Goal: Task Accomplishment & Management: Manage account settings

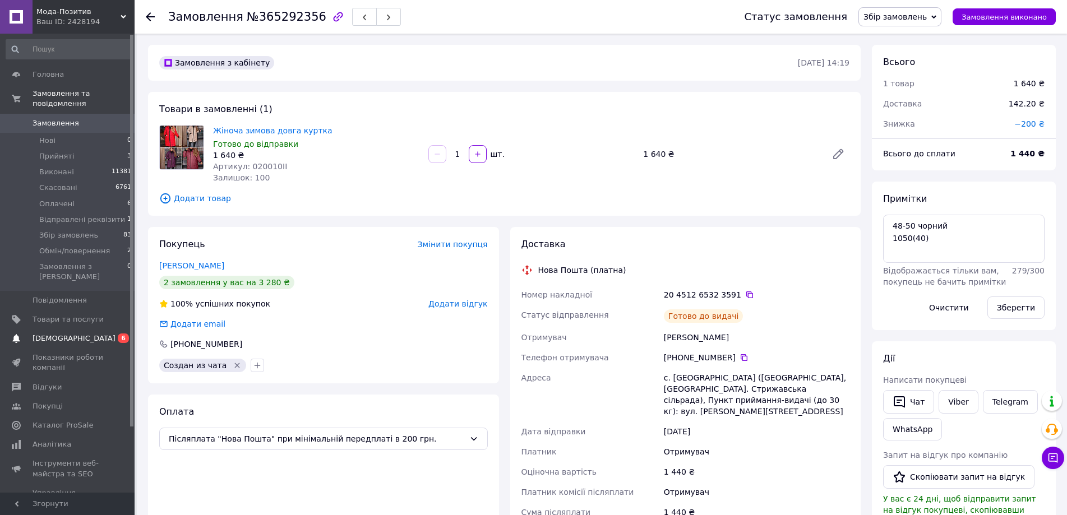
click at [89, 333] on span "[DEMOGRAPHIC_DATA]" at bounding box center [68, 338] width 71 height 10
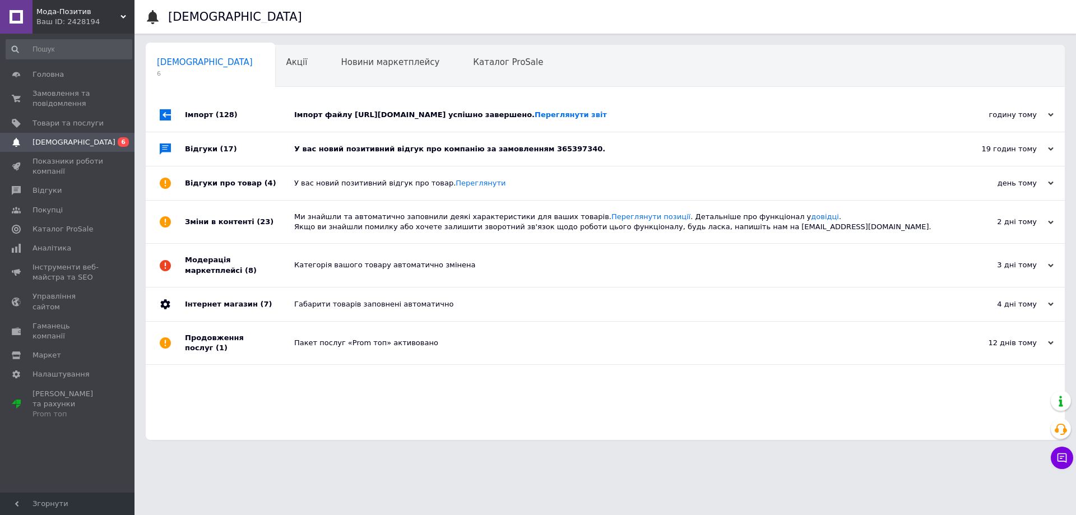
click at [679, 149] on div "У вас новий позитивний відгук про компанію за замовленням 365397340." at bounding box center [617, 149] width 647 height 10
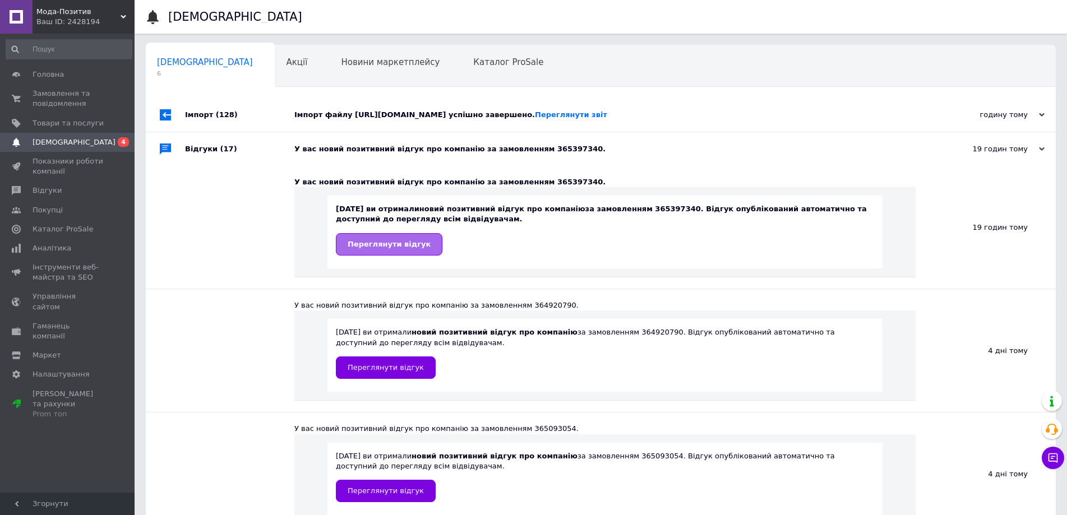
click at [412, 251] on link "Переглянути відгук" at bounding box center [389, 244] width 106 height 22
click at [473, 64] on span "Каталог ProSale" at bounding box center [508, 62] width 70 height 10
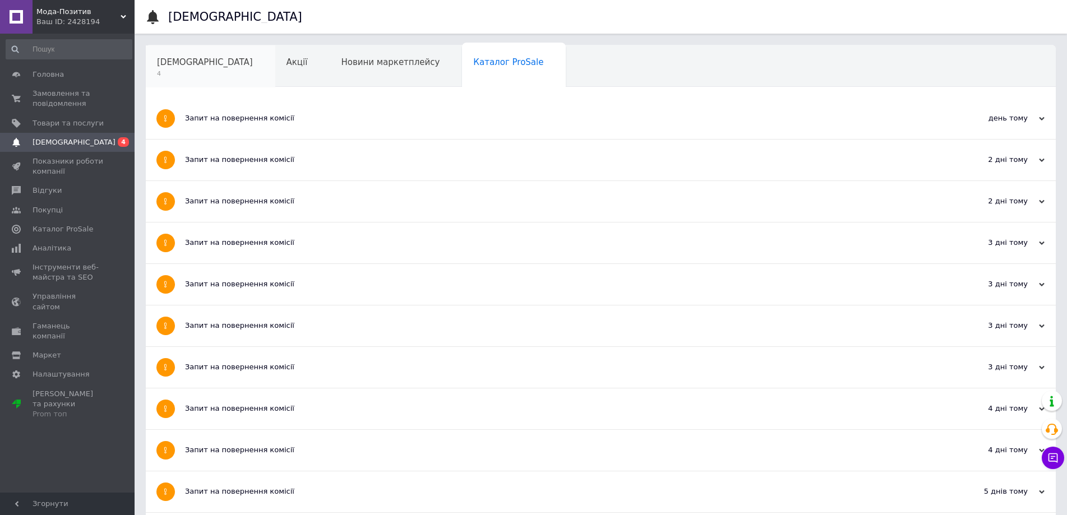
click at [184, 55] on div "[DEMOGRAPHIC_DATA] 4" at bounding box center [210, 66] width 129 height 43
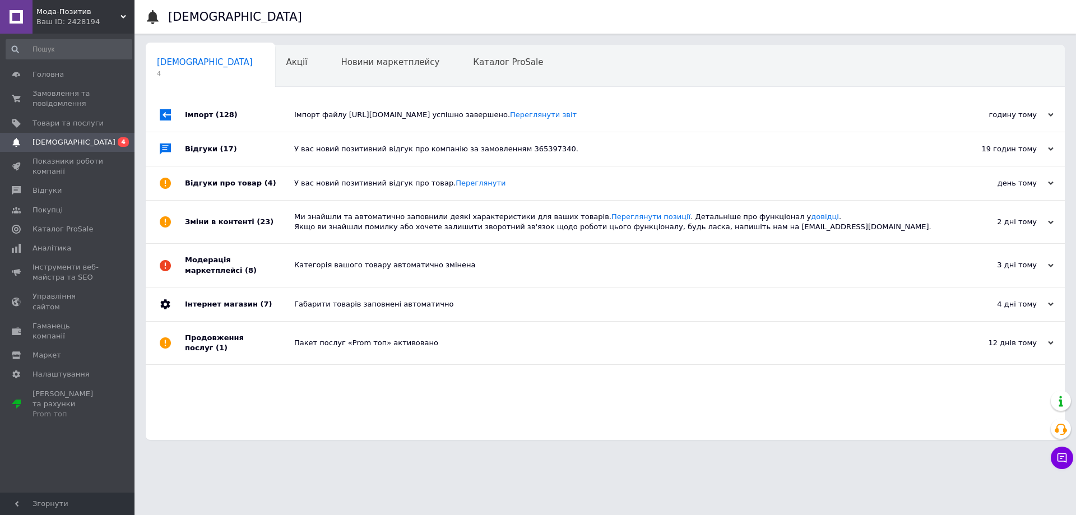
click at [805, 113] on div "Імпорт файлу [URL][DOMAIN_NAME] успішно завершено. Переглянути звіт" at bounding box center [617, 115] width 647 height 10
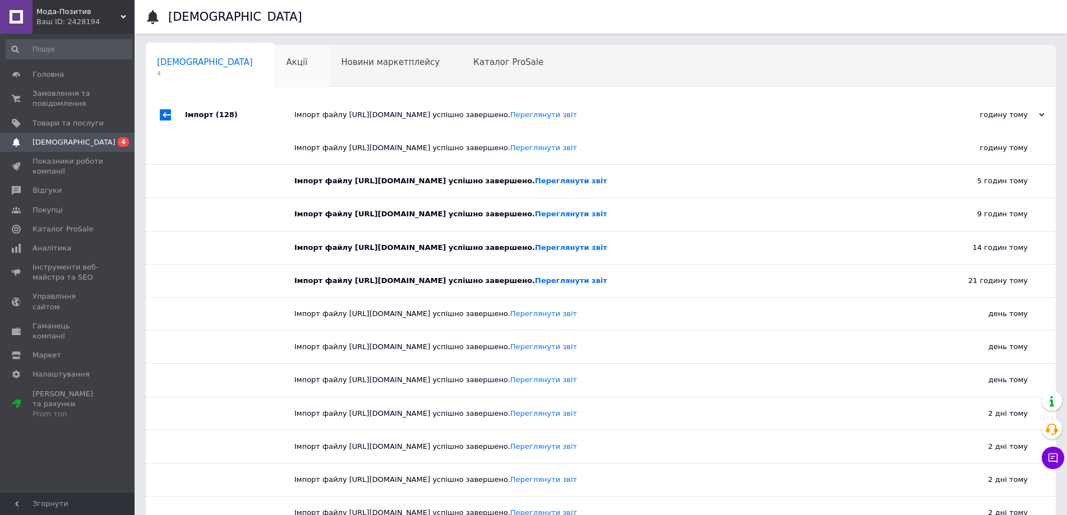
click at [275, 73] on div "Акції" at bounding box center [302, 66] width 55 height 43
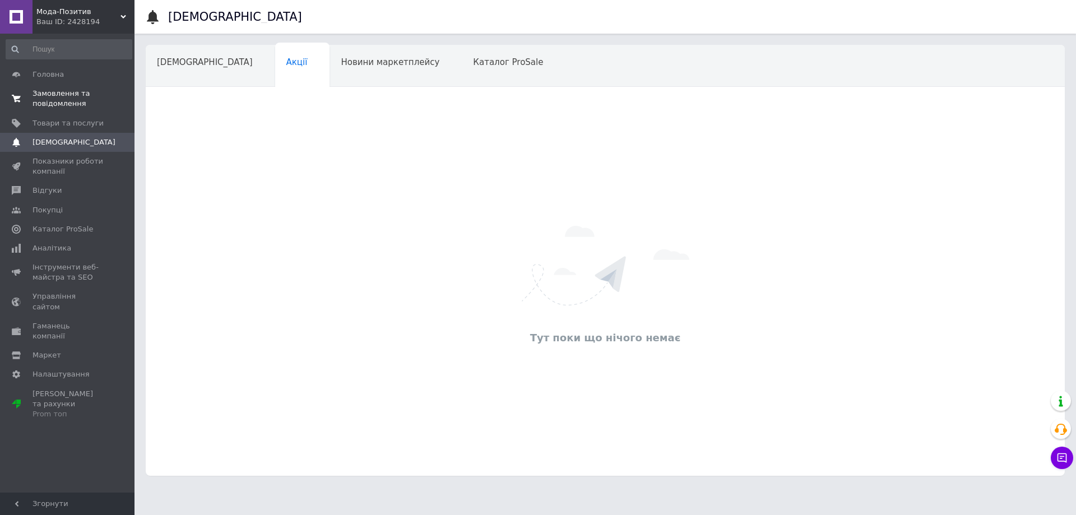
click at [68, 102] on span "Замовлення та повідомлення" at bounding box center [68, 99] width 71 height 20
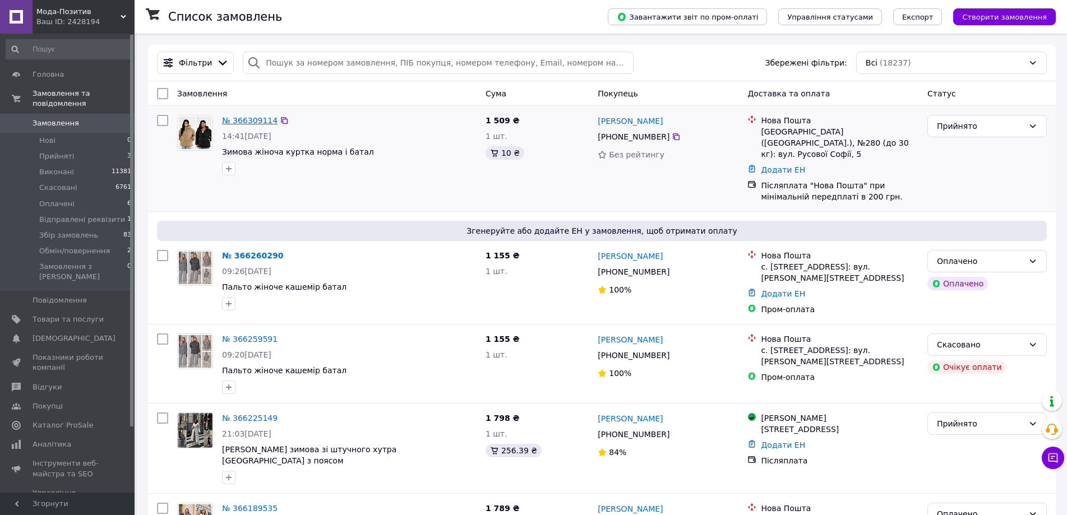
click at [262, 122] on link "№ 366309114" at bounding box center [249, 120] width 55 height 9
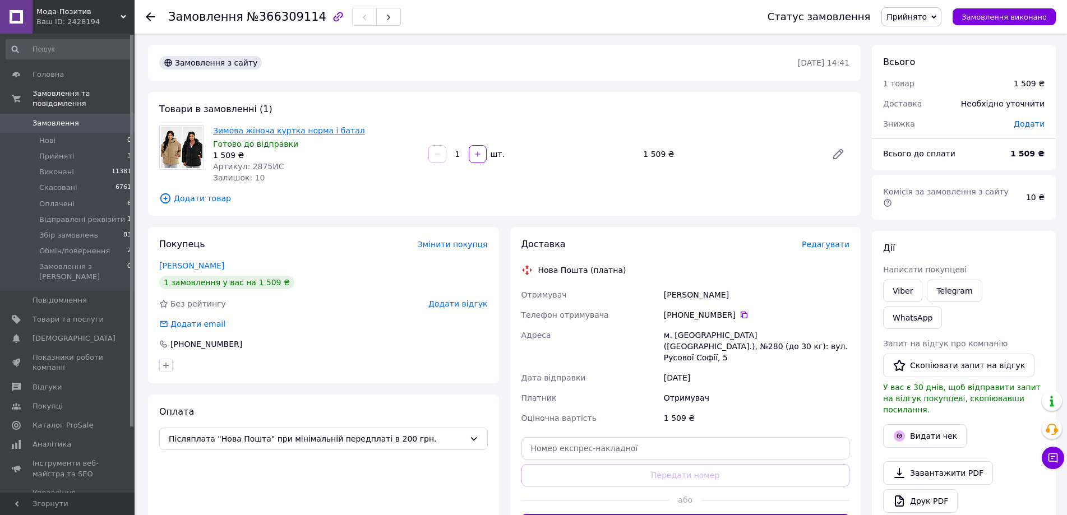
click at [272, 129] on link "Зимова жіноча куртка норма і батал" at bounding box center [289, 130] width 152 height 9
click at [221, 265] on link "[PERSON_NAME]" at bounding box center [191, 265] width 65 height 9
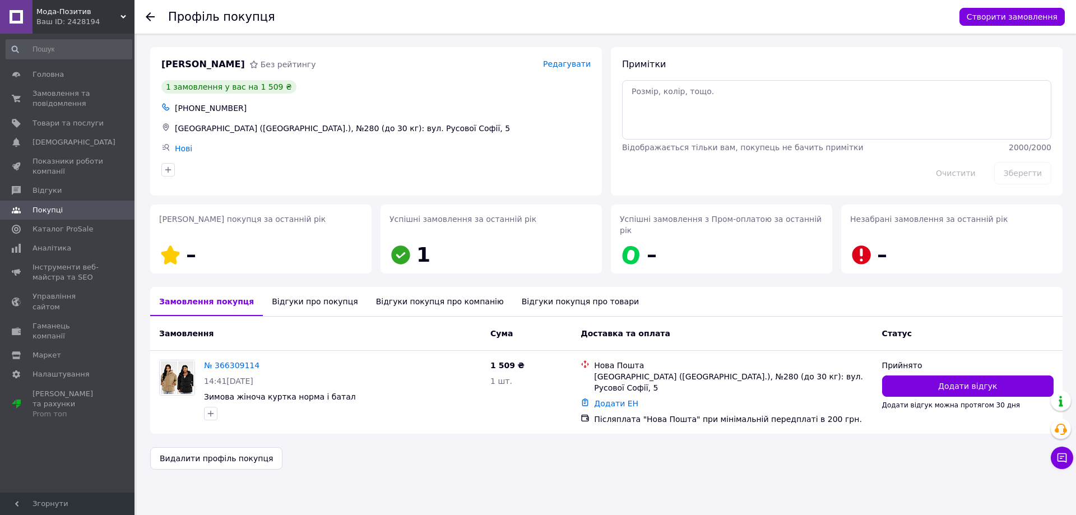
click at [393, 294] on div "Відгуки покупця про компанію" at bounding box center [440, 301] width 146 height 29
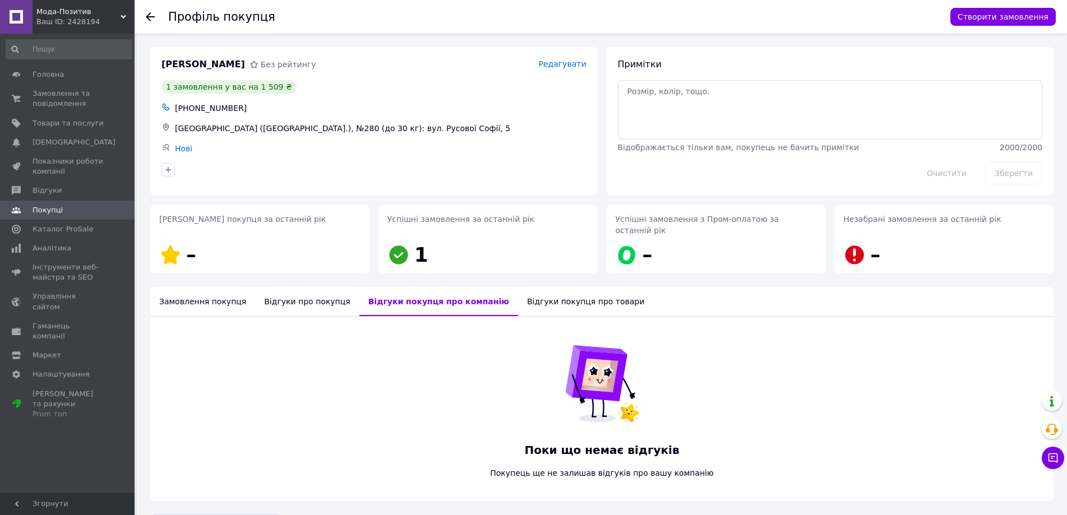
click at [193, 290] on div "Замовлення покупця" at bounding box center [202, 301] width 105 height 29
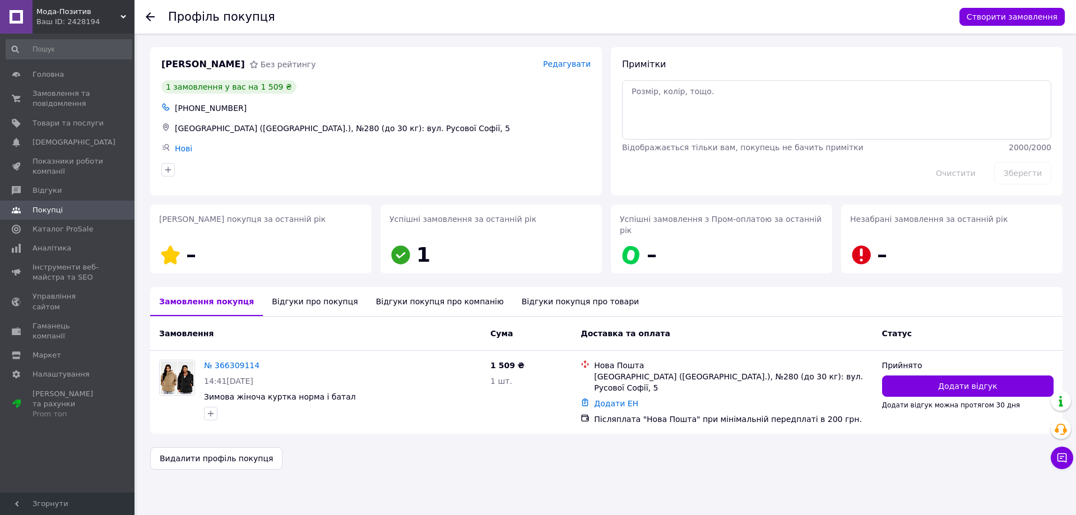
click at [151, 17] on use at bounding box center [150, 16] width 9 height 9
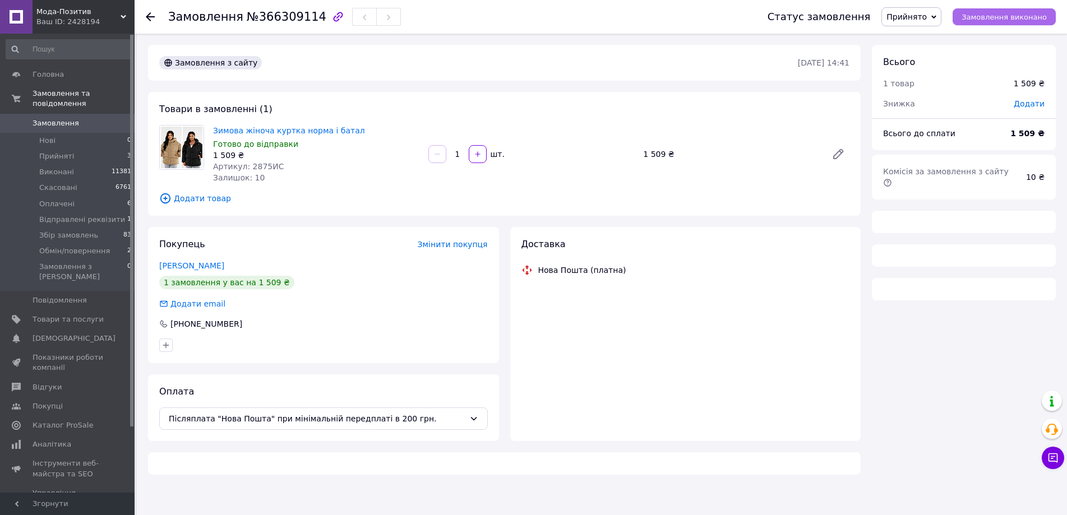
click at [1030, 17] on span "Замовлення виконано" at bounding box center [1003, 17] width 85 height 8
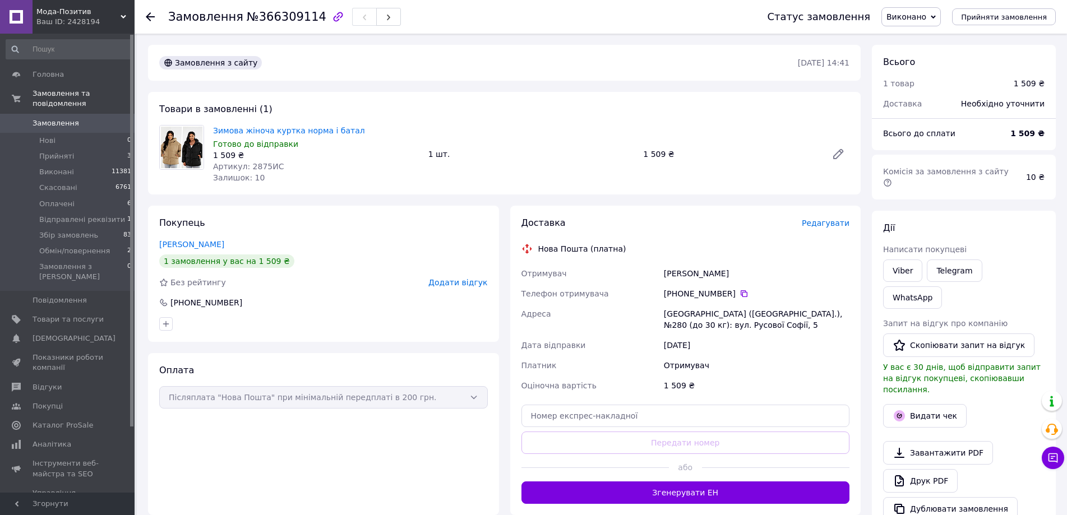
click at [926, 16] on span "Виконано" at bounding box center [906, 16] width 40 height 9
click at [923, 57] on li "Скасовано" at bounding box center [930, 56] width 97 height 17
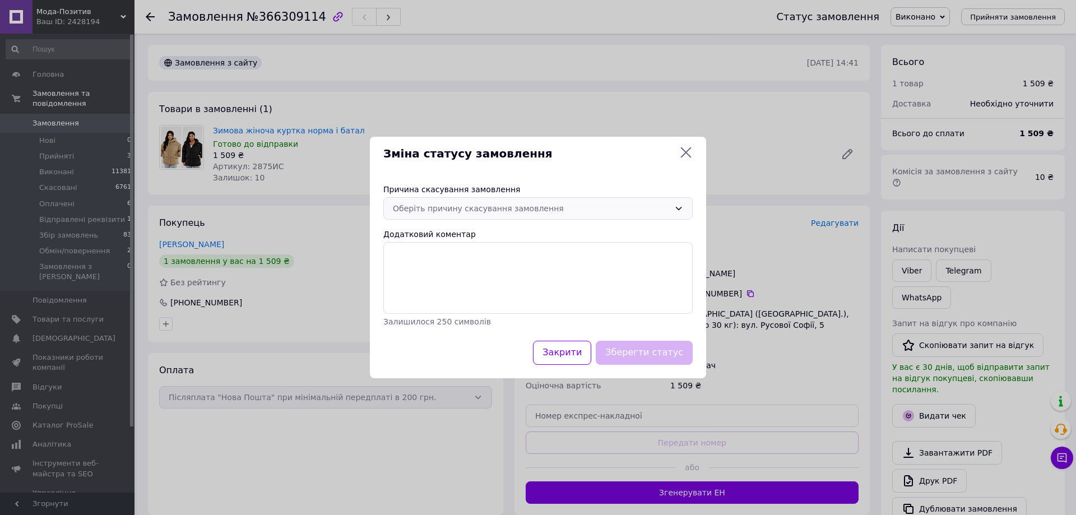
click at [487, 208] on div "Оберіть причину скасування замовлення" at bounding box center [531, 208] width 277 height 12
click at [432, 291] on li "На прохання покупця" at bounding box center [538, 293] width 308 height 20
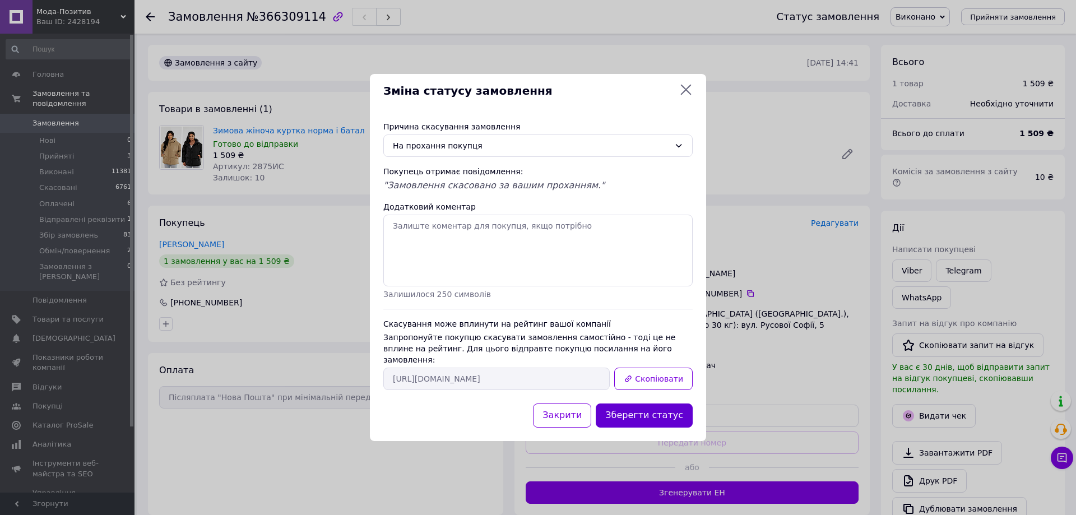
click at [640, 410] on button "Зберегти статус" at bounding box center [644, 416] width 97 height 24
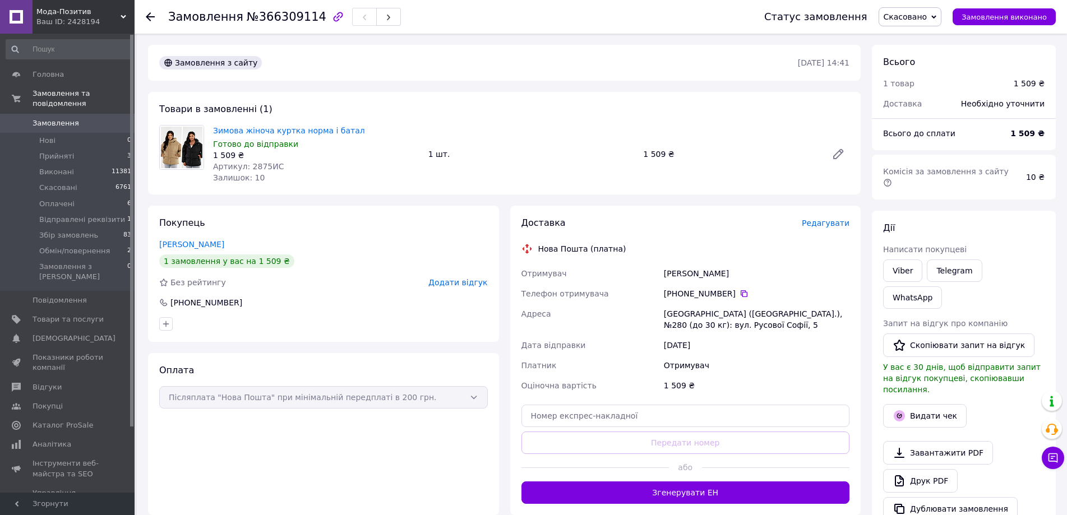
click at [150, 16] on use at bounding box center [150, 16] width 9 height 9
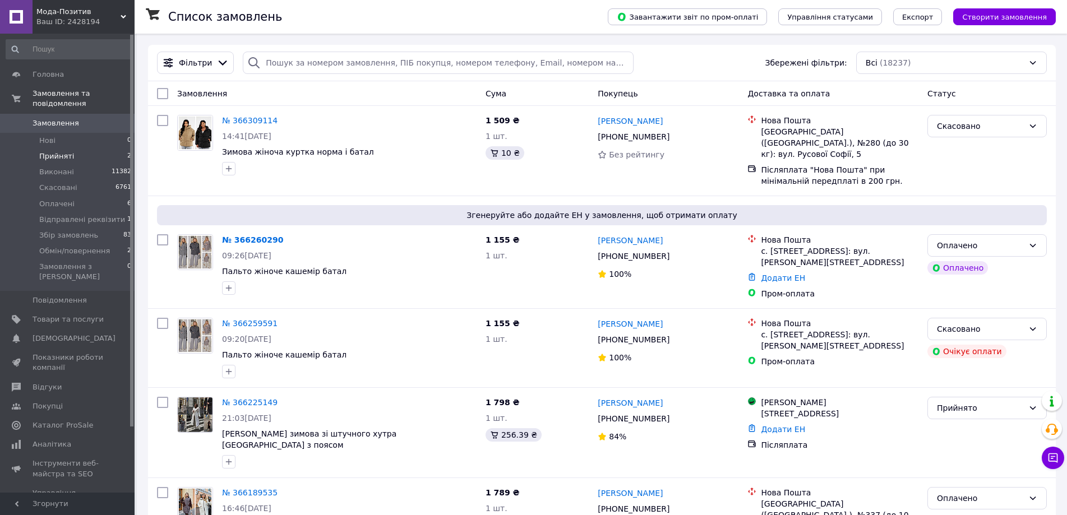
click at [99, 149] on li "Прийняті 2" at bounding box center [69, 157] width 138 height 16
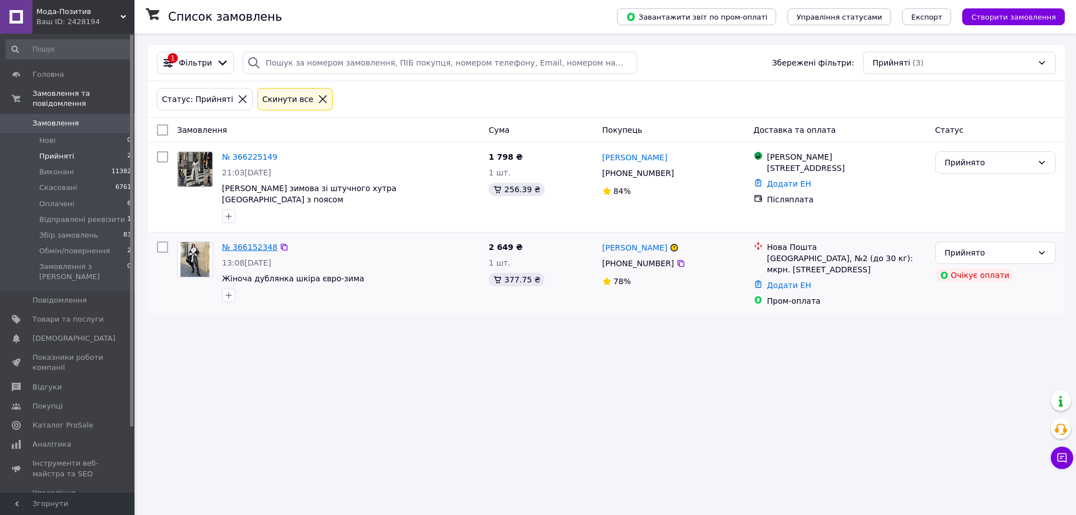
click at [244, 243] on link "№ 366152348" at bounding box center [249, 247] width 55 height 9
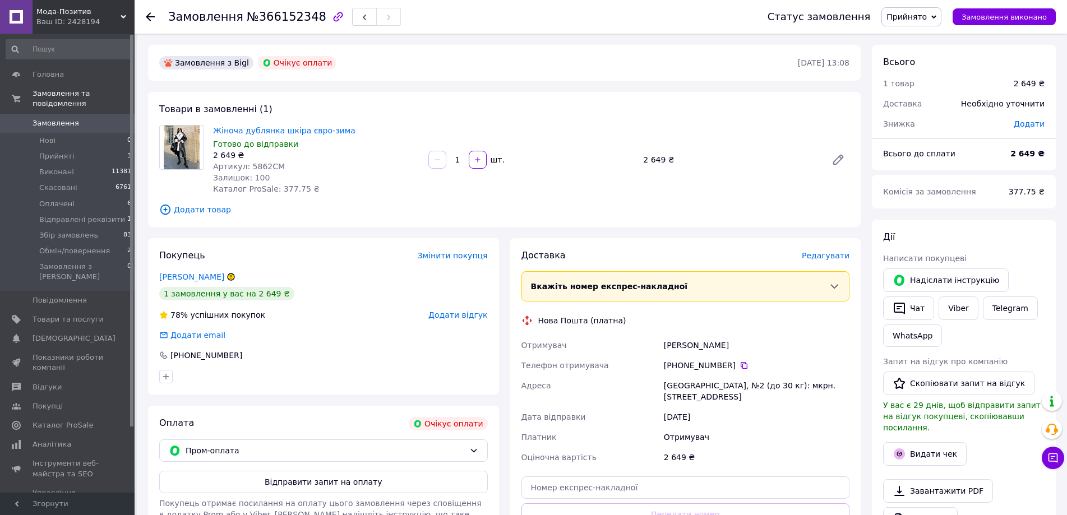
click at [475, 316] on span "Додати відгук" at bounding box center [457, 315] width 59 height 9
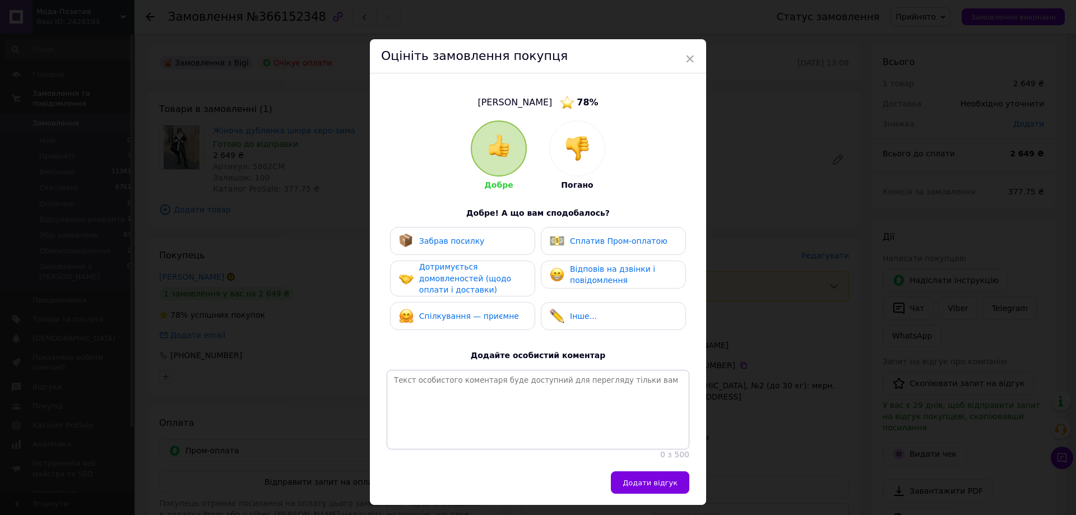
click at [572, 151] on img at bounding box center [577, 148] width 25 height 25
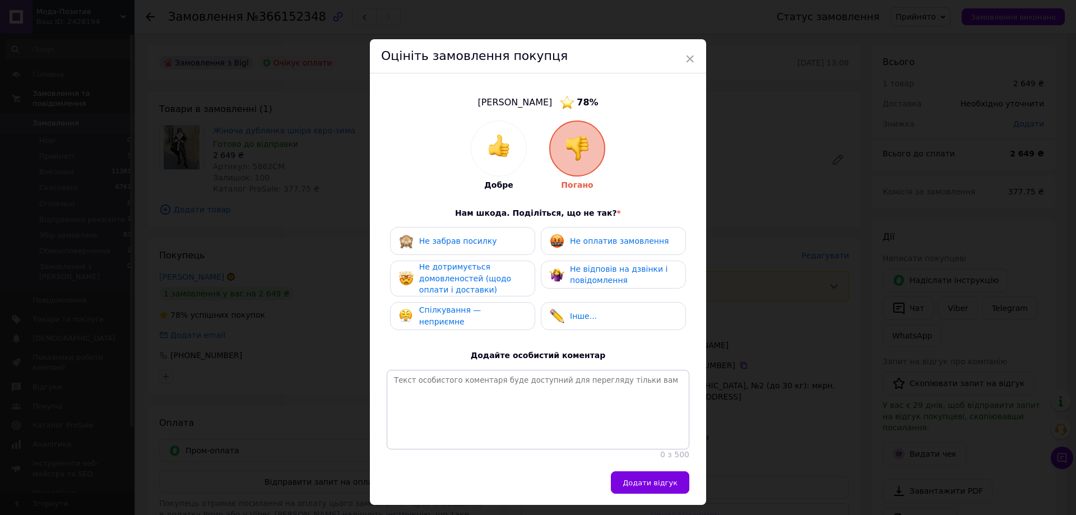
click at [600, 242] on span "Не оплатив замовлення" at bounding box center [619, 241] width 99 height 9
click at [434, 278] on span "Не дотримується домовленостей (щодо оплати і доставки)" at bounding box center [465, 278] width 92 height 32
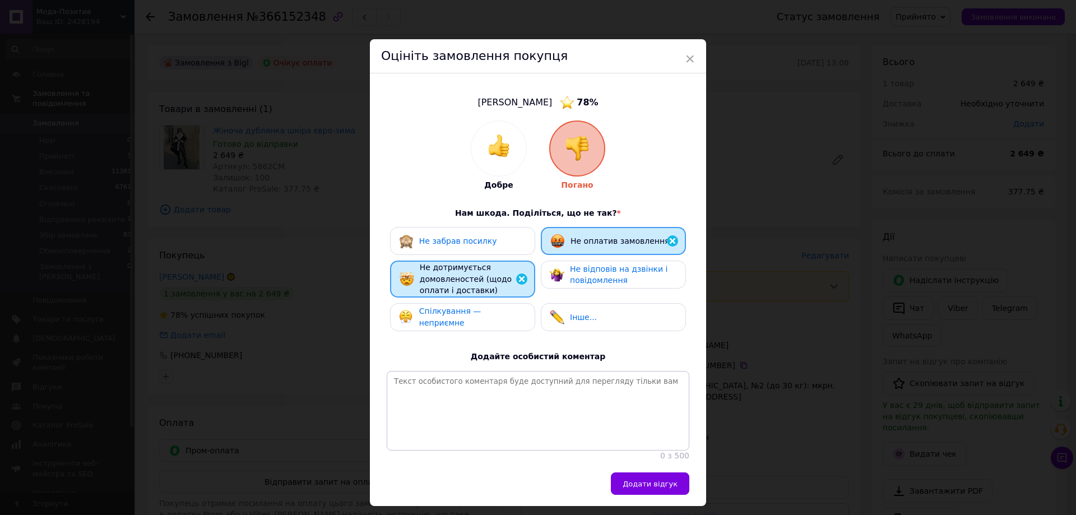
click at [580, 281] on span "Не відповів на дзвінки і повідомлення" at bounding box center [619, 275] width 98 height 21
click at [580, 281] on span "Не відповів на дзвінки і повідомлення" at bounding box center [620, 275] width 98 height 21
click at [677, 489] on button "Додати відгук" at bounding box center [650, 483] width 78 height 22
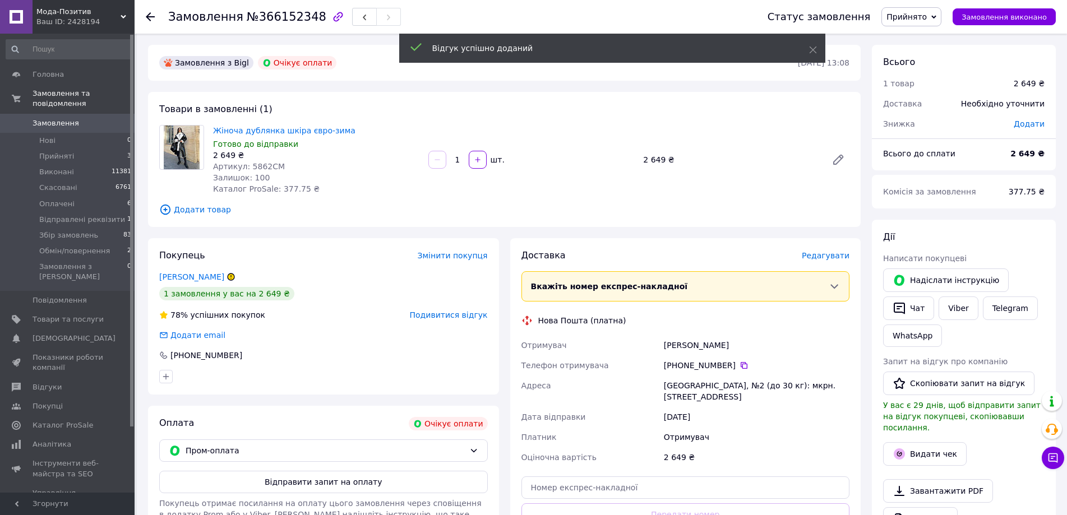
click at [940, 18] on span "Прийнято" at bounding box center [911, 16] width 60 height 19
click at [933, 52] on li "Скасовано" at bounding box center [930, 56] width 97 height 17
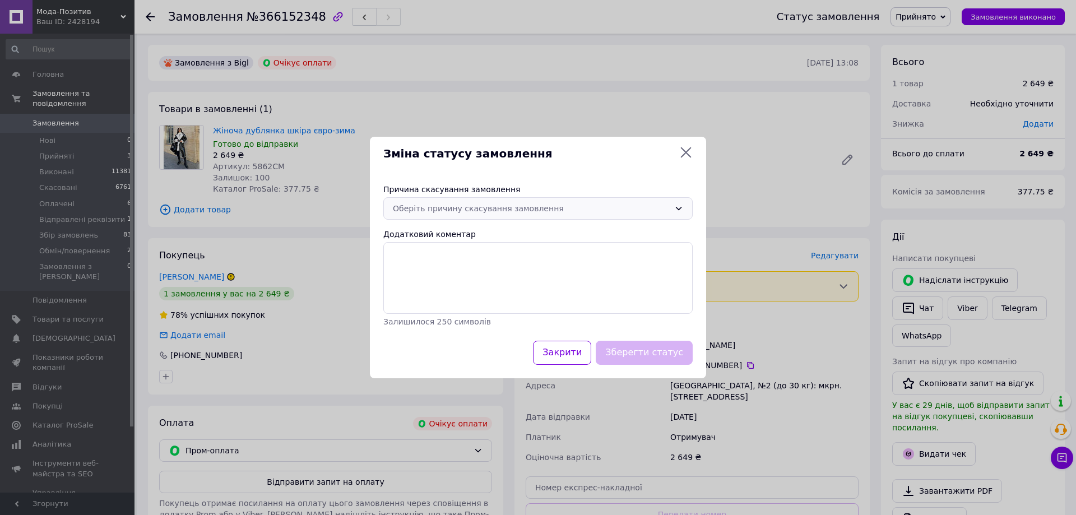
click at [452, 206] on div "Оберіть причину скасування замовлення" at bounding box center [531, 208] width 277 height 12
click at [436, 271] on li "Оплата не надійшла" at bounding box center [538, 273] width 308 height 20
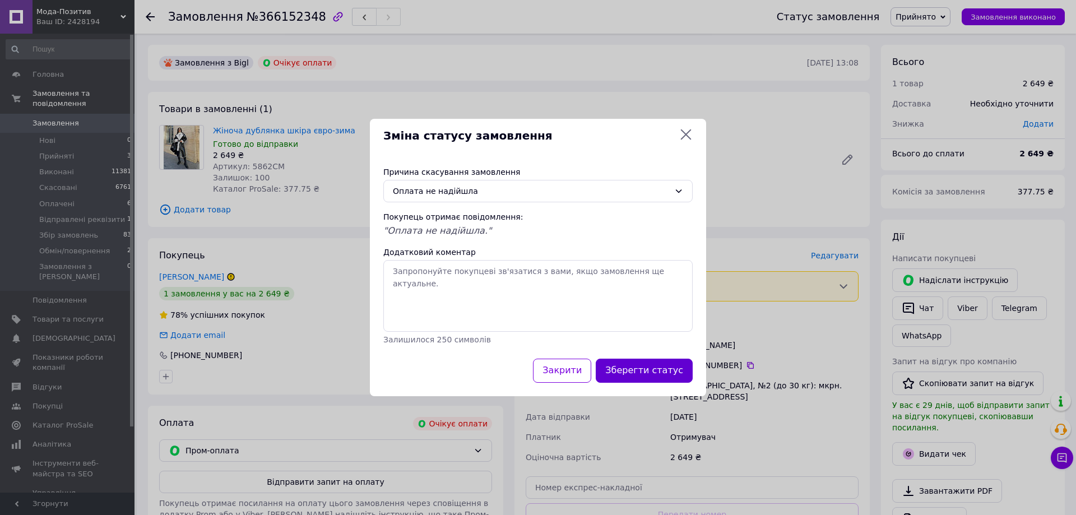
click at [641, 374] on button "Зберегти статус" at bounding box center [644, 371] width 97 height 24
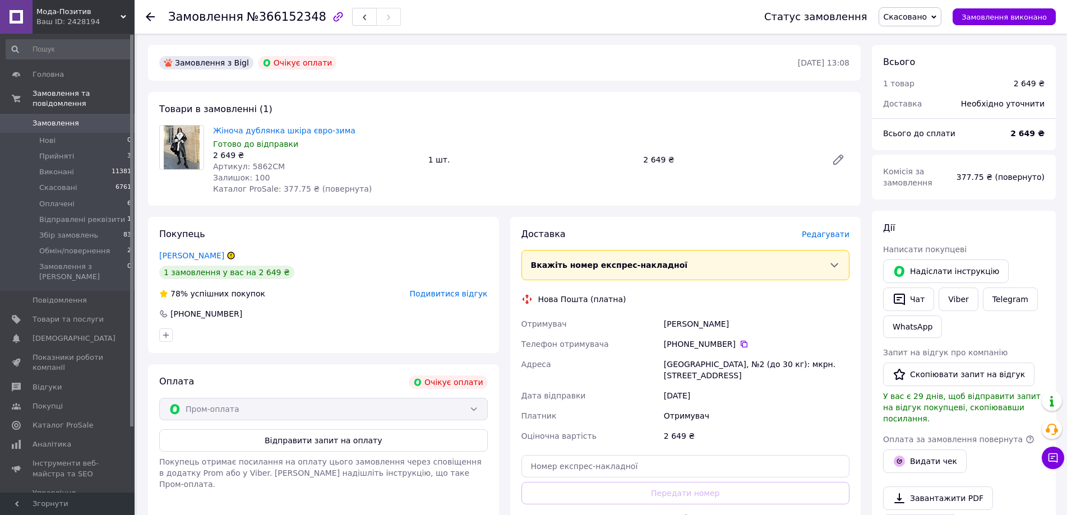
click at [147, 19] on icon at bounding box center [150, 16] width 9 height 9
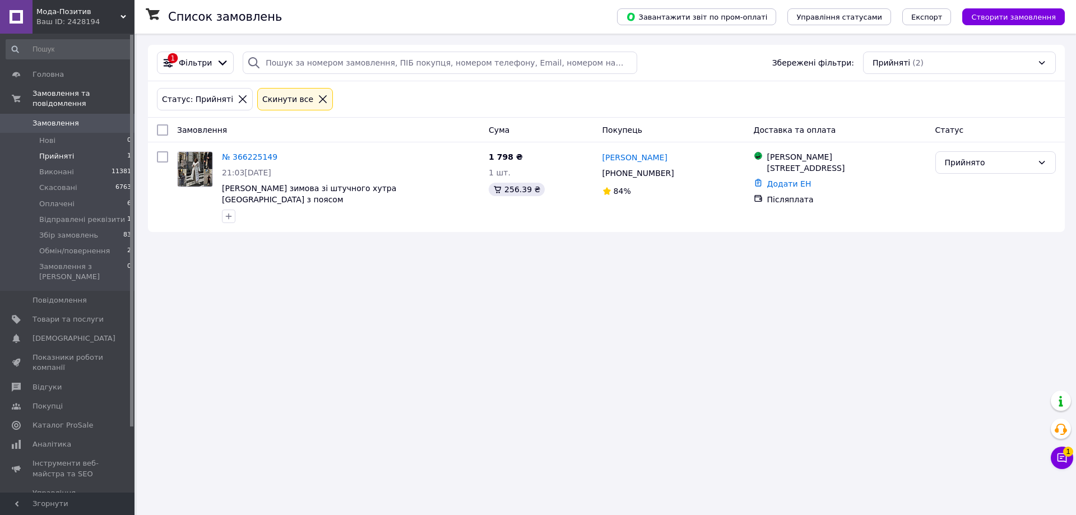
click at [318, 95] on icon at bounding box center [323, 99] width 10 height 10
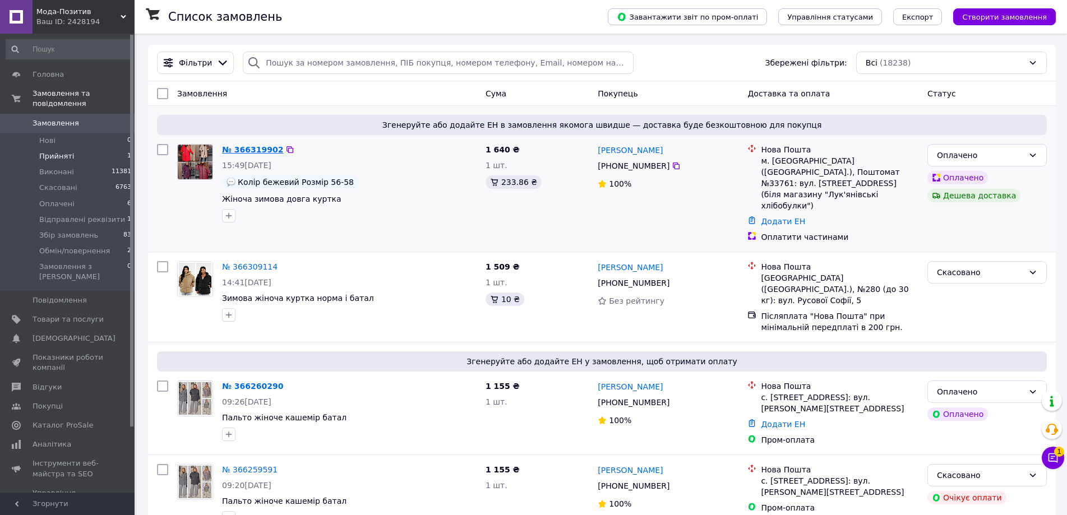
click at [248, 153] on link "№ 366319902" at bounding box center [252, 149] width 61 height 9
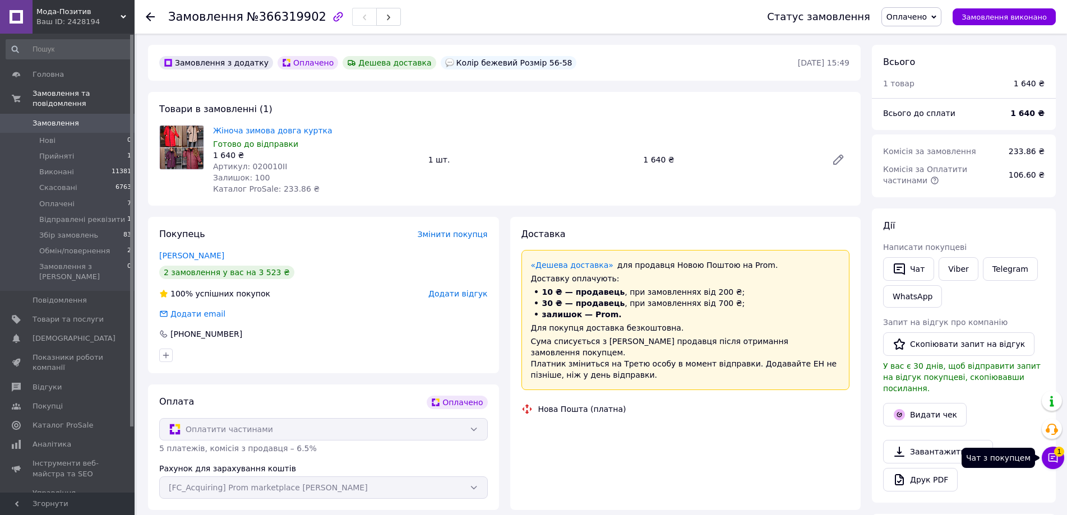
click at [1050, 459] on icon at bounding box center [1052, 457] width 11 height 11
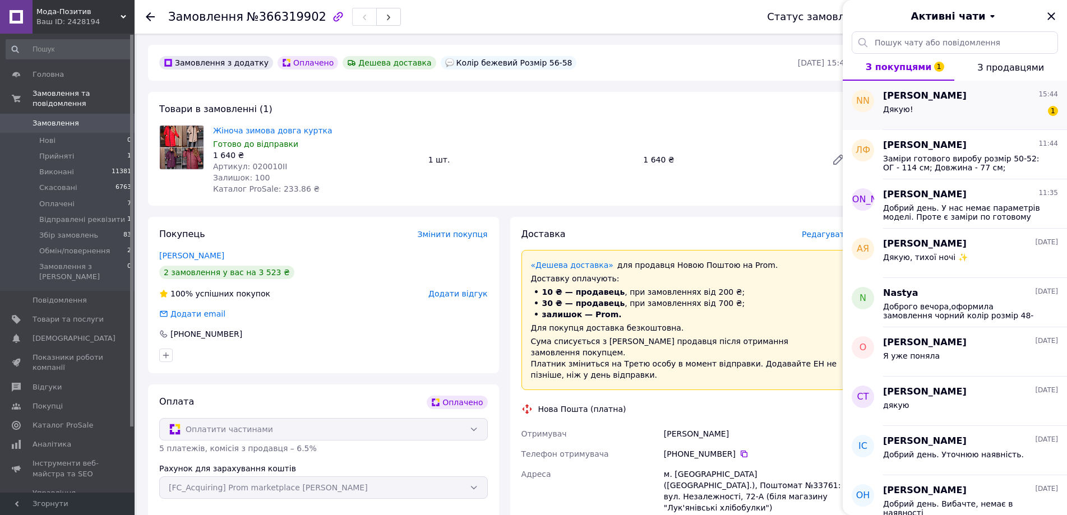
click at [967, 111] on div "Дякую! 1" at bounding box center [970, 112] width 175 height 18
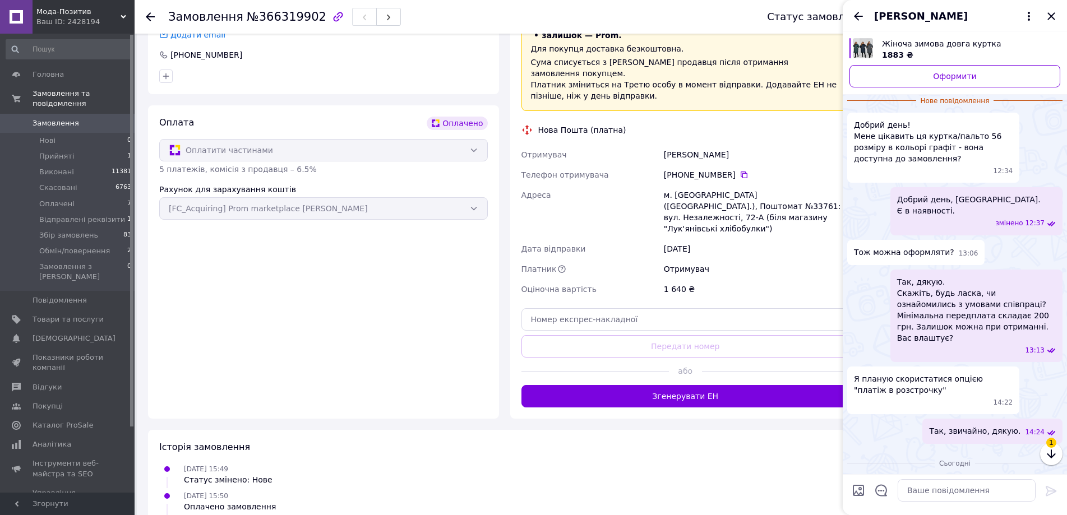
scroll to position [280, 0]
click at [1051, 452] on icon "button" at bounding box center [1050, 454] width 8 height 9
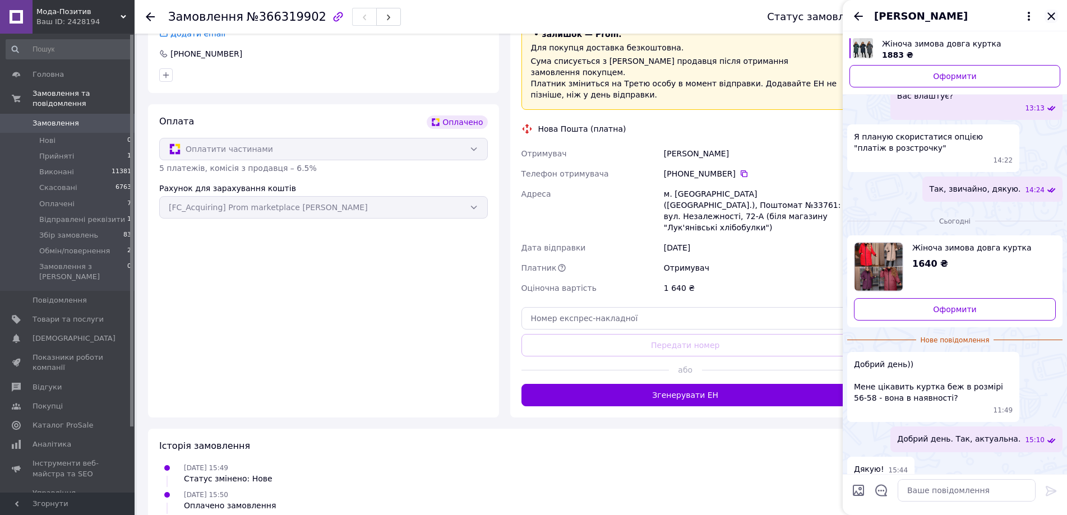
click at [1048, 16] on icon "Закрити" at bounding box center [1050, 16] width 13 height 13
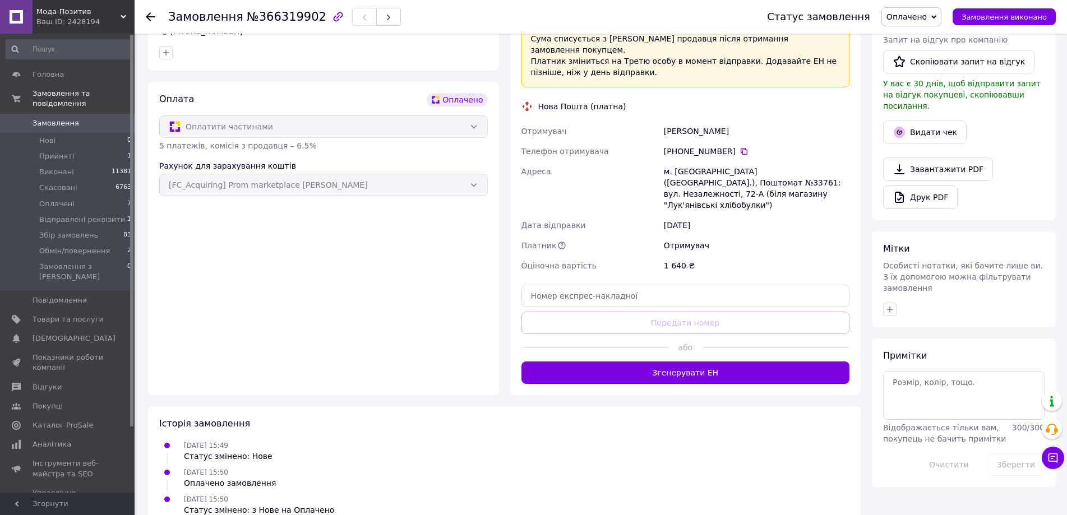
scroll to position [303, 0]
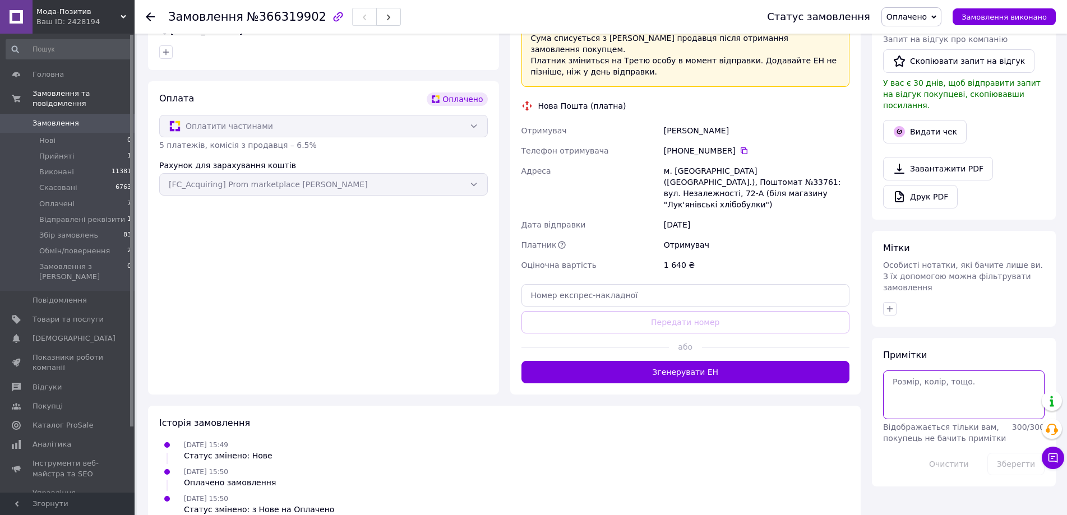
click at [923, 370] on textarea at bounding box center [963, 394] width 161 height 48
type textarea "56-58 бежевий"
click at [1002, 453] on button "Зберегти" at bounding box center [1015, 464] width 57 height 22
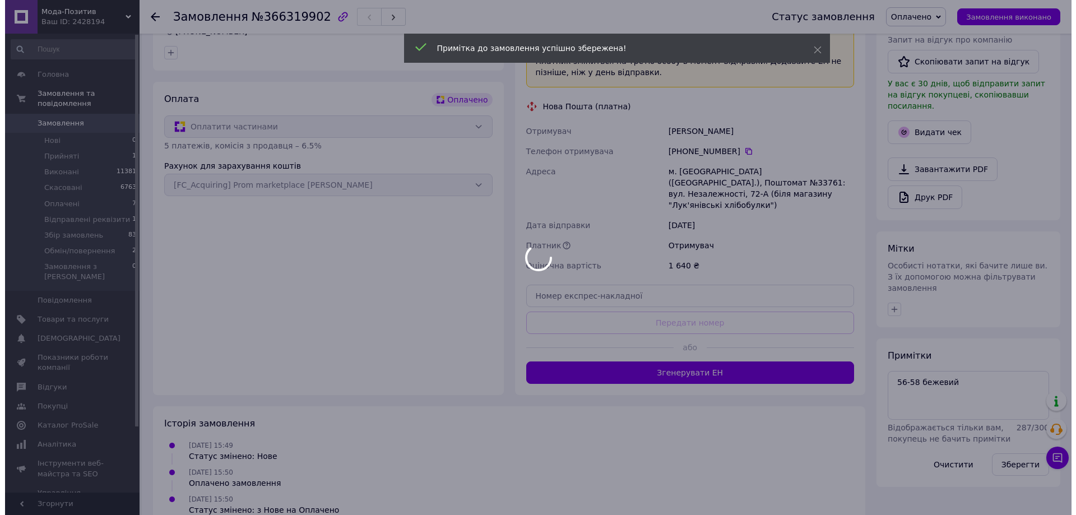
scroll to position [79, 0]
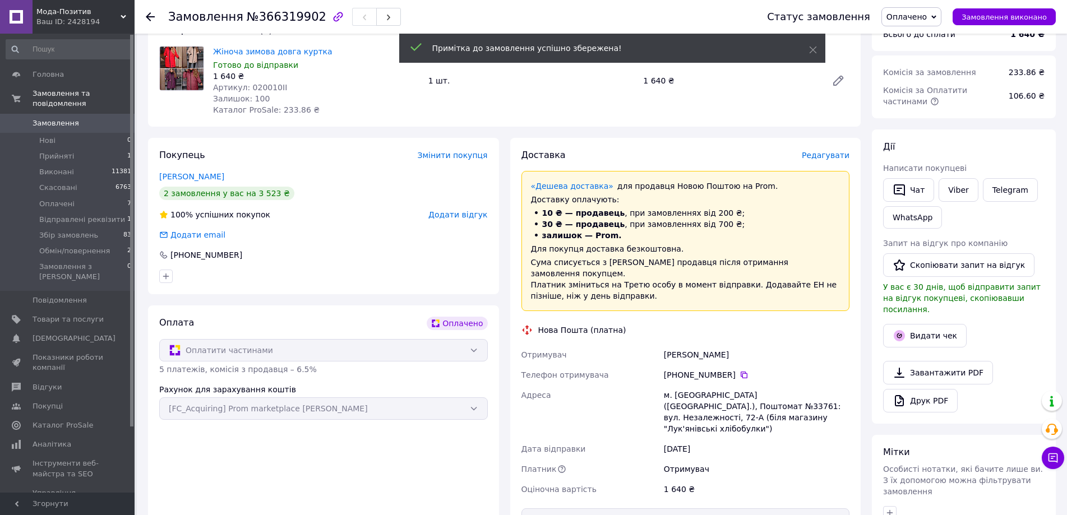
click at [830, 156] on span "Редагувати" at bounding box center [825, 155] width 48 height 9
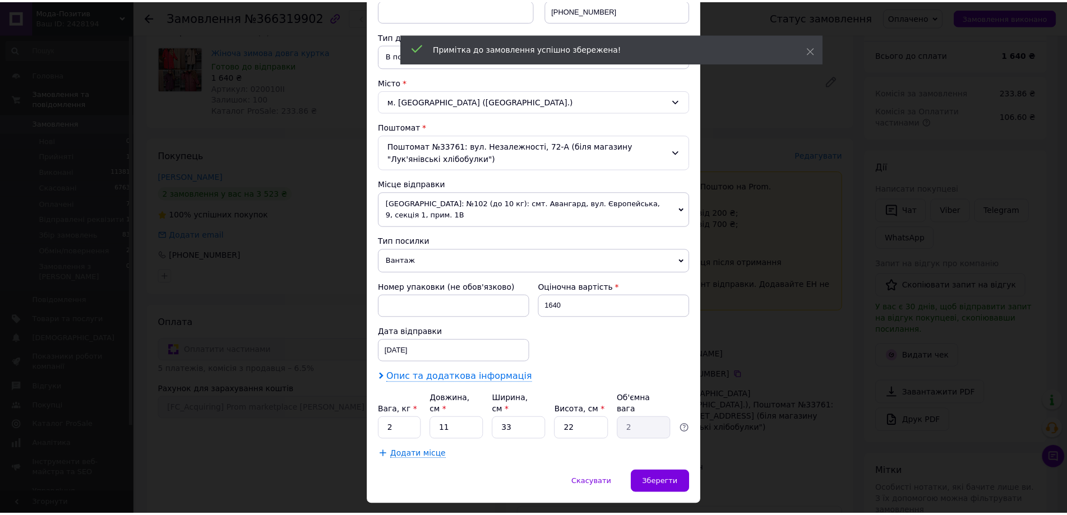
scroll to position [242, 0]
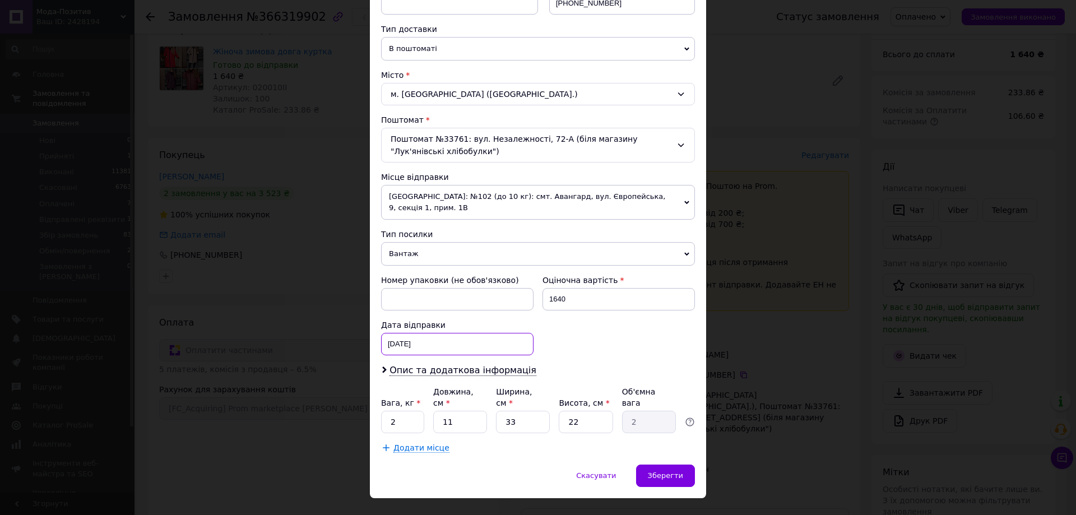
click at [445, 333] on div "[DATE] < 2025 > < Октябрь > Пн Вт Ср Чт Пт Сб Вс 29 30 1 2 3 4 5 6 7 8 9 10 11 …" at bounding box center [457, 344] width 152 height 22
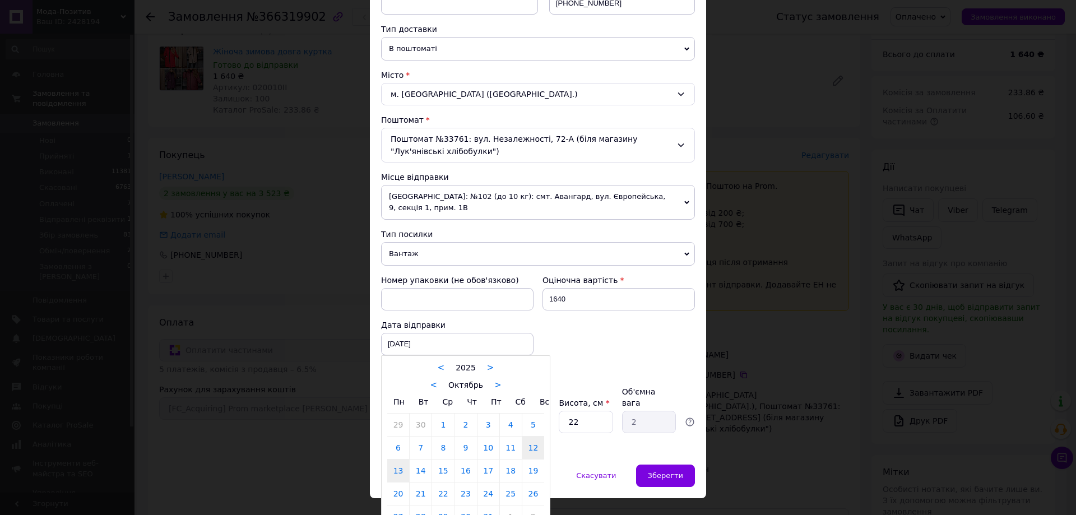
click at [396, 460] on link "13" at bounding box center [398, 471] width 22 height 22
type input "[DATE]"
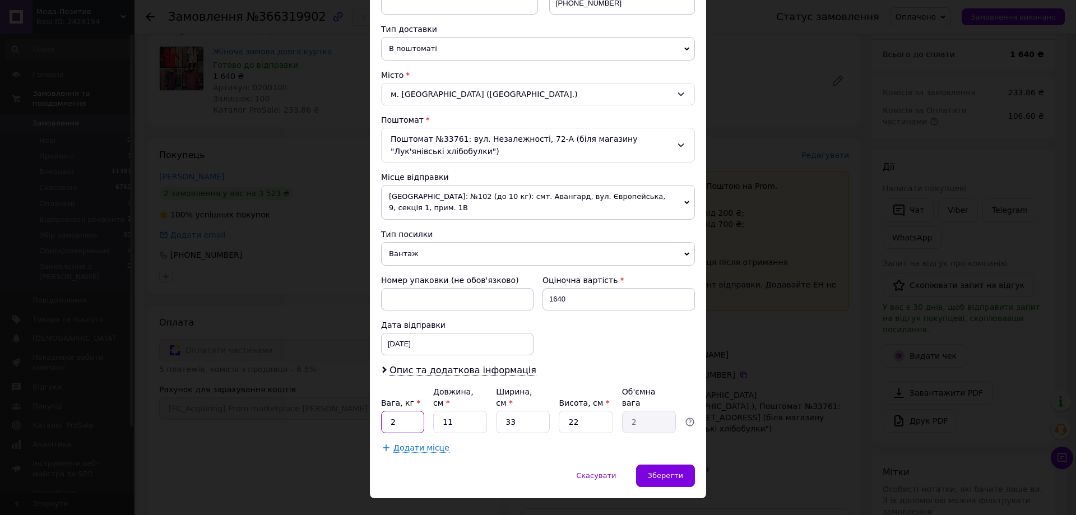
click at [402, 411] on input "2" at bounding box center [402, 422] width 43 height 22
type input "1"
type input "0.18"
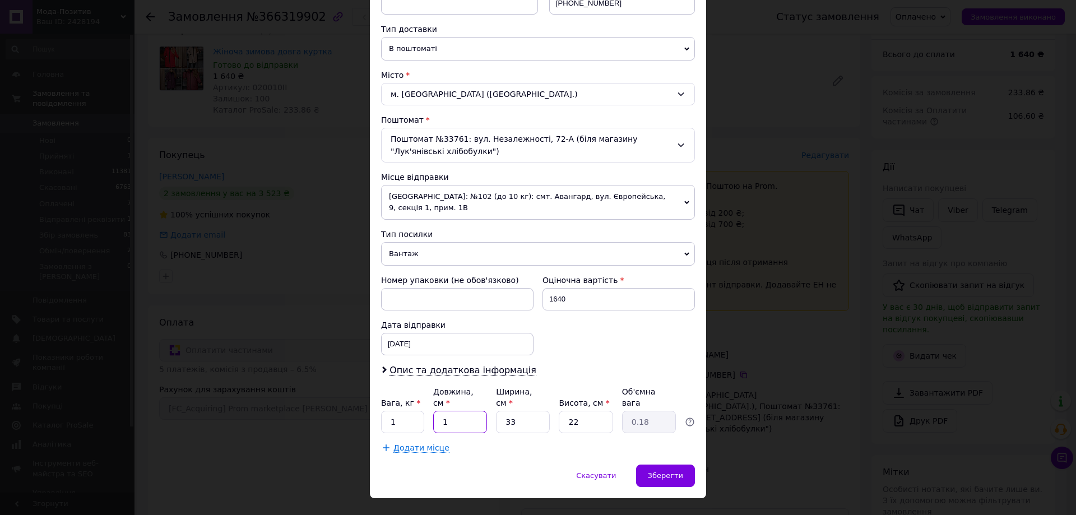
type input "10"
type input "1.82"
type input "10"
type input "2"
type input "0.11"
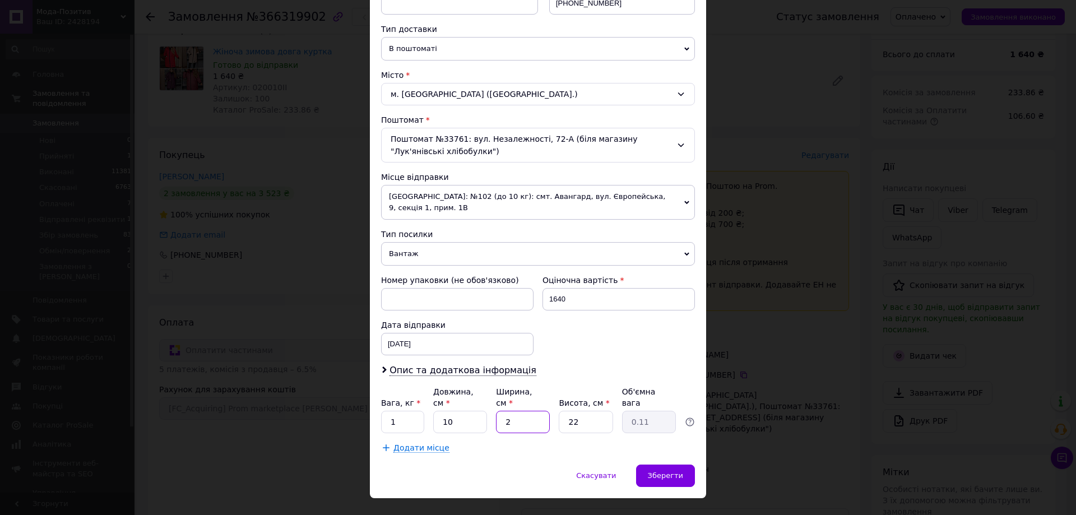
type input "20"
type input "1.1"
type input "20"
type input "2"
type input "0.1"
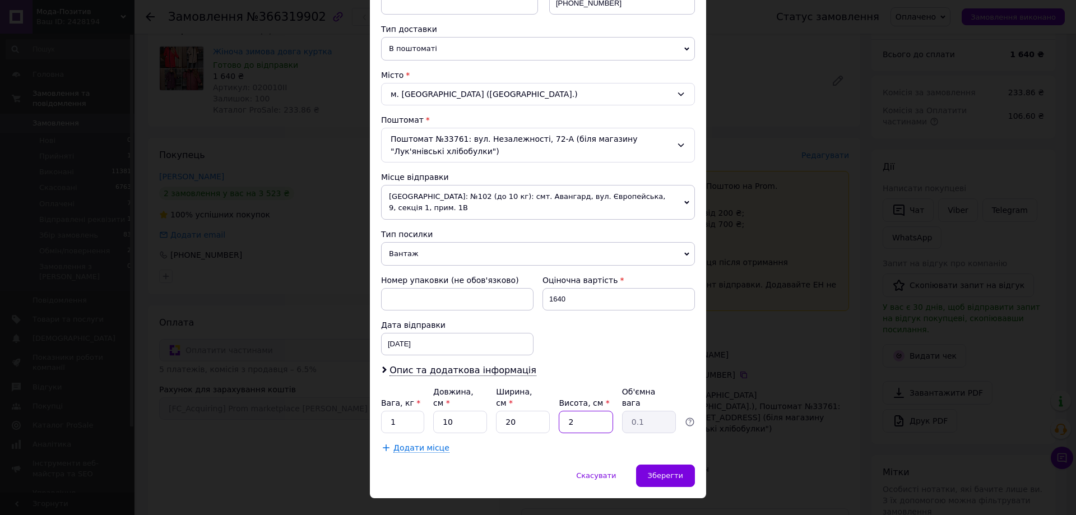
type input "20"
type input "1"
type input "20"
click at [679, 441] on div "Спосіб доставки Нова Пошта (платна) Платник Отримувач Відправник Прізвище отрим…" at bounding box center [538, 148] width 336 height 633
click at [679, 465] on div "Зберегти" at bounding box center [665, 476] width 59 height 22
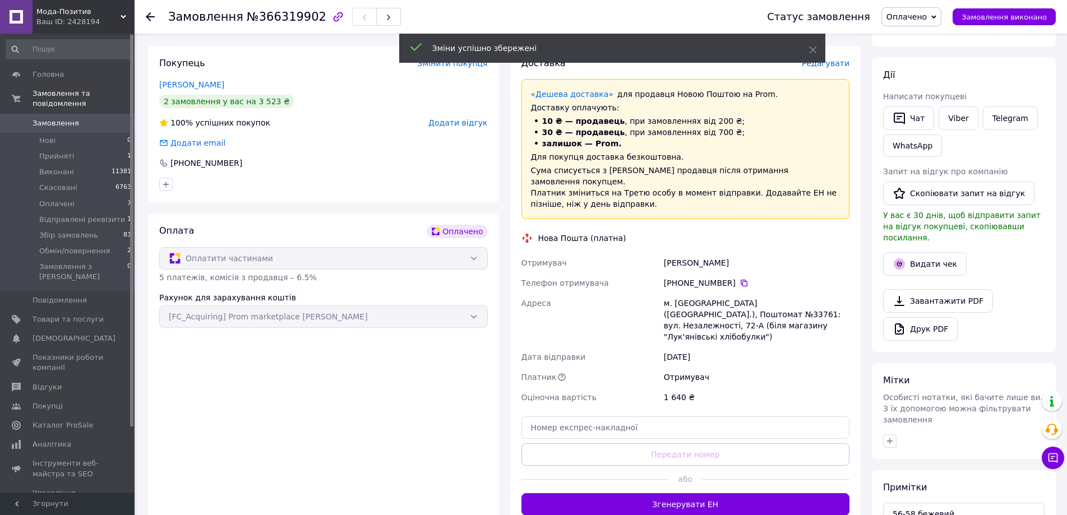
scroll to position [191, 0]
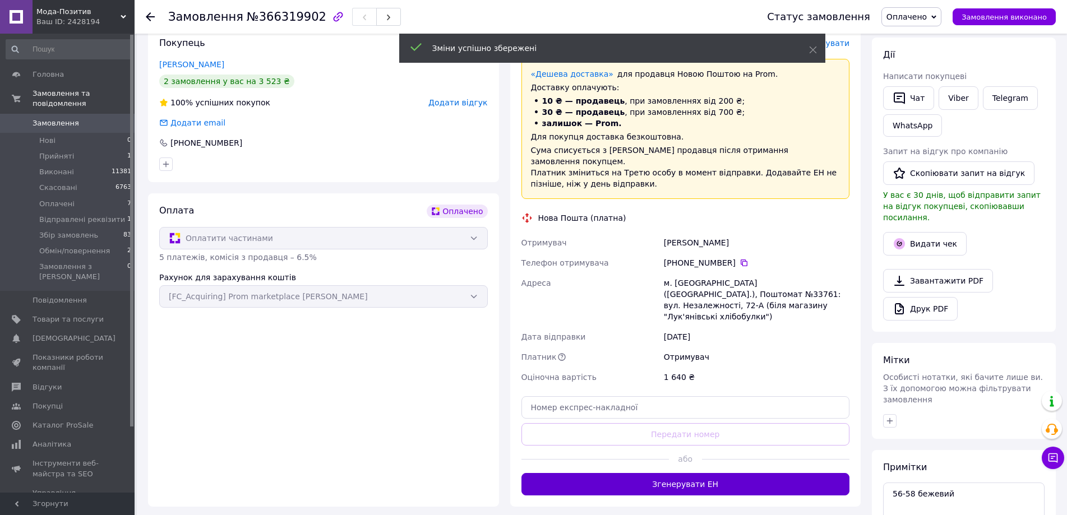
click at [682, 473] on button "Згенерувати ЕН" at bounding box center [685, 484] width 328 height 22
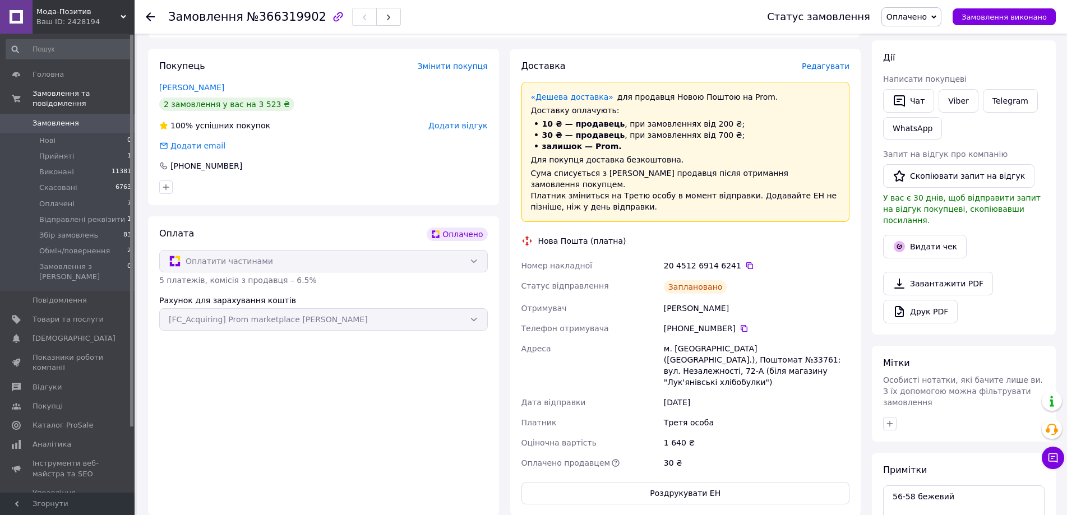
scroll to position [0, 0]
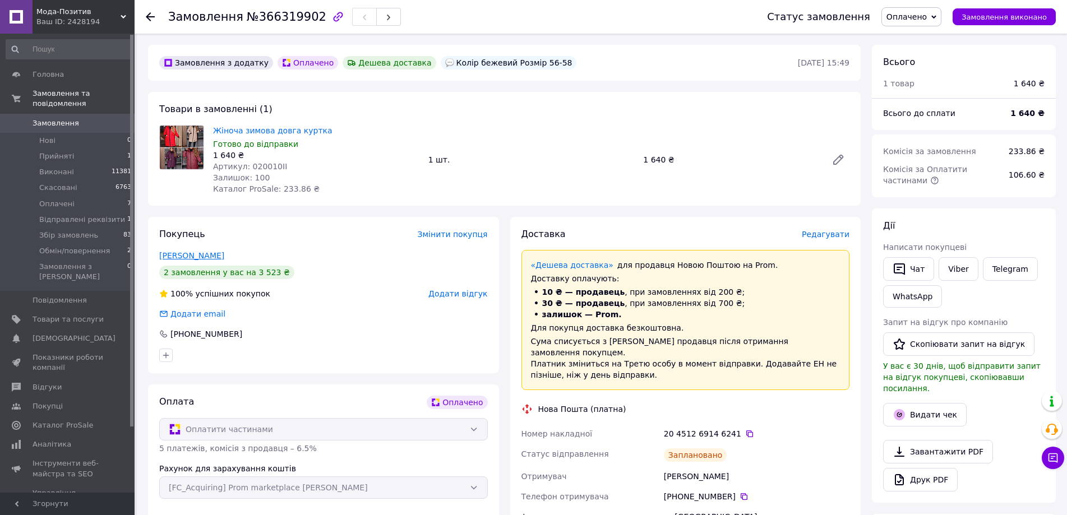
click at [194, 253] on link "[PERSON_NAME]" at bounding box center [191, 255] width 65 height 9
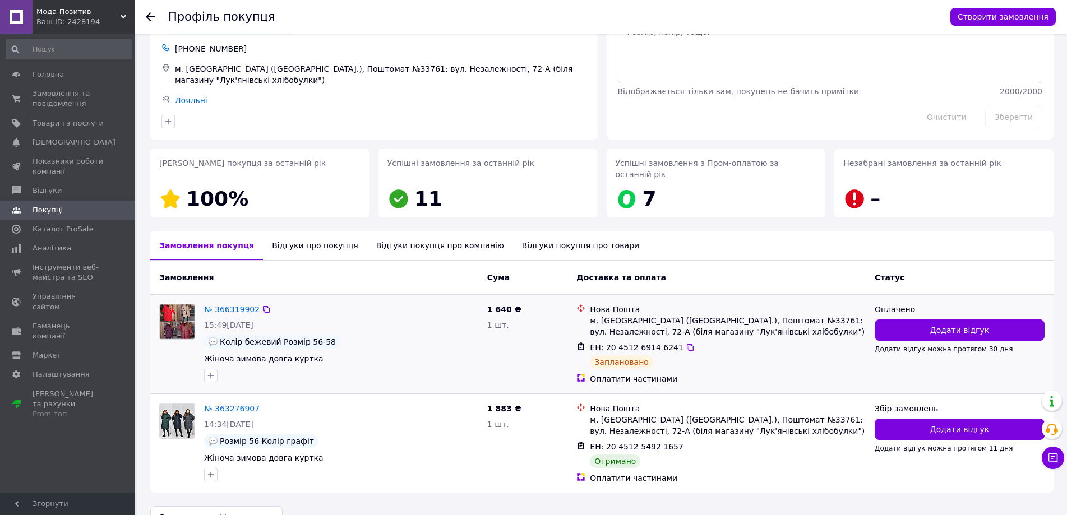
scroll to position [72, 0]
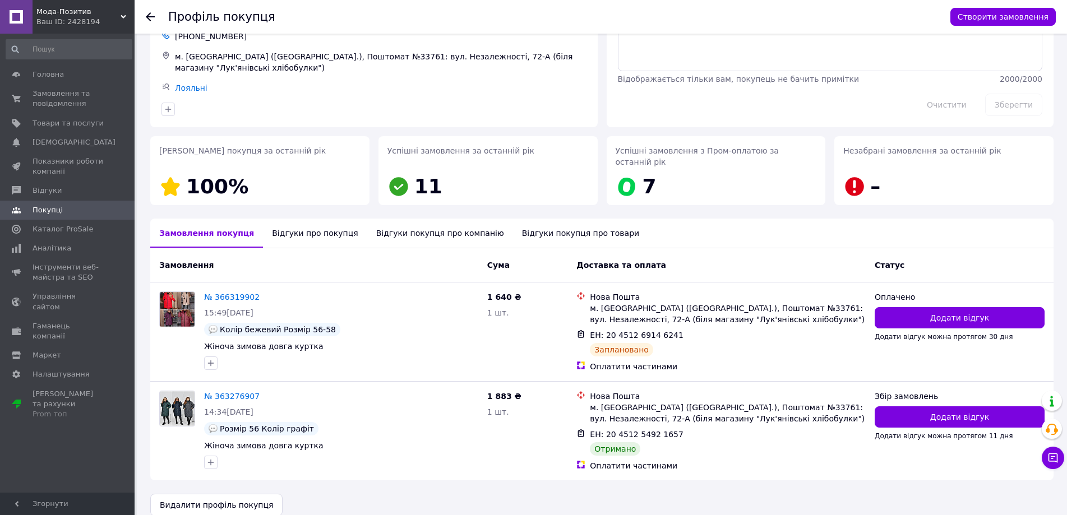
click at [150, 20] on use at bounding box center [150, 16] width 9 height 9
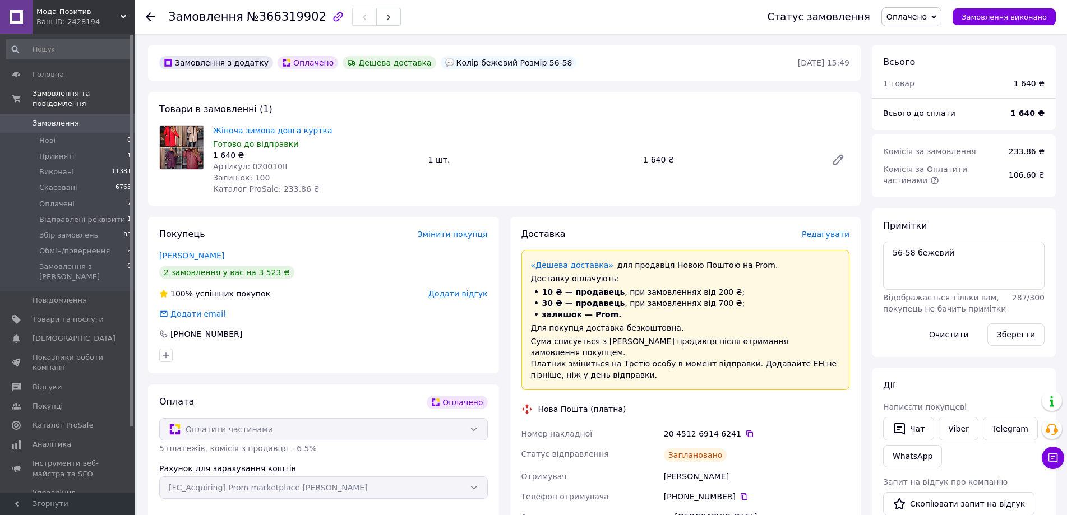
click at [147, 16] on use at bounding box center [150, 16] width 9 height 9
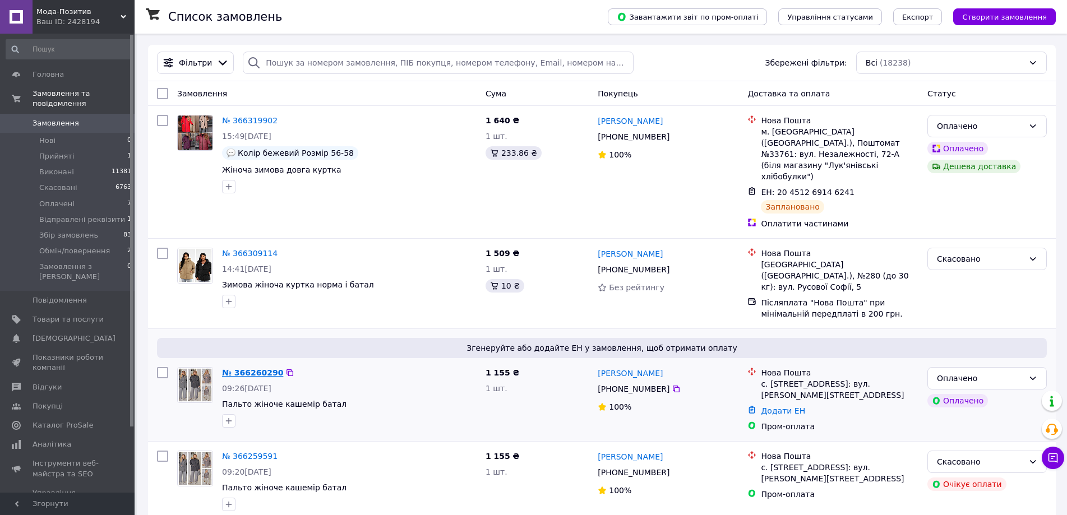
click at [267, 368] on link "№ 366260290" at bounding box center [252, 372] width 61 height 9
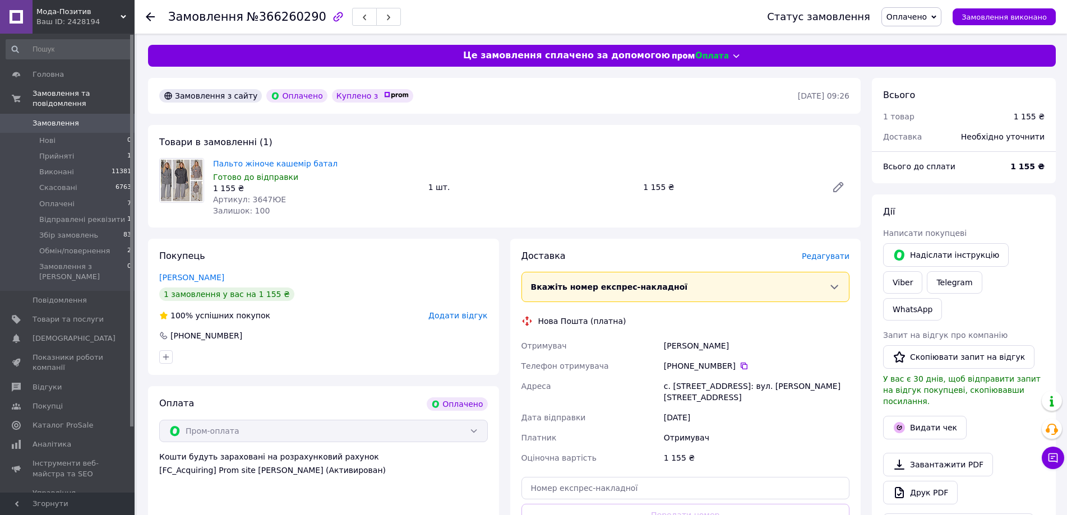
click at [831, 257] on span "Редагувати" at bounding box center [825, 256] width 48 height 9
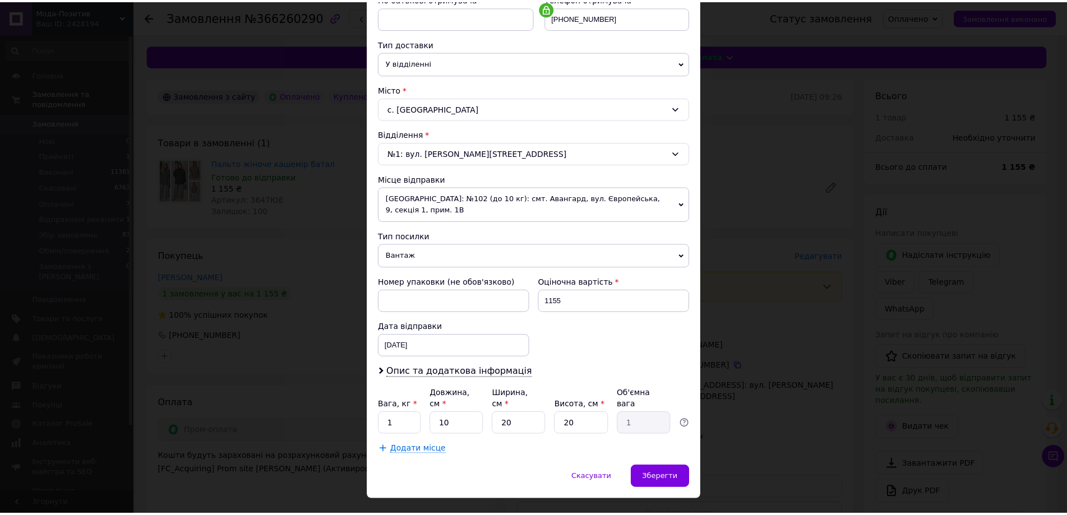
scroll to position [229, 0]
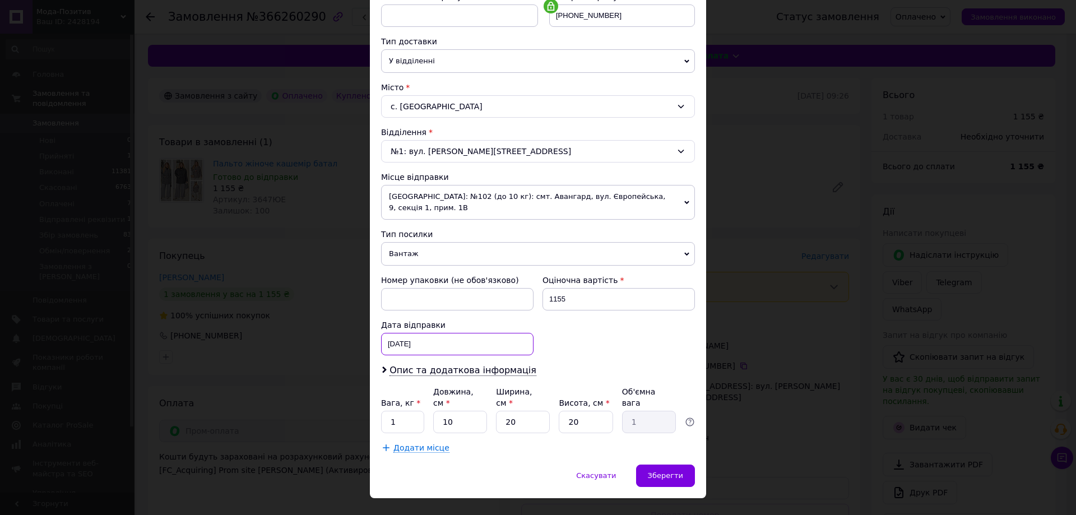
click at [459, 333] on div "[DATE] < 2025 > < Октябрь > Пн Вт Ср Чт Пт Сб Вс 29 30 1 2 3 4 5 6 7 8 9 10 11 …" at bounding box center [457, 344] width 152 height 22
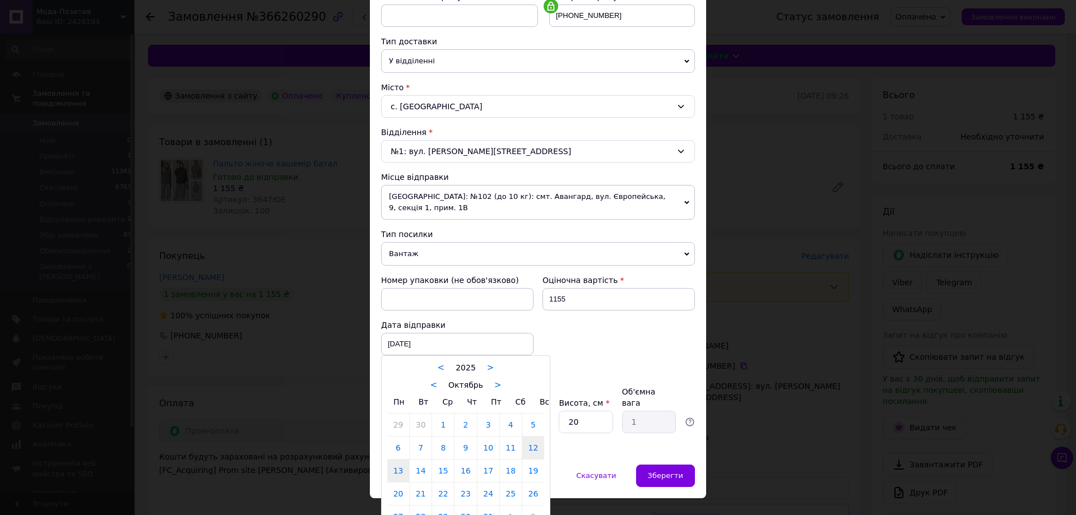
click at [395, 460] on link "13" at bounding box center [398, 471] width 22 height 22
type input "[DATE]"
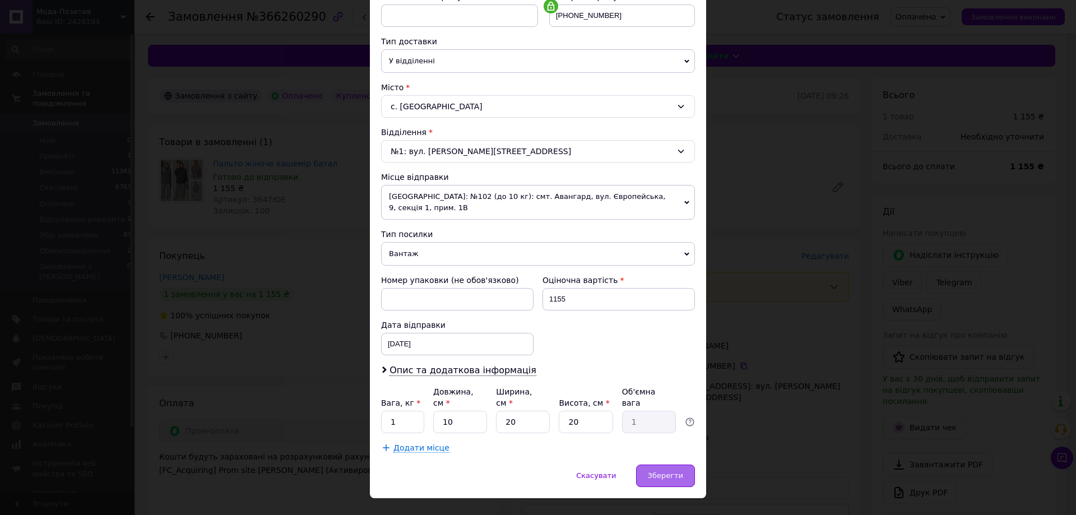
click at [663, 465] on div "Зберегти" at bounding box center [665, 476] width 59 height 22
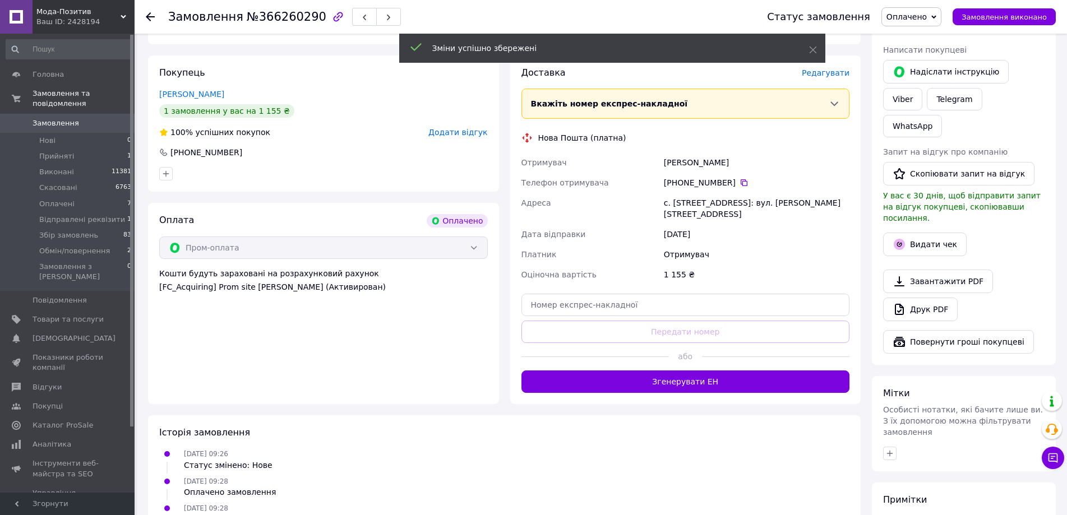
scroll to position [0, 0]
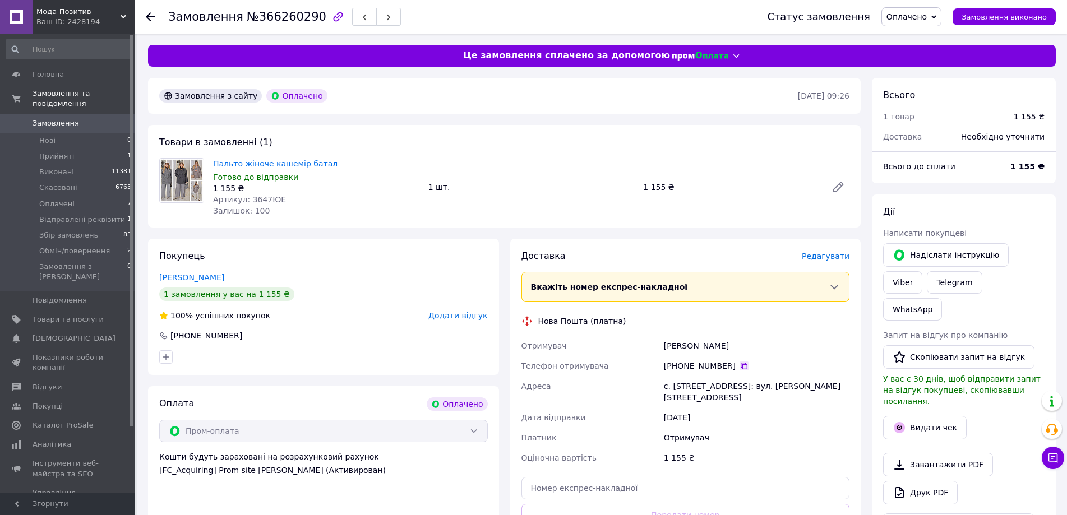
click at [740, 364] on icon at bounding box center [743, 366] width 7 height 7
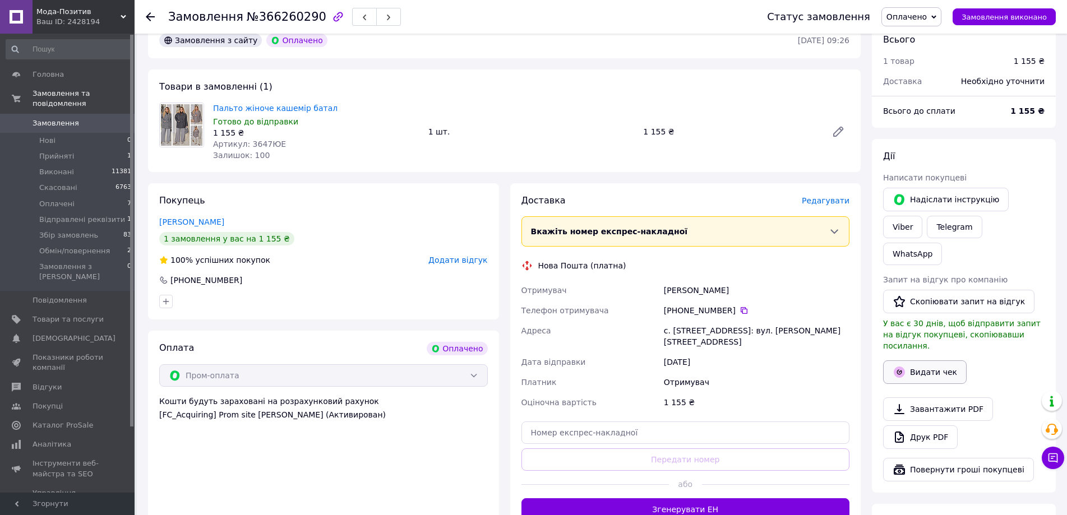
scroll to position [264, 0]
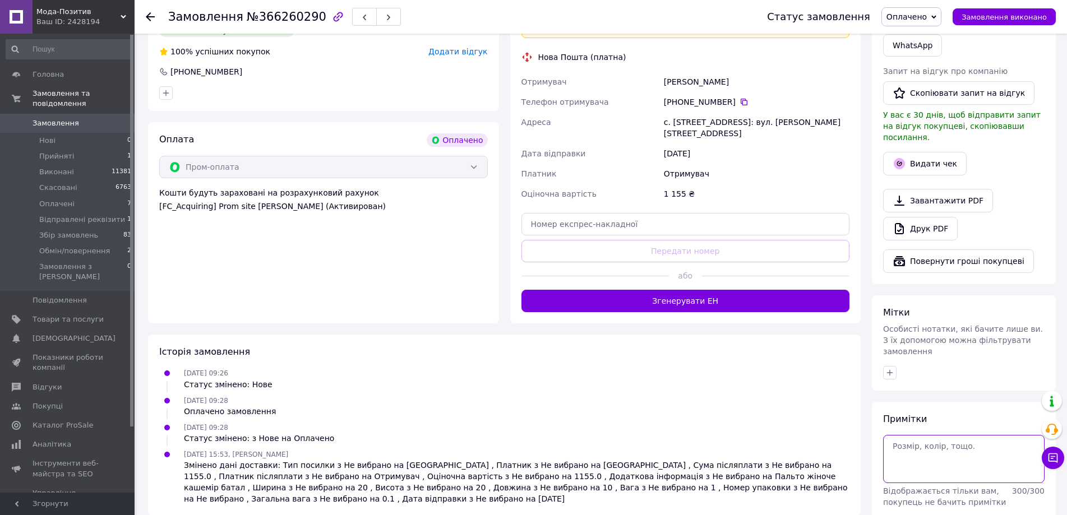
click at [939, 435] on textarea at bounding box center [963, 459] width 161 height 48
type textarea "62-64 сірий"
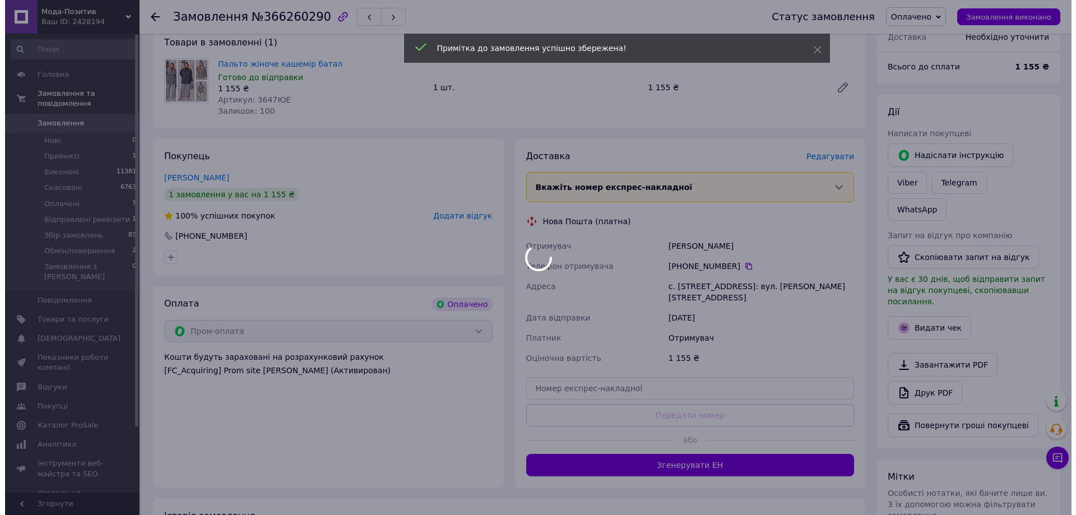
scroll to position [96, 0]
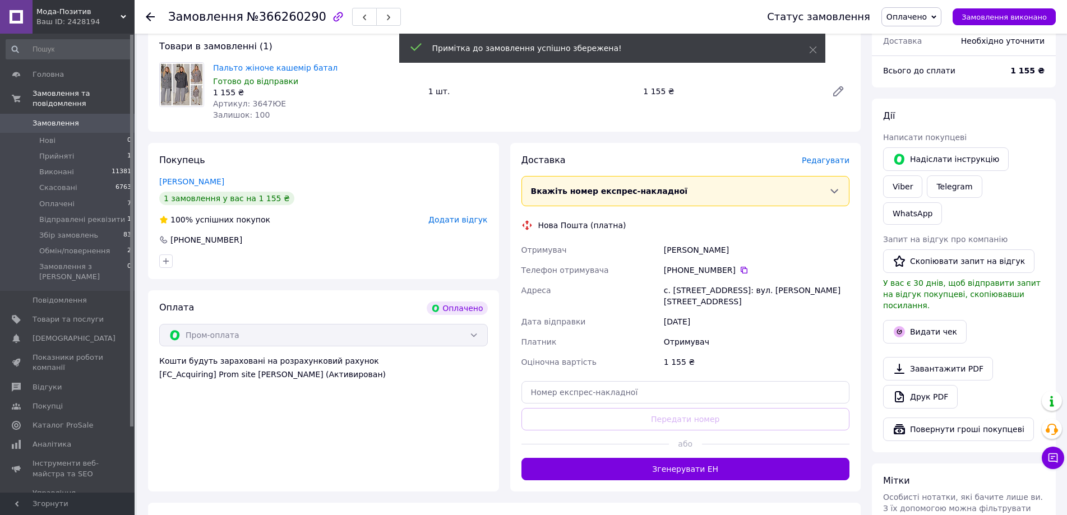
click at [832, 162] on span "Редагувати" at bounding box center [825, 160] width 48 height 9
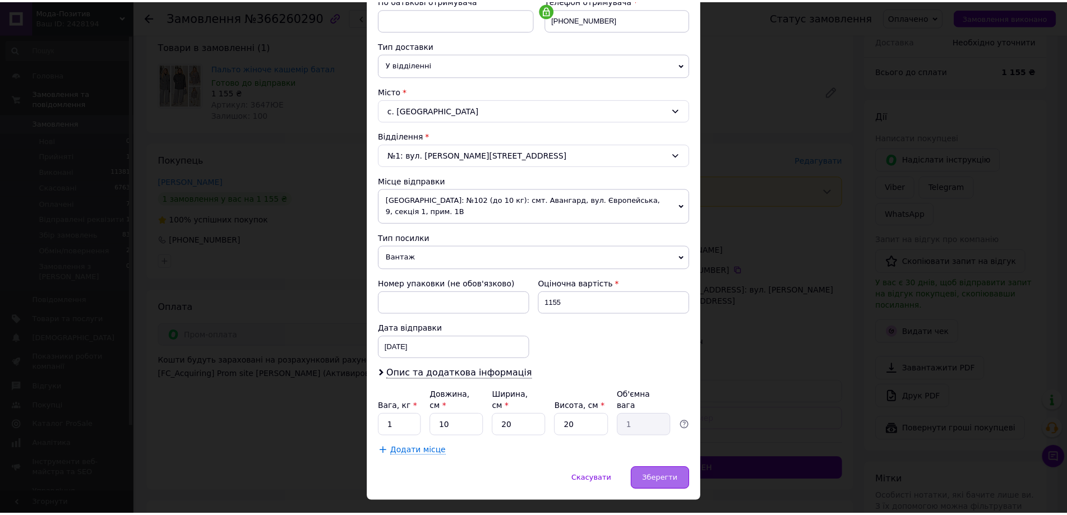
scroll to position [229, 0]
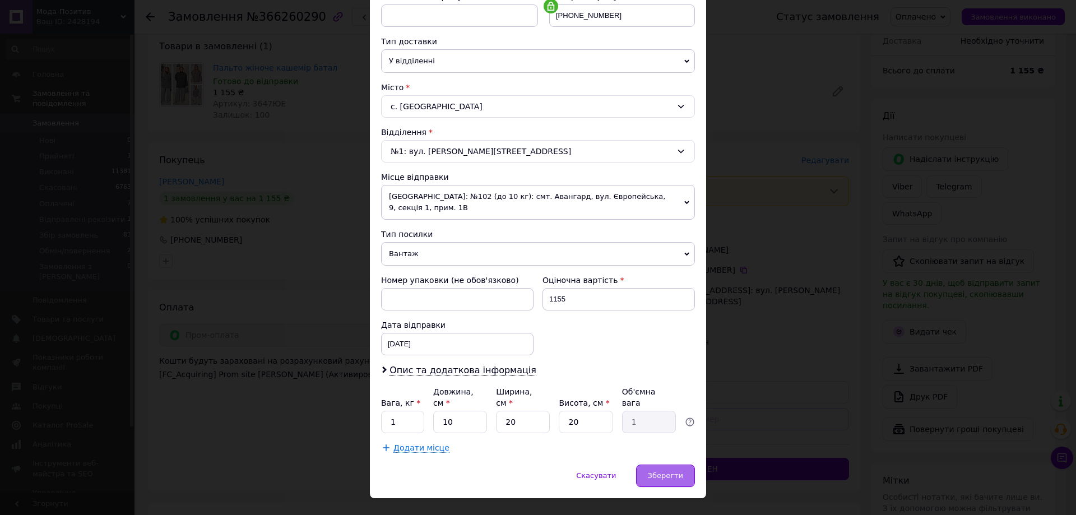
click at [660, 471] on span "Зберегти" at bounding box center [665, 475] width 35 height 8
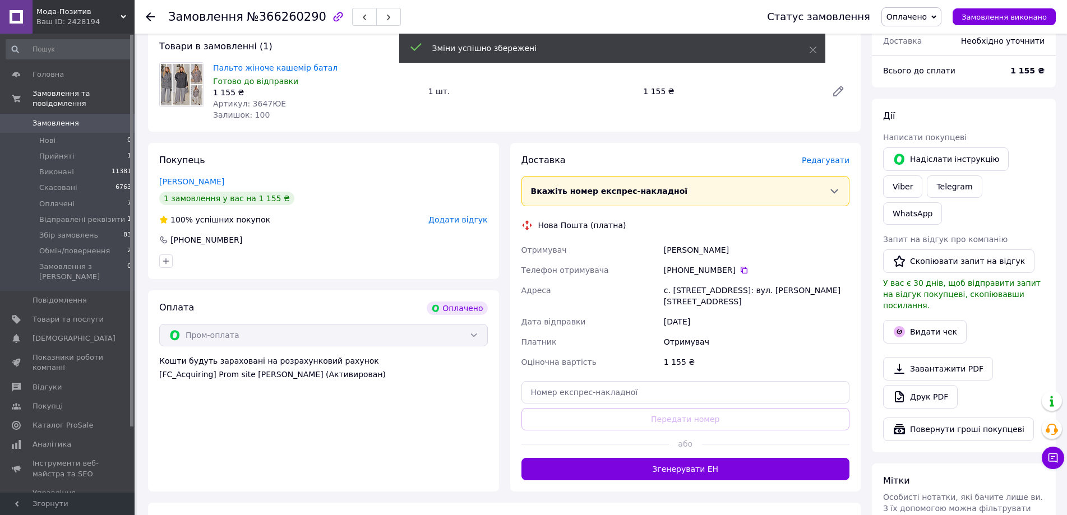
click at [736, 458] on button "Згенерувати ЕН" at bounding box center [685, 469] width 328 height 22
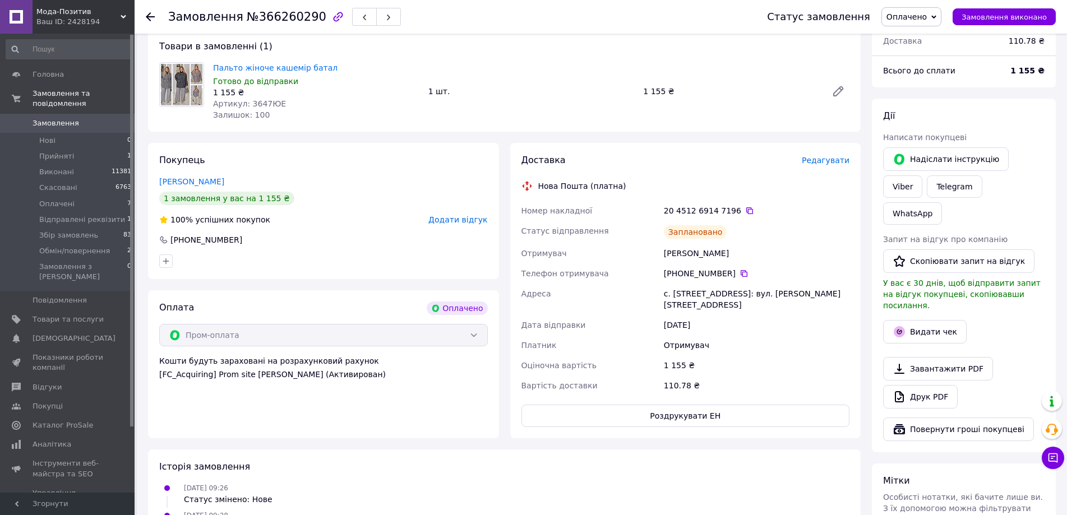
click at [149, 19] on use at bounding box center [150, 16] width 9 height 9
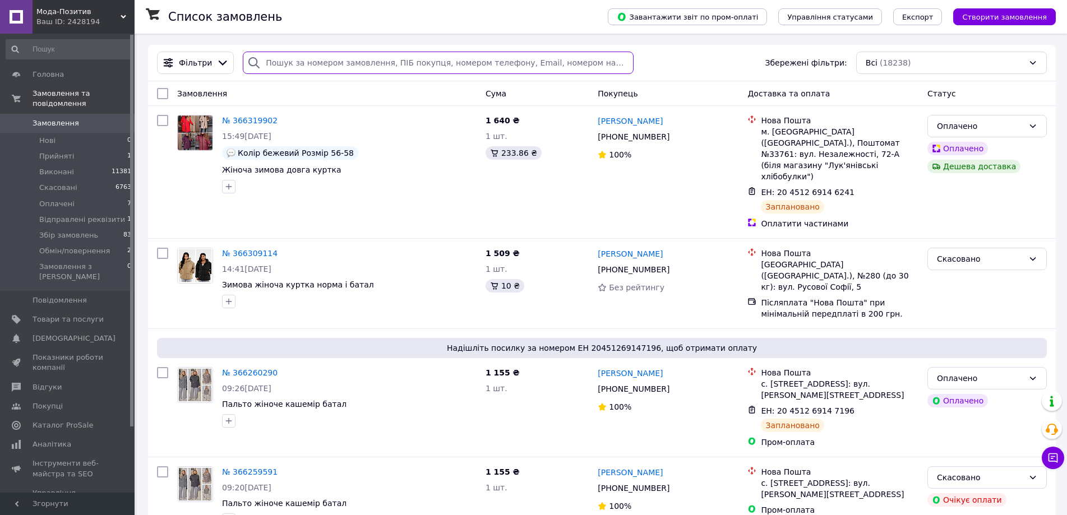
click at [305, 62] on input "search" at bounding box center [438, 63] width 390 height 22
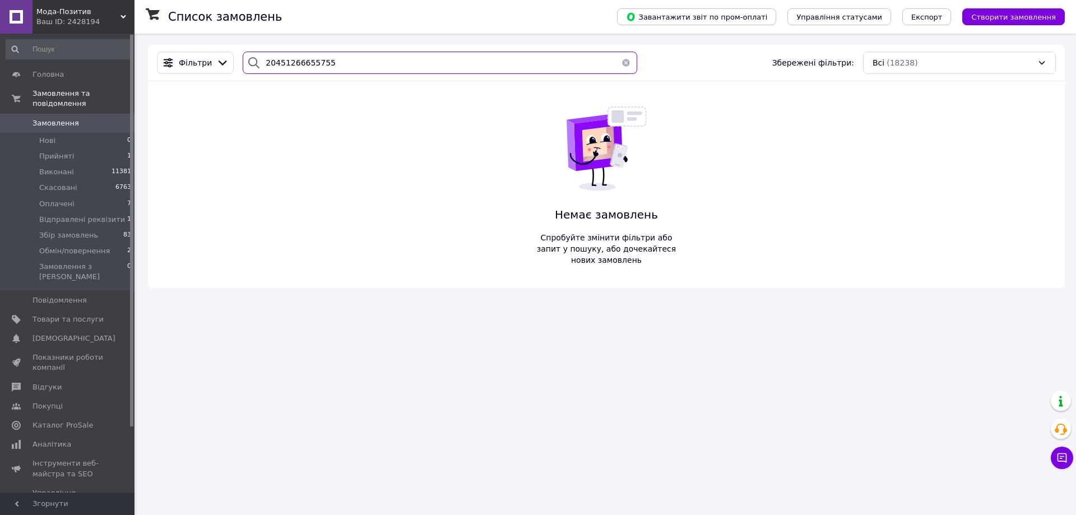
click at [349, 62] on input "20451266655755" at bounding box center [440, 63] width 395 height 22
type input "20451266655755"
click at [1033, 26] on div "Завантажити звіт по пром-оплаті Управління статусами Експорт Створити замовлення" at bounding box center [830, 17] width 470 height 34
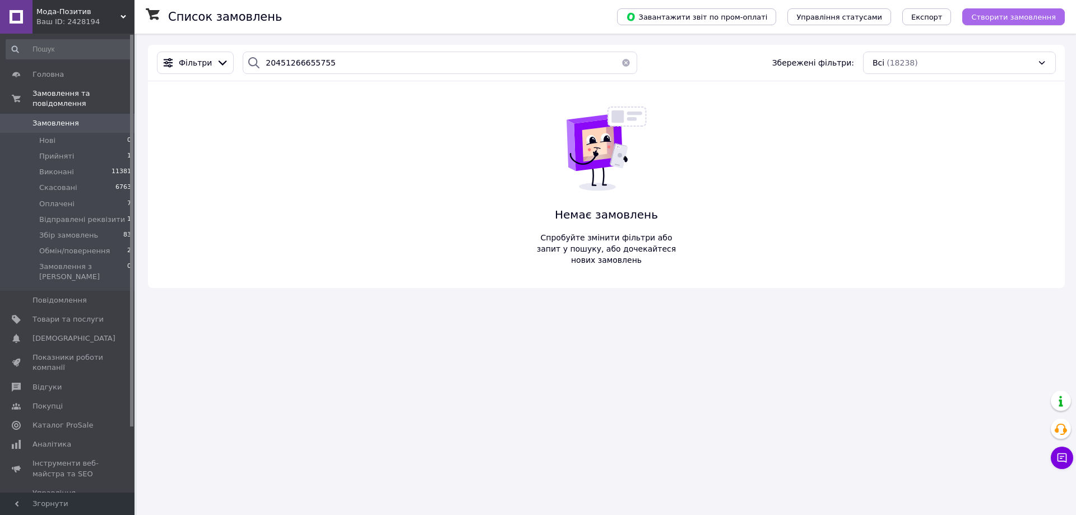
click at [1021, 19] on span "Створити замовлення" at bounding box center [1013, 17] width 85 height 8
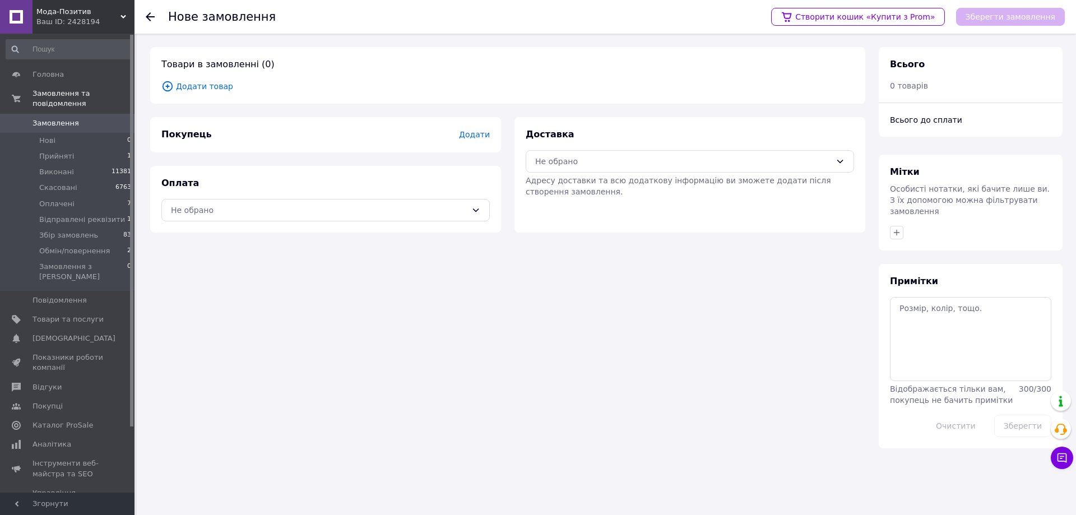
click at [211, 83] on span "Додати товар" at bounding box center [507, 86] width 693 height 12
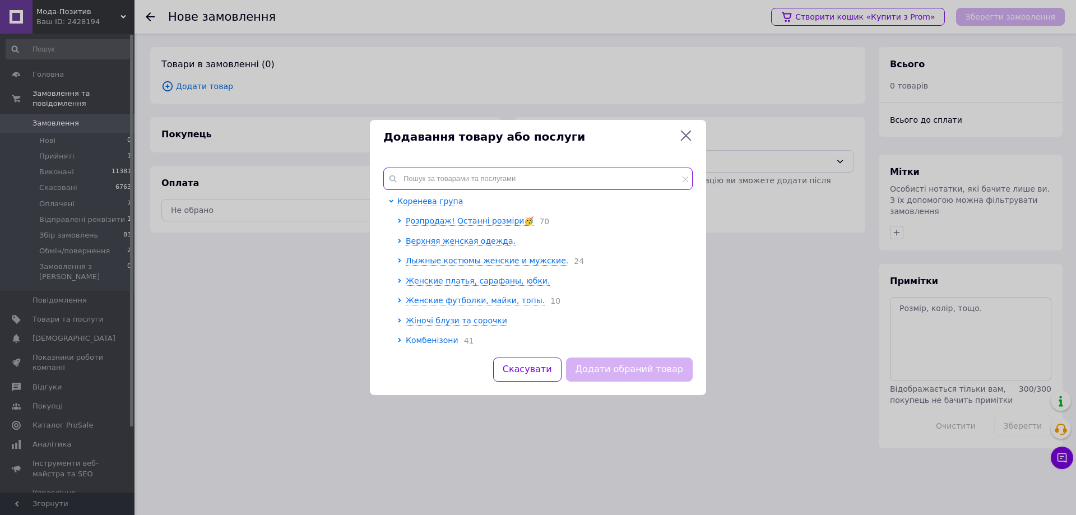
click at [462, 175] on input "text" at bounding box center [537, 179] width 309 height 22
paste input "1-737АМ"
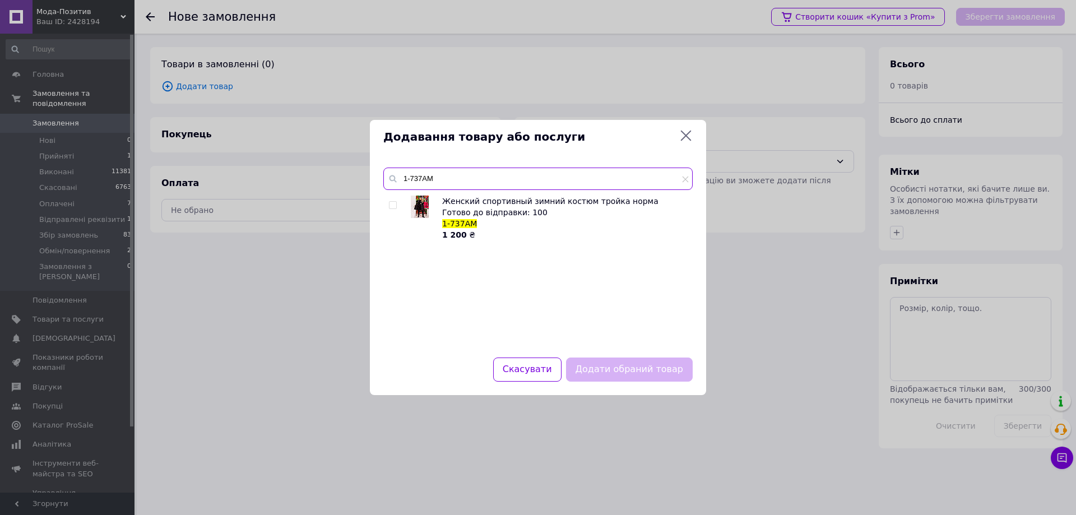
type input "1-737АМ"
click at [392, 204] on input "checkbox" at bounding box center [392, 205] width 7 height 7
checkbox input "true"
click at [601, 365] on button "Додати обраний товар" at bounding box center [629, 370] width 127 height 24
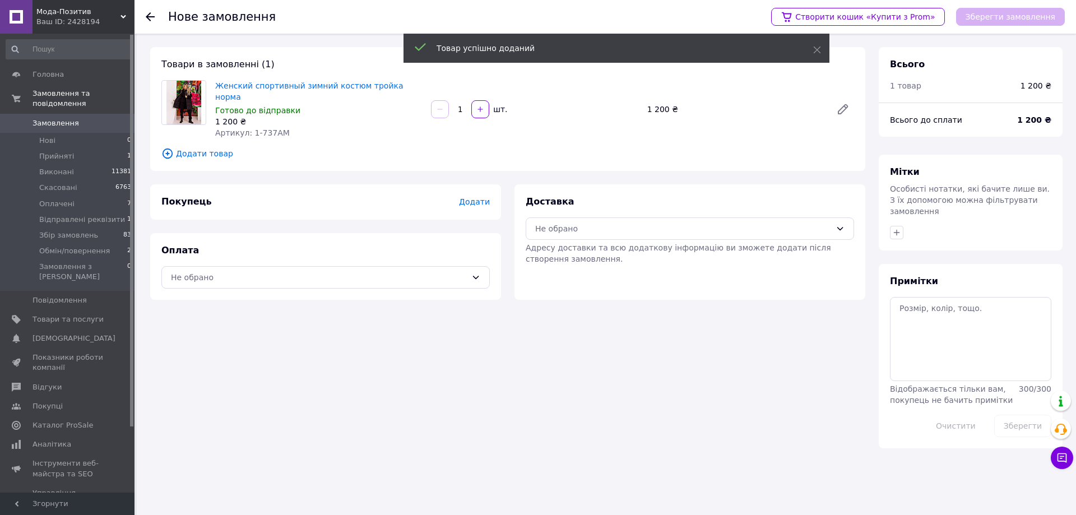
click at [473, 197] on span "Додати" at bounding box center [474, 201] width 31 height 9
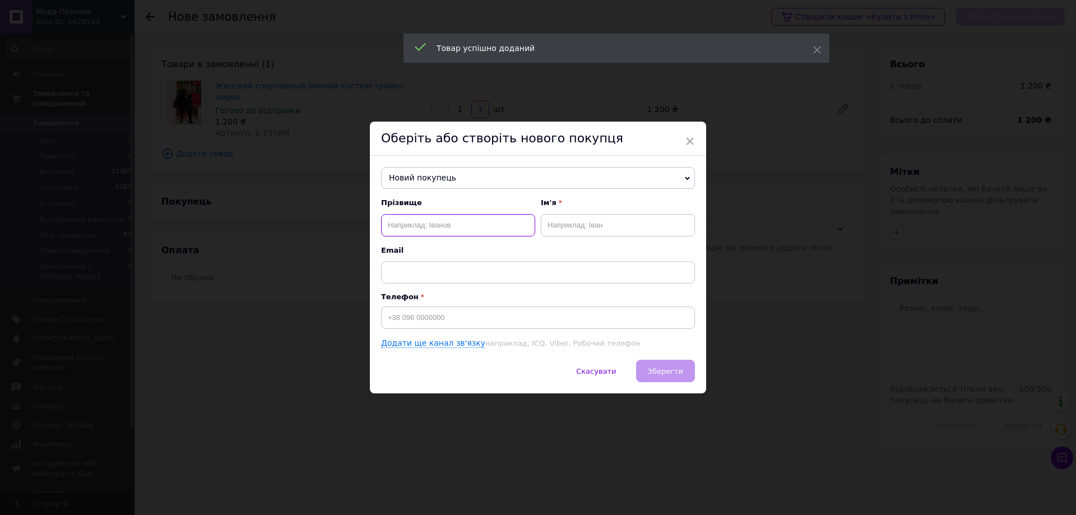
click at [463, 229] on input "text" at bounding box center [458, 225] width 154 height 22
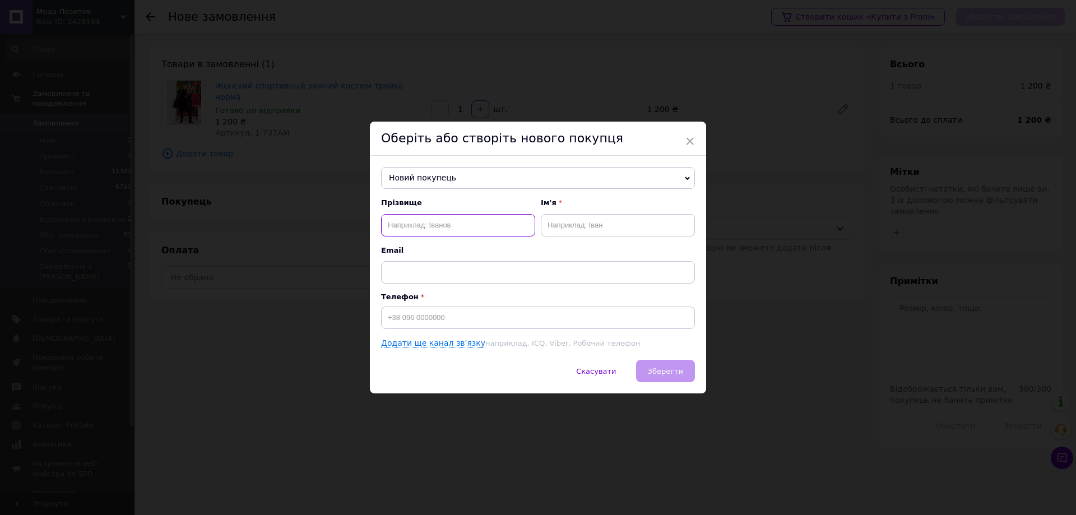
paste input "[PERSON_NAME]"
type input "[PERSON_NAME]"
paste input "[PERSON_NAME]"
type input "[PERSON_NAME]"
paste input "[PHONE_NUMBER]"
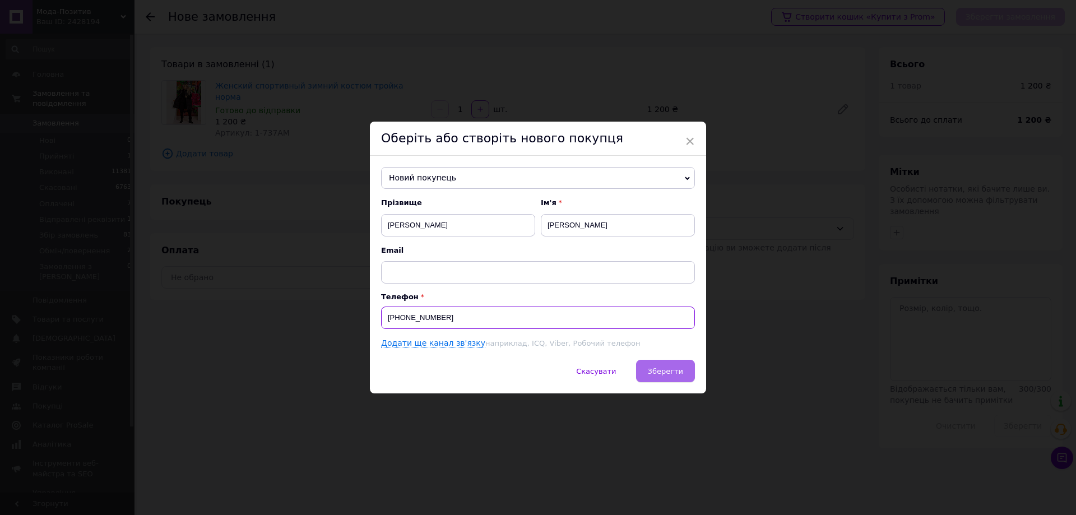
type input "[PHONE_NUMBER]"
click at [681, 367] on span "Зберегти" at bounding box center [665, 371] width 35 height 8
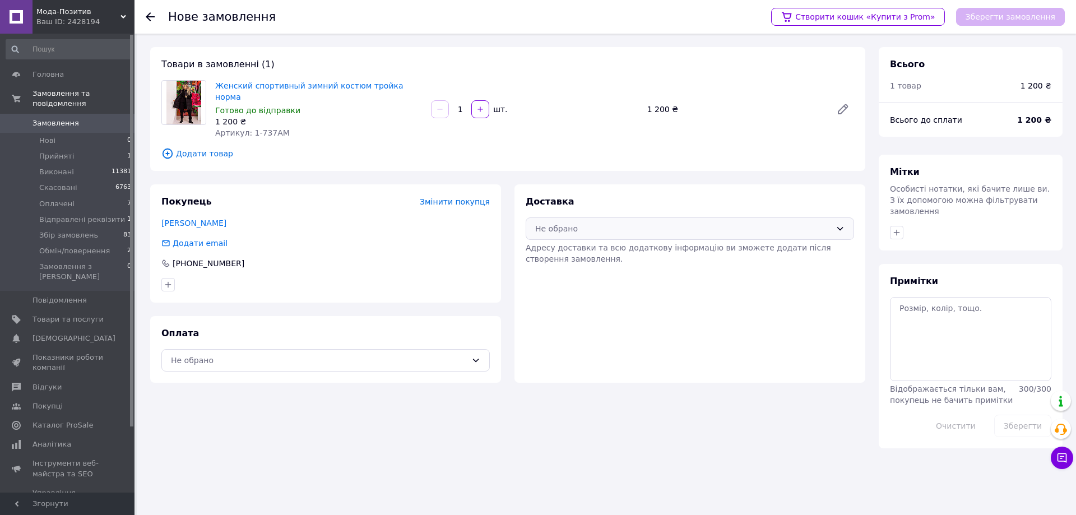
click at [571, 223] on div "Не обрано" at bounding box center [683, 229] width 296 height 12
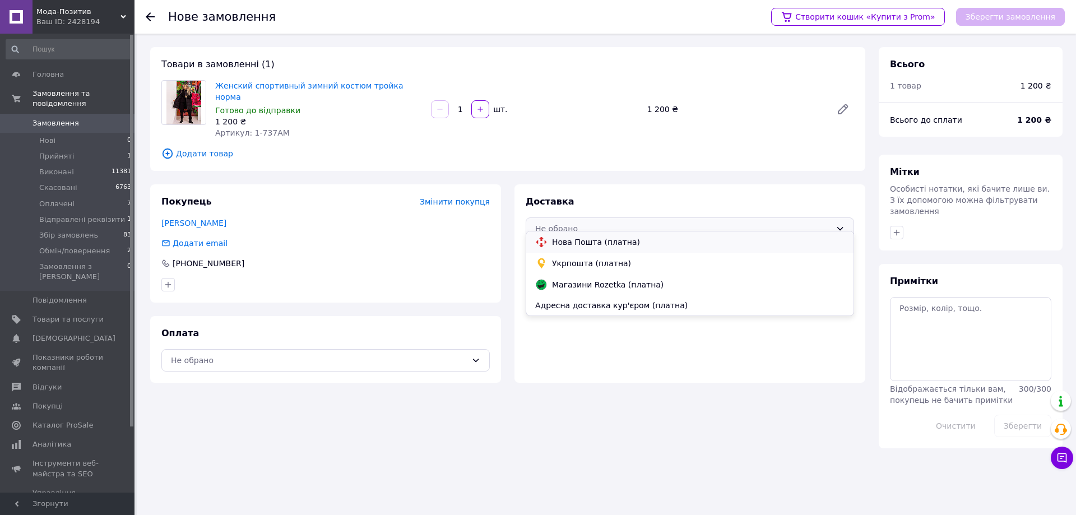
click at [619, 239] on span "Нова Пошта (платна)" at bounding box center [698, 242] width 293 height 11
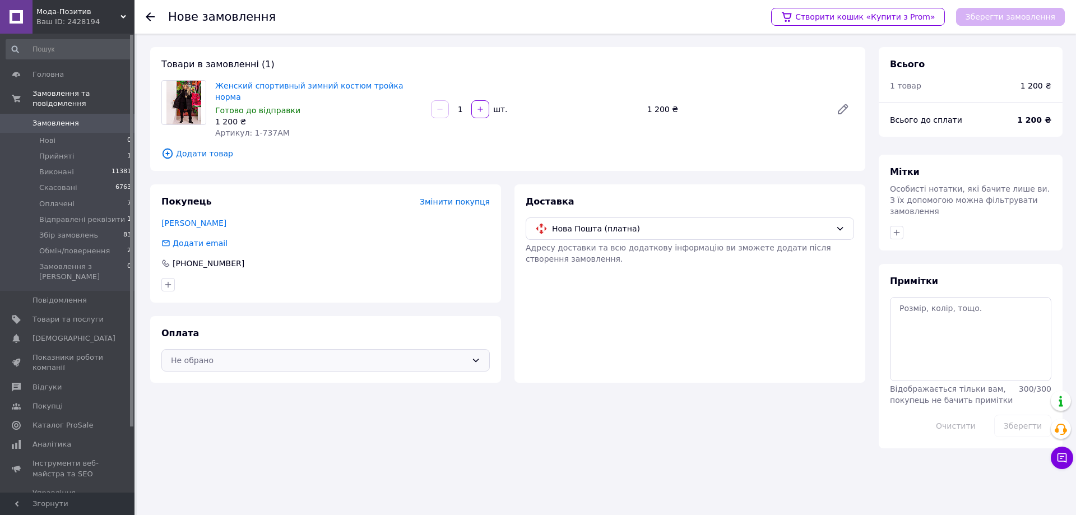
click at [305, 354] on div "Не обрано" at bounding box center [319, 360] width 296 height 12
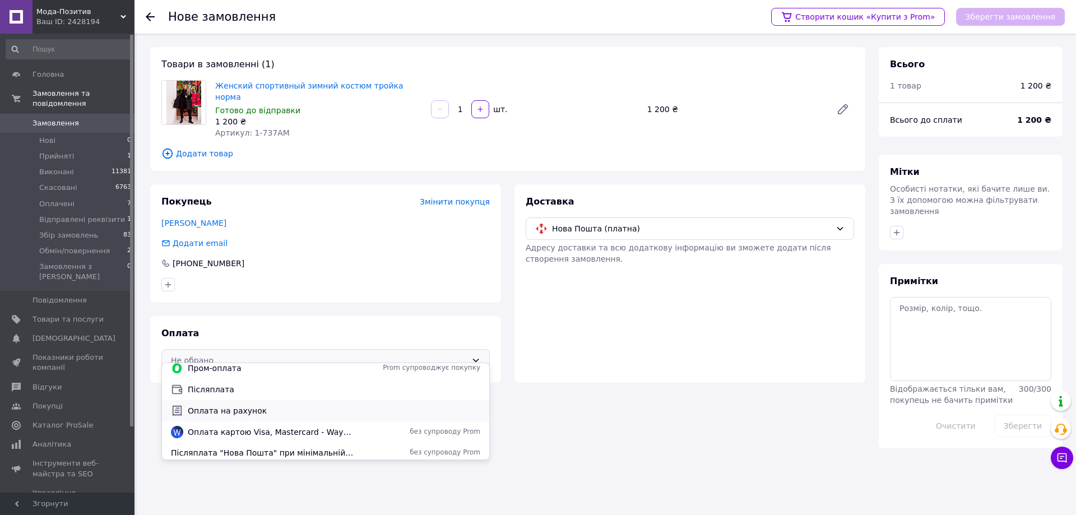
scroll to position [9, 0]
click at [253, 446] on span "Післяплата "Нова Пошта" при мінімальній передплаті в 200 грн." at bounding box center [263, 449] width 184 height 11
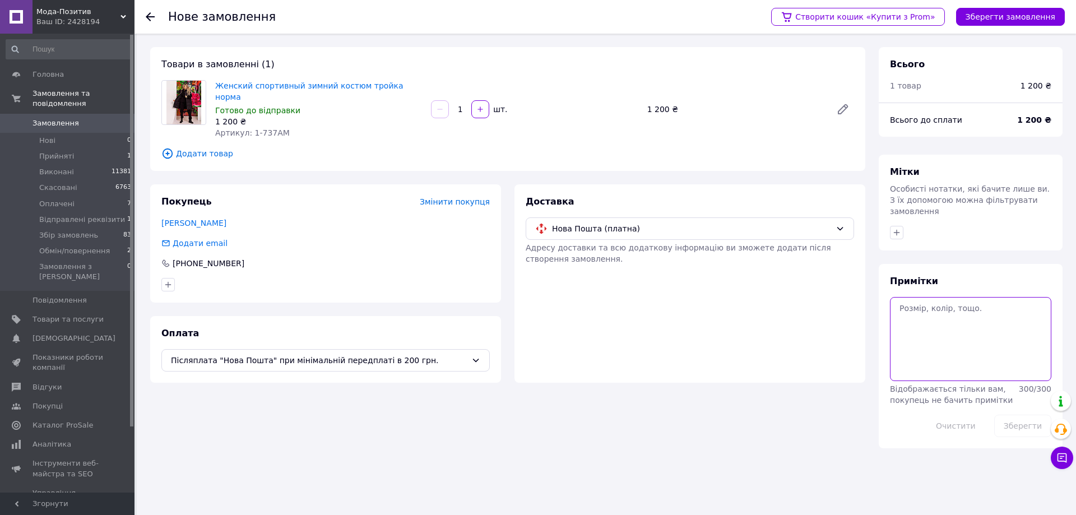
click at [926, 328] on textarea at bounding box center [970, 339] width 161 height 84
paste textarea "20451266655755"
type textarea "Файна 20451266655755"
click at [1016, 416] on button "Зберегти" at bounding box center [1022, 426] width 57 height 22
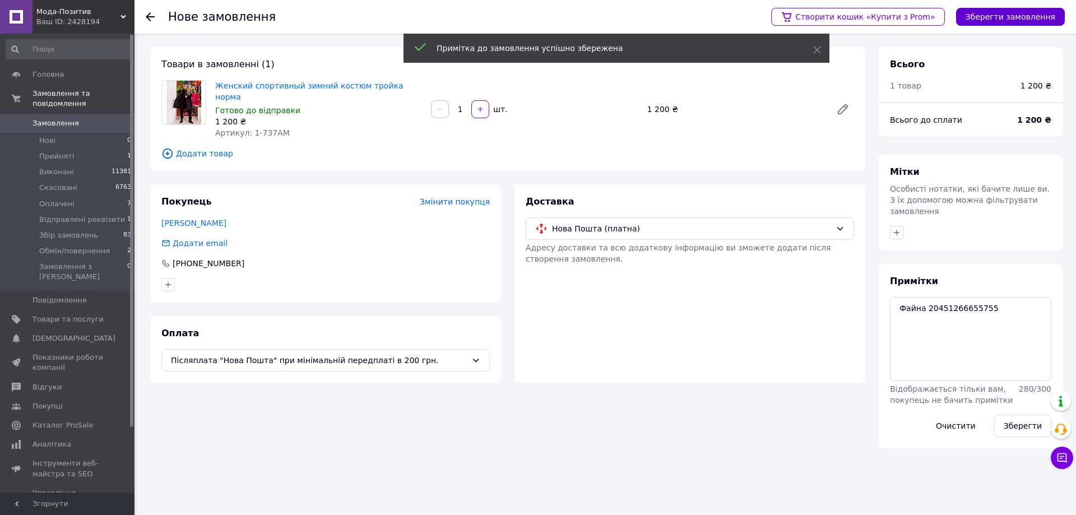
click at [1007, 18] on button "Зберегти замовлення" at bounding box center [1010, 17] width 109 height 18
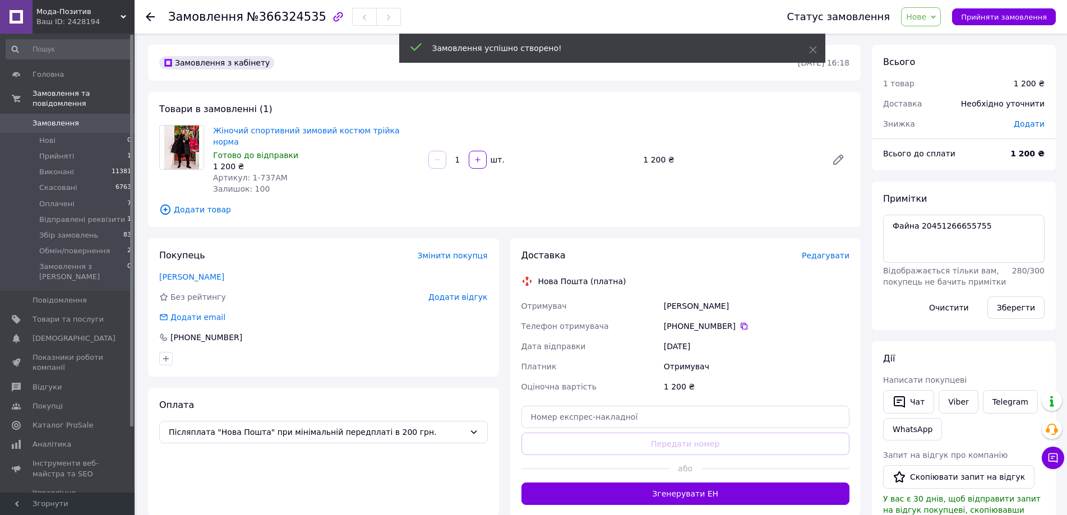
click at [813, 251] on span "Редагувати" at bounding box center [825, 255] width 48 height 9
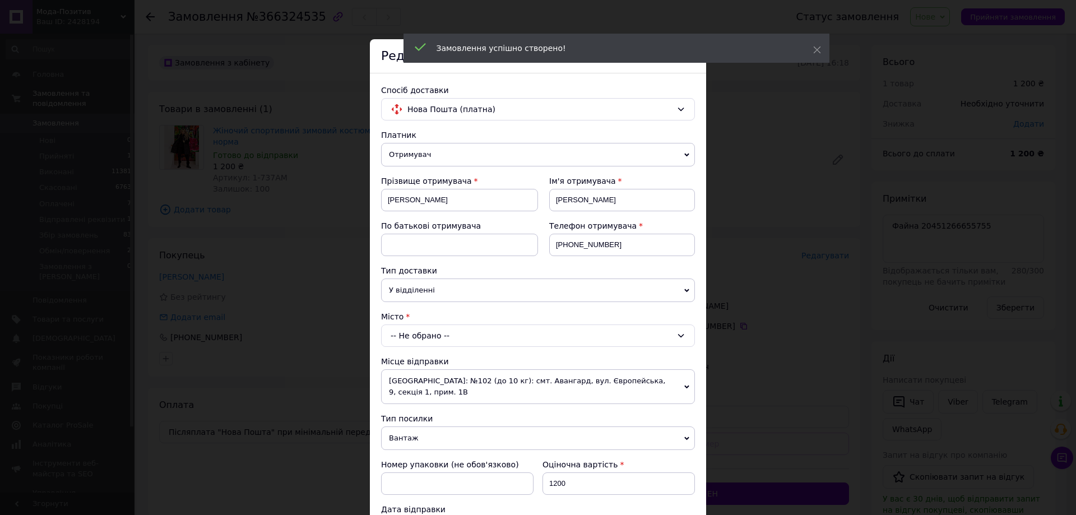
click at [429, 340] on div "-- Не обрано --" at bounding box center [538, 336] width 314 height 22
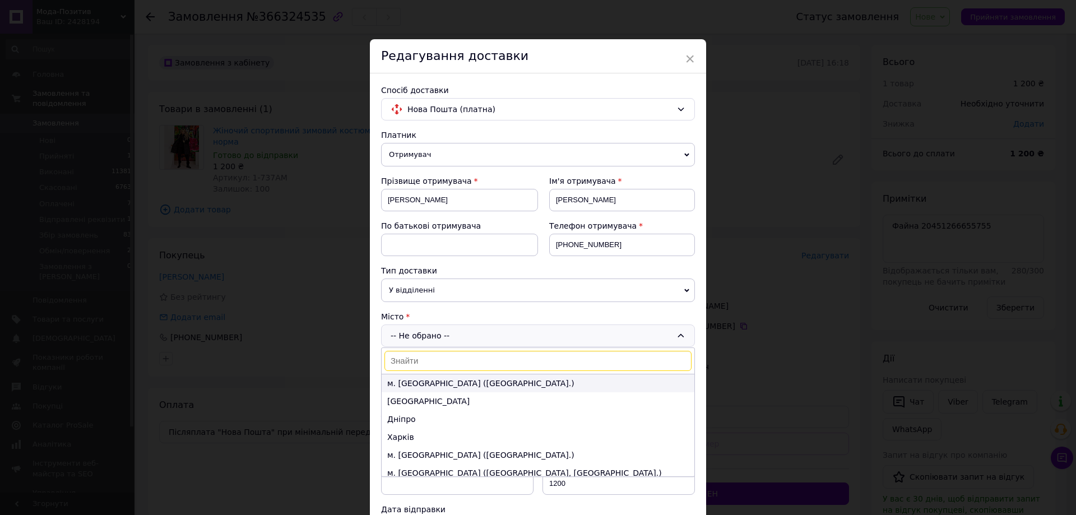
click at [414, 377] on li "м. [GEOGRAPHIC_DATA] ([GEOGRAPHIC_DATA].)" at bounding box center [538, 383] width 313 height 18
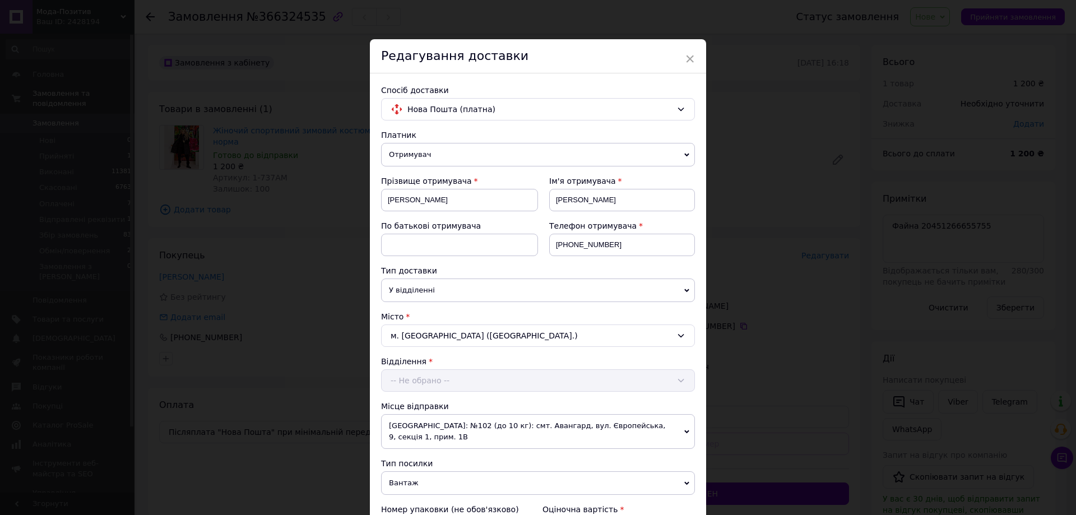
click at [414, 383] on div "Відділення -- Не обрано --" at bounding box center [538, 374] width 314 height 36
click at [414, 383] on div "-- Не обрано --" at bounding box center [538, 380] width 314 height 22
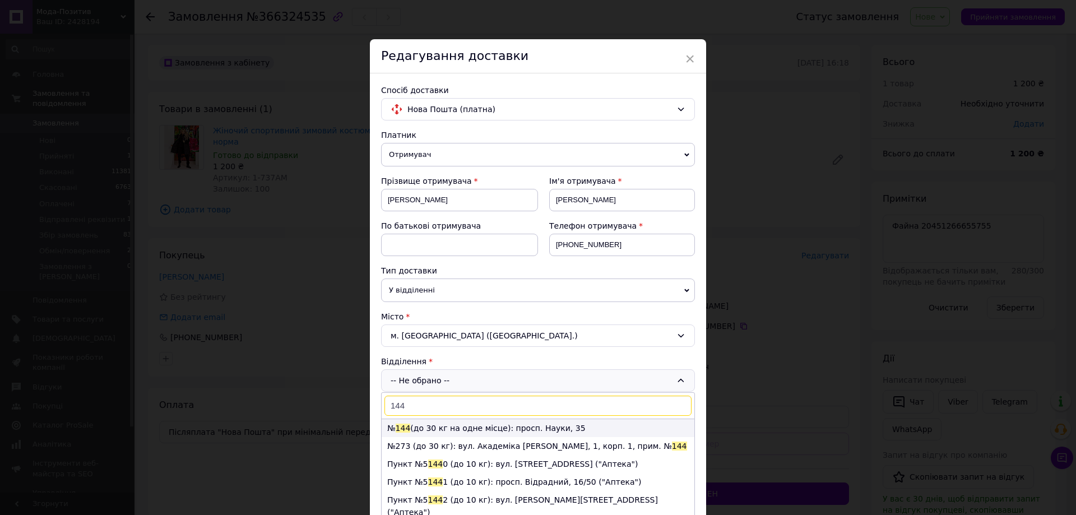
type input "144"
click at [435, 430] on li "№ 144 (до 30 кг на одне місце): просп. Науки, 35" at bounding box center [538, 428] width 313 height 18
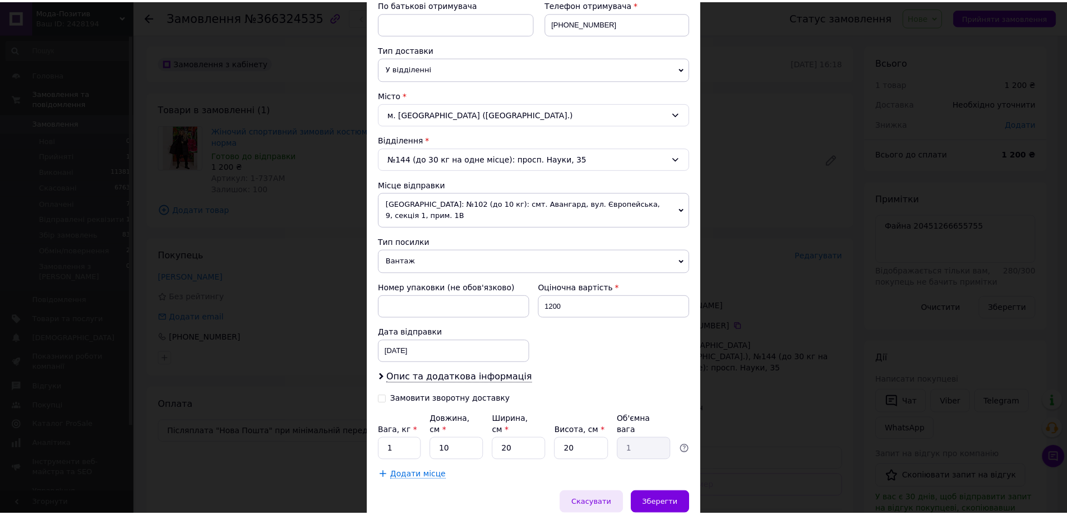
scroll to position [249, 0]
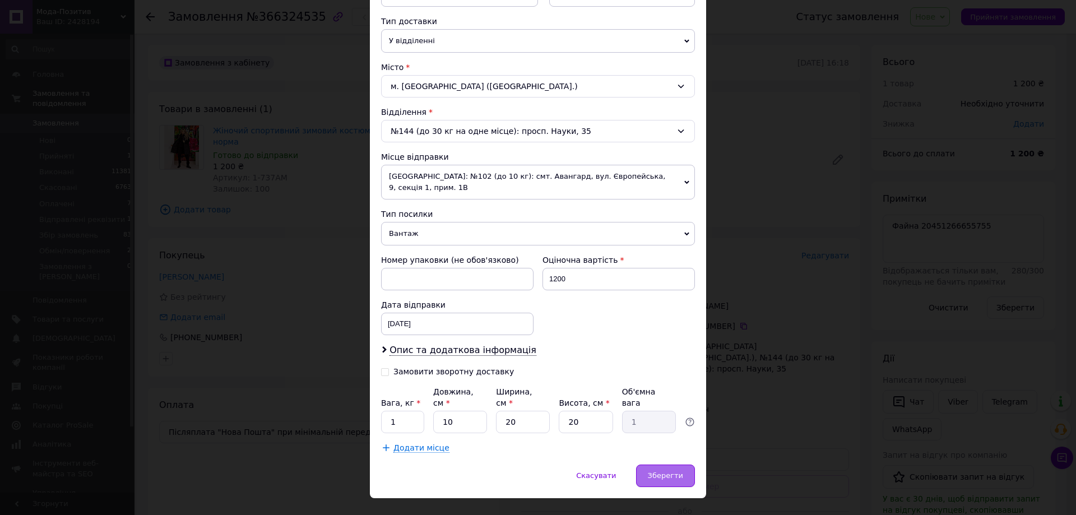
click at [652, 471] on span "Зберегти" at bounding box center [665, 475] width 35 height 8
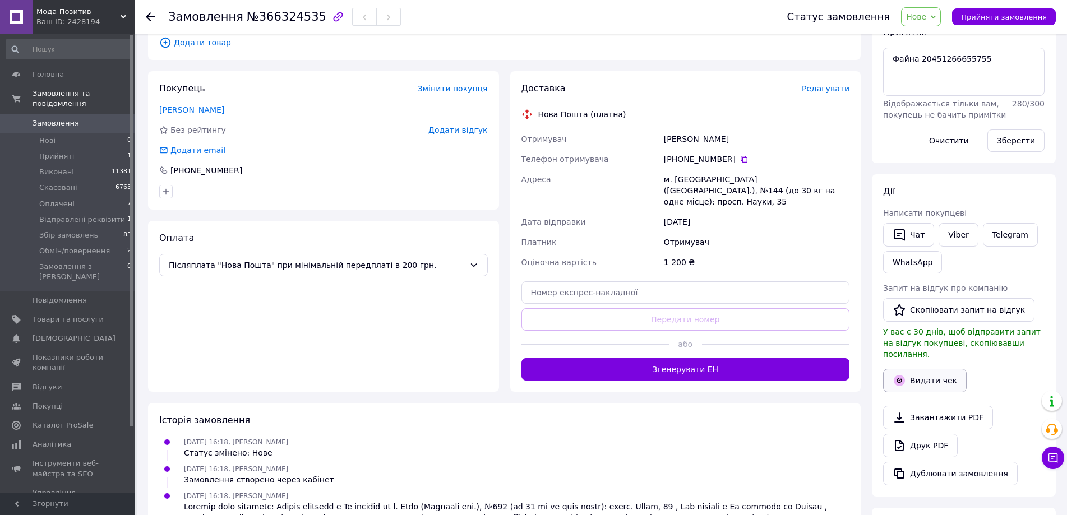
scroll to position [168, 0]
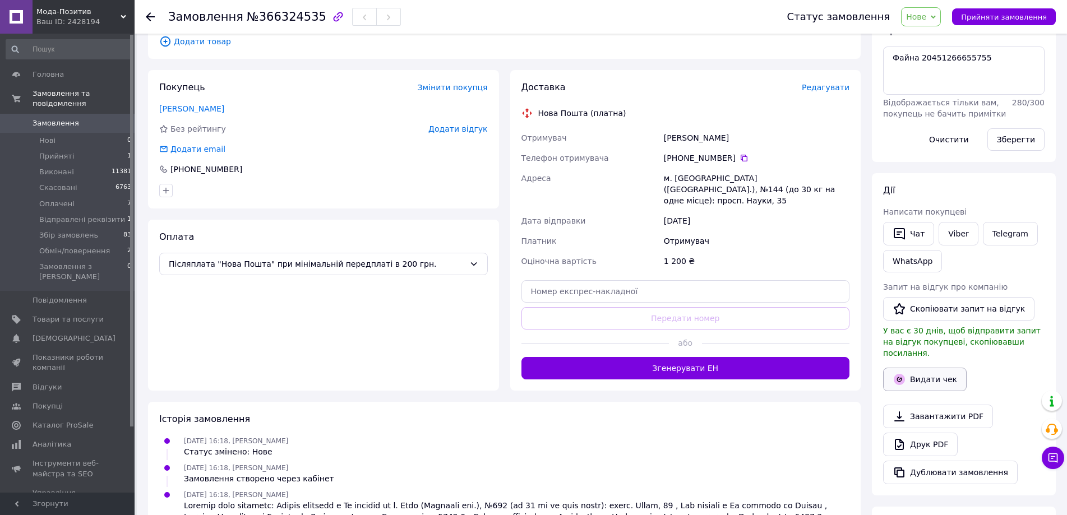
click at [932, 372] on button "Видати чек" at bounding box center [925, 380] width 84 height 24
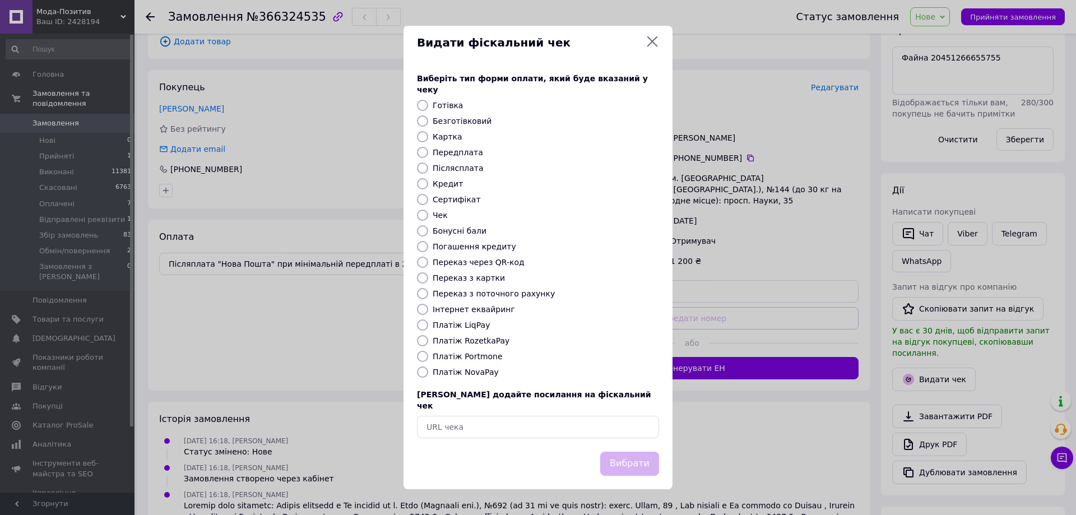
click at [484, 372] on label "Платіж NovaPay" at bounding box center [466, 372] width 66 height 9
click at [428, 372] on input "Платіж NovaPay" at bounding box center [422, 372] width 11 height 11
radio input "true"
click at [638, 452] on button "Вибрати" at bounding box center [629, 464] width 59 height 24
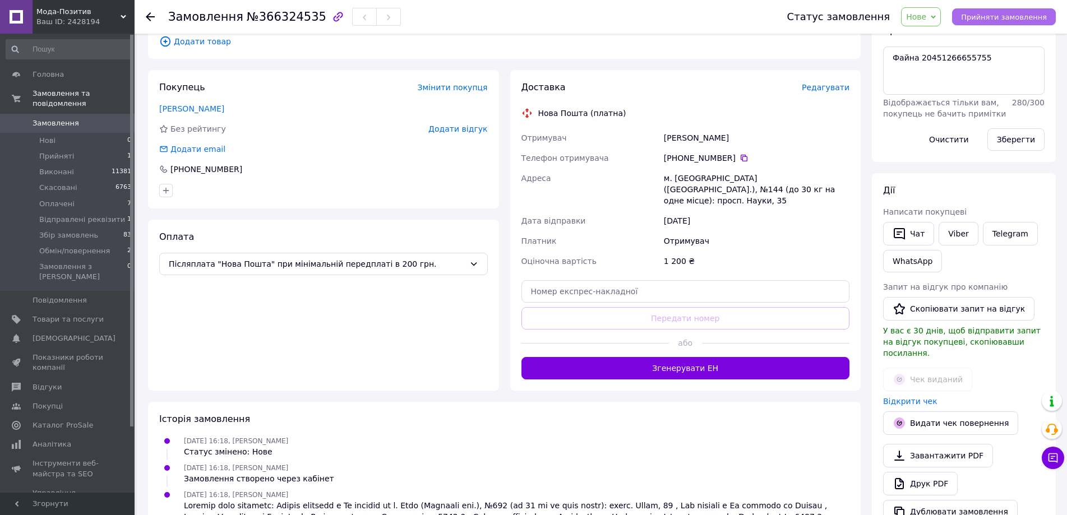
click at [1001, 14] on span "Прийняти замовлення" at bounding box center [1004, 17] width 86 height 8
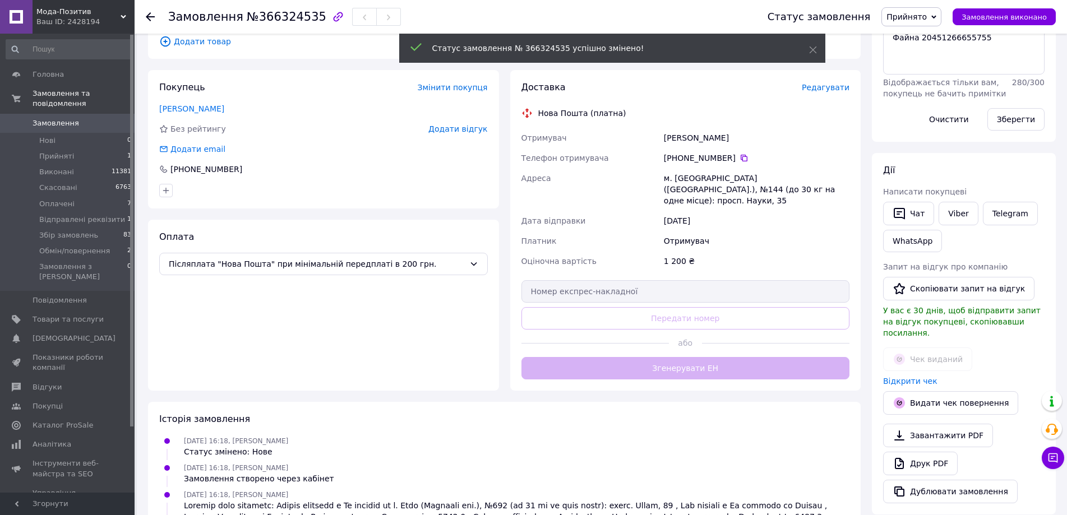
click at [1003, 16] on span "Замовлення виконано" at bounding box center [1003, 17] width 85 height 8
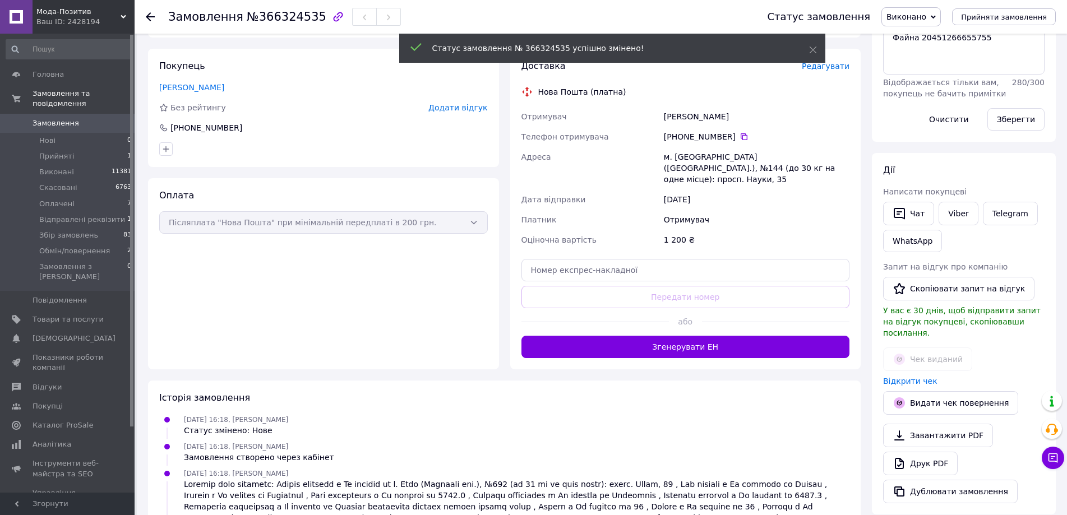
click at [152, 17] on use at bounding box center [150, 16] width 9 height 9
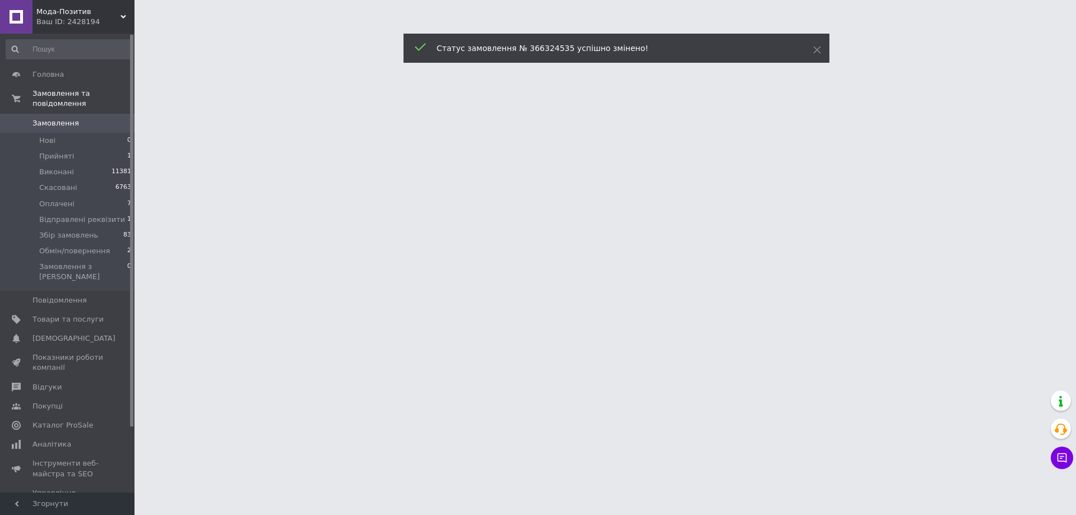
click at [152, 17] on div at bounding box center [538, 14] width 1076 height 28
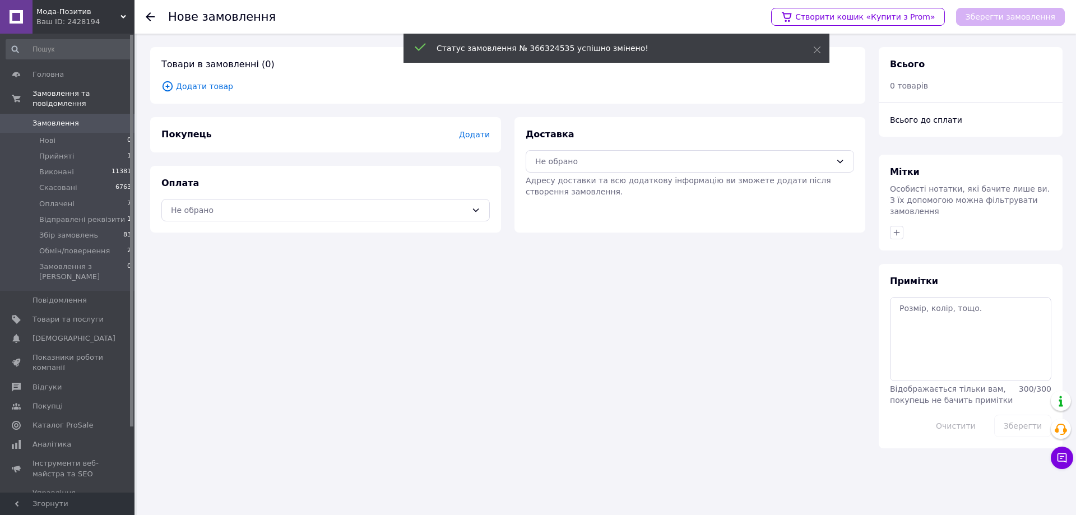
click at [152, 17] on use at bounding box center [150, 16] width 9 height 9
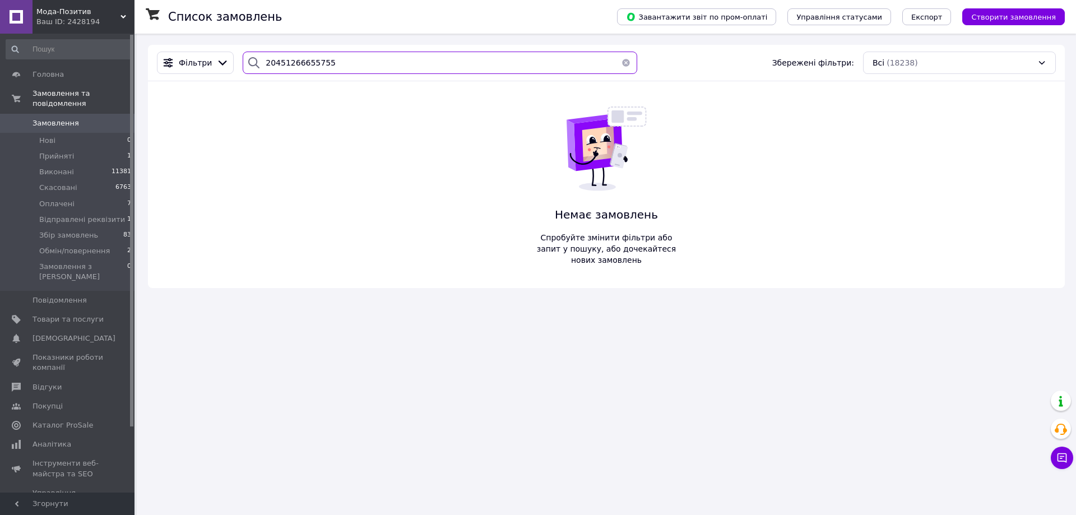
click at [341, 64] on input "20451266655755" at bounding box center [440, 63] width 395 height 22
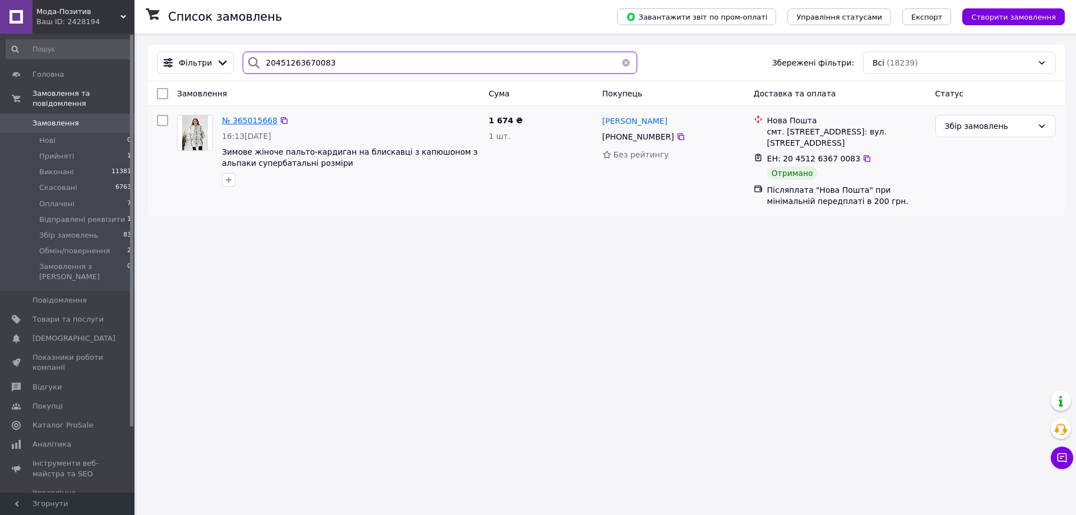
type input "20451263670083"
click at [241, 123] on span "№ 365015668" at bounding box center [249, 120] width 55 height 9
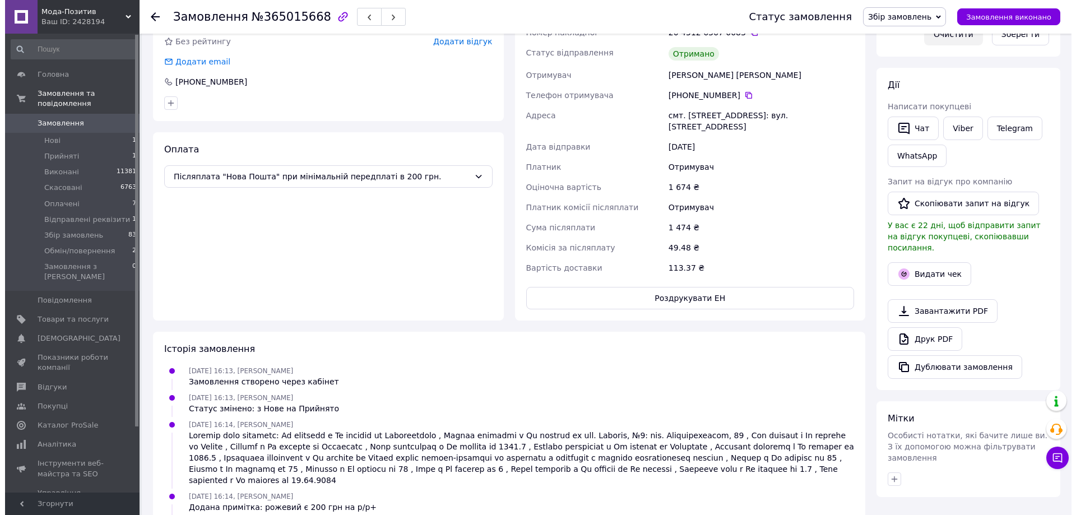
scroll to position [280, 0]
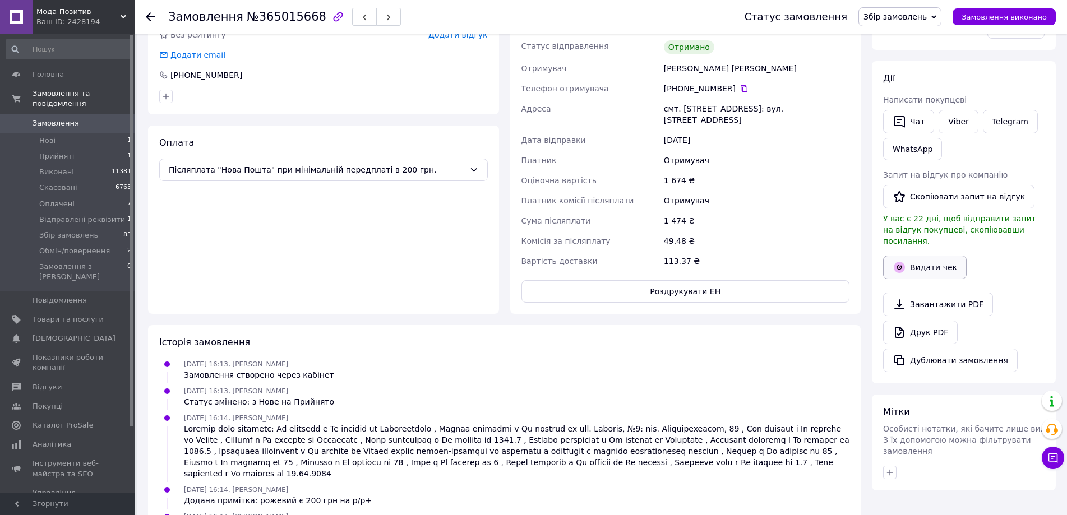
click at [918, 256] on button "Видати чек" at bounding box center [925, 268] width 84 height 24
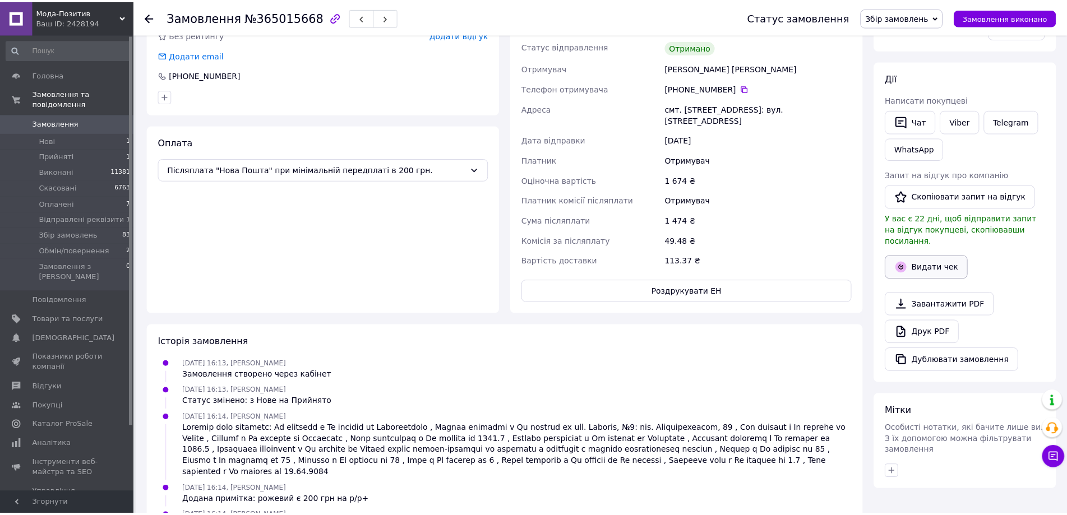
scroll to position [16, 0]
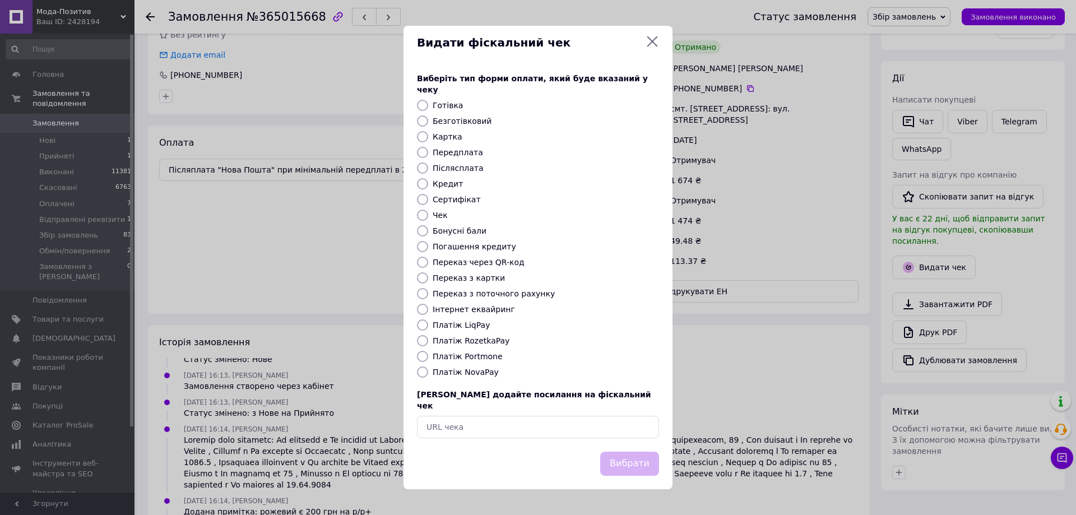
click at [485, 374] on label "Платіж NovaPay" at bounding box center [466, 372] width 66 height 9
click at [428, 374] on input "Платіж NovaPay" at bounding box center [422, 372] width 11 height 11
radio input "true"
click at [622, 456] on button "Вибрати" at bounding box center [629, 464] width 59 height 24
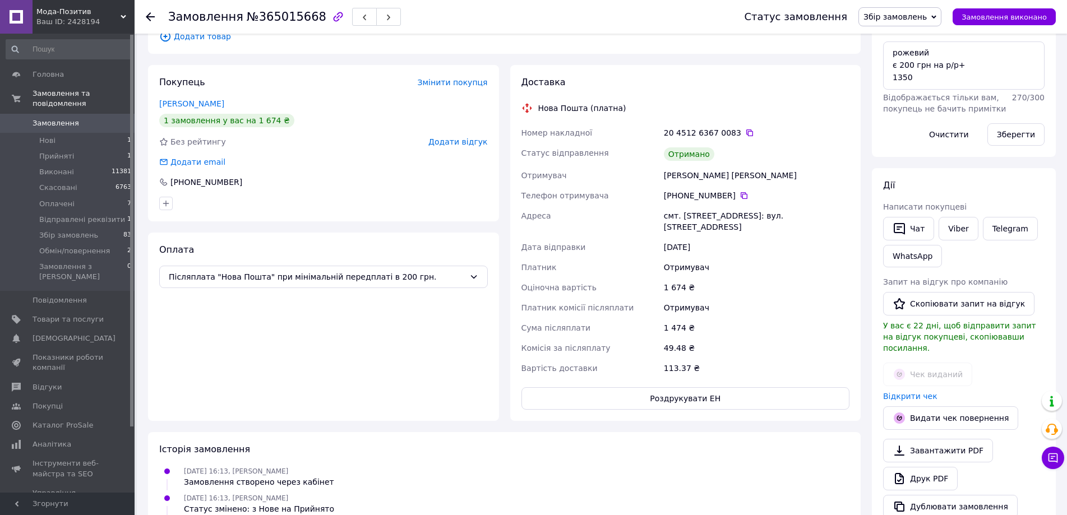
scroll to position [0, 0]
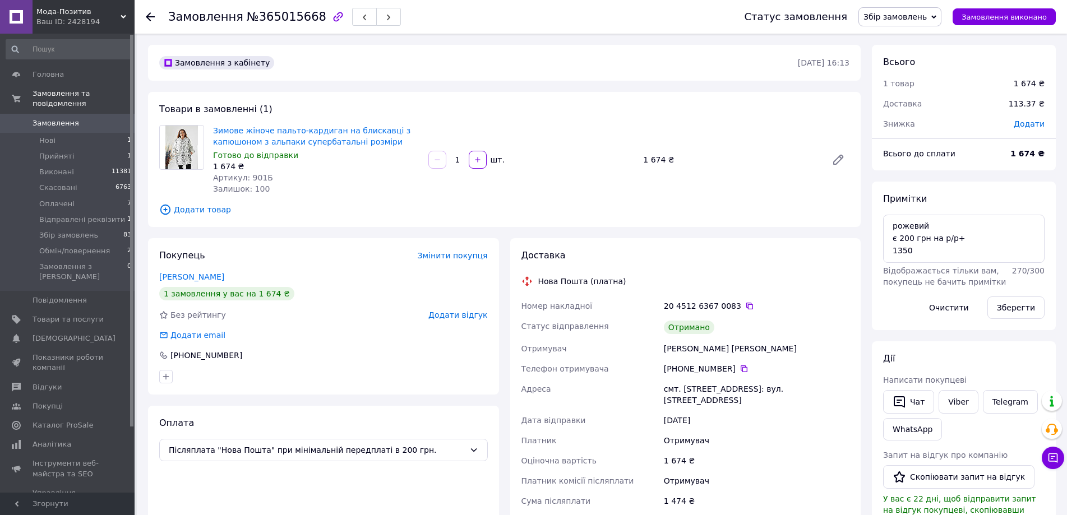
click at [152, 17] on use at bounding box center [150, 16] width 9 height 9
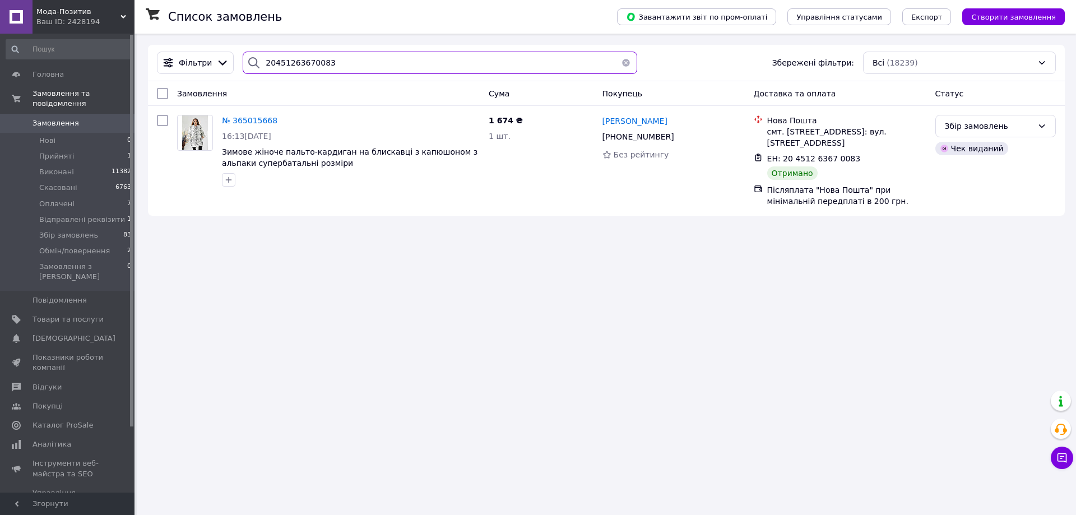
click at [299, 61] on input "20451263670083" at bounding box center [440, 63] width 395 height 22
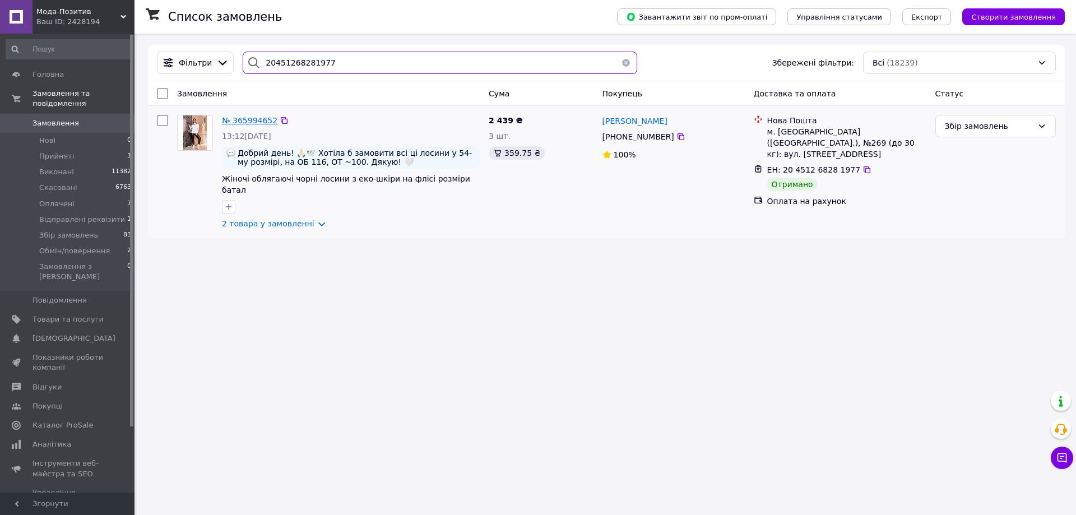
type input "20451268281977"
click at [256, 121] on span "№ 365994652" at bounding box center [249, 120] width 55 height 9
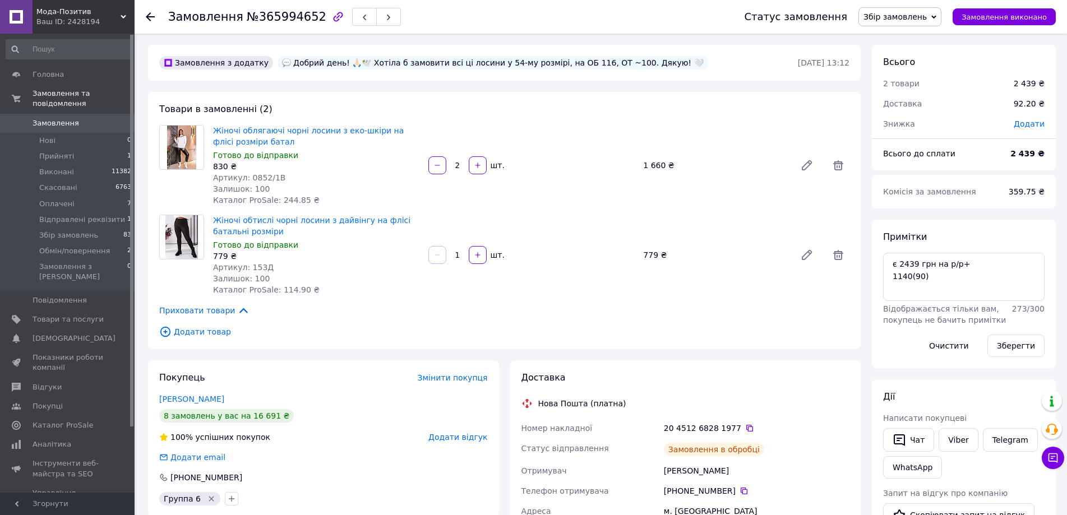
scroll to position [43, 0]
click at [148, 17] on use at bounding box center [150, 16] width 9 height 9
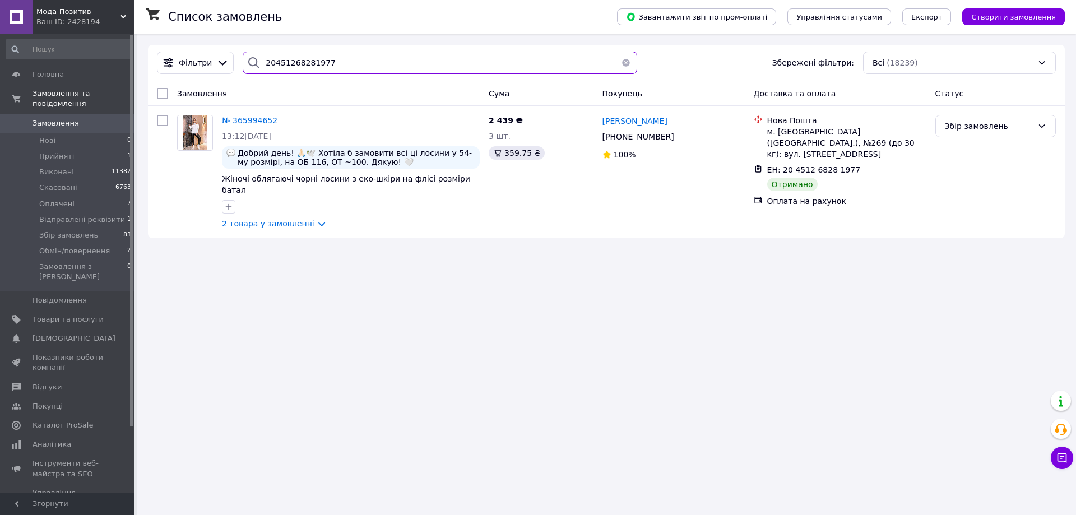
click at [337, 63] on input "20451268281977" at bounding box center [440, 63] width 395 height 22
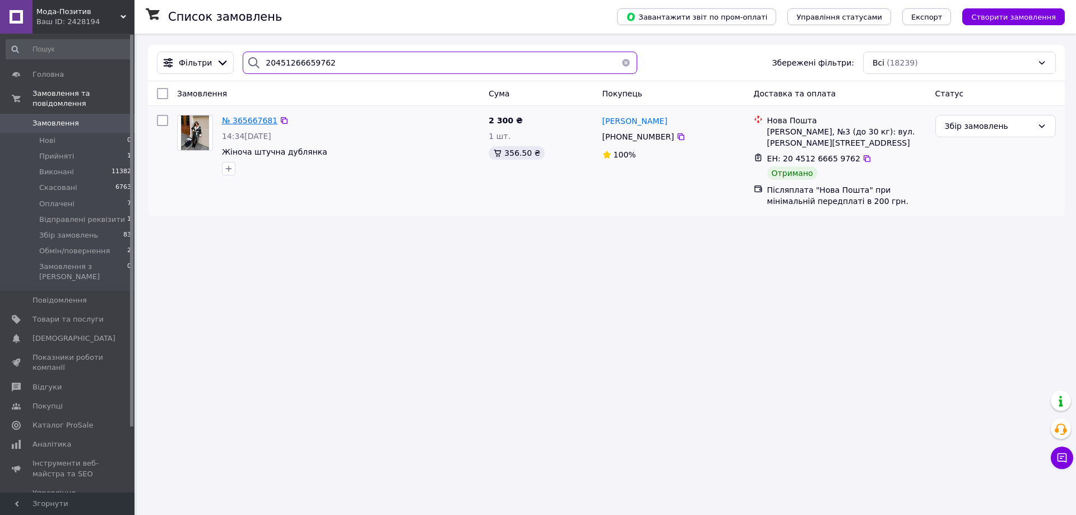
type input "20451266659762"
click at [253, 120] on span "№ 365667681" at bounding box center [249, 120] width 55 height 9
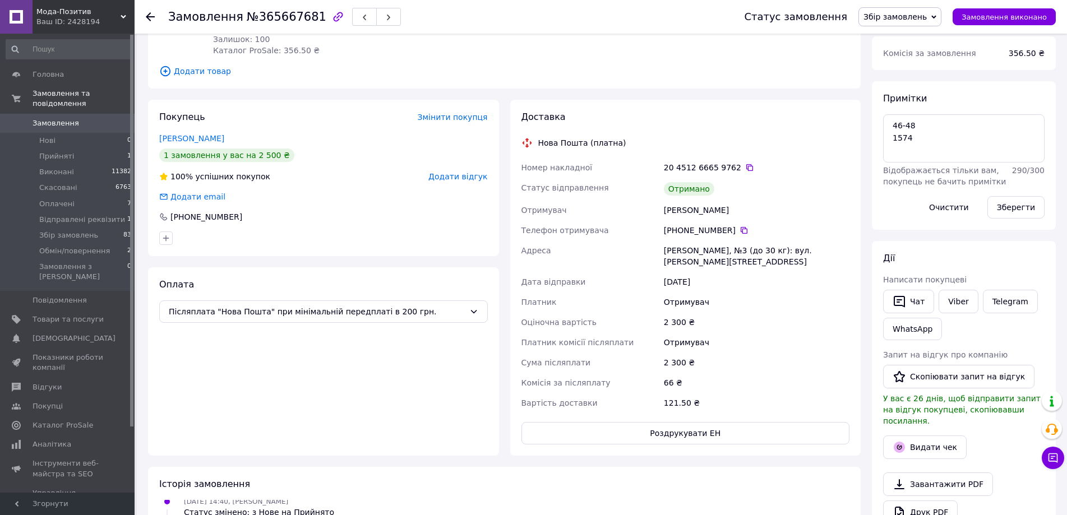
scroll to position [168, 0]
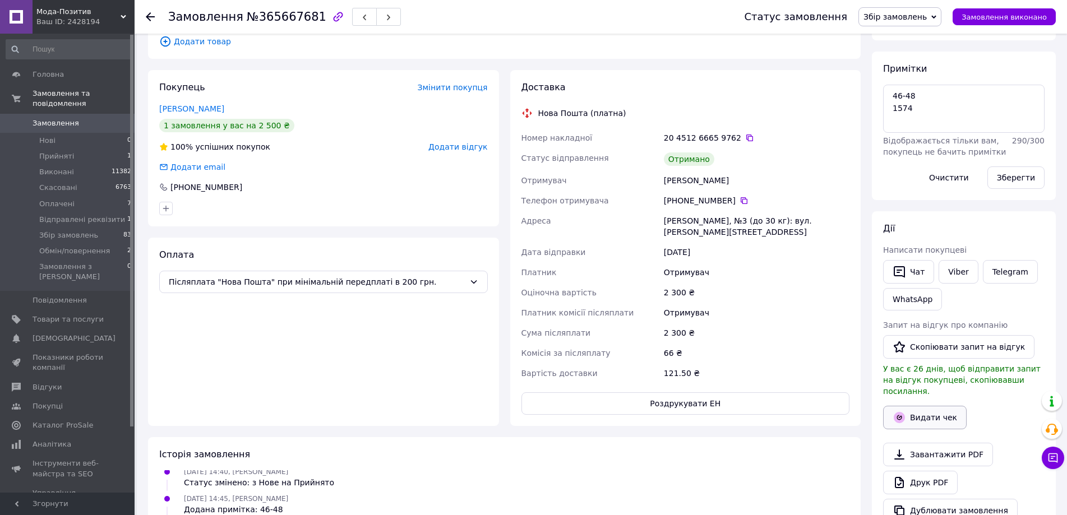
click at [928, 406] on button "Видати чек" at bounding box center [925, 418] width 84 height 24
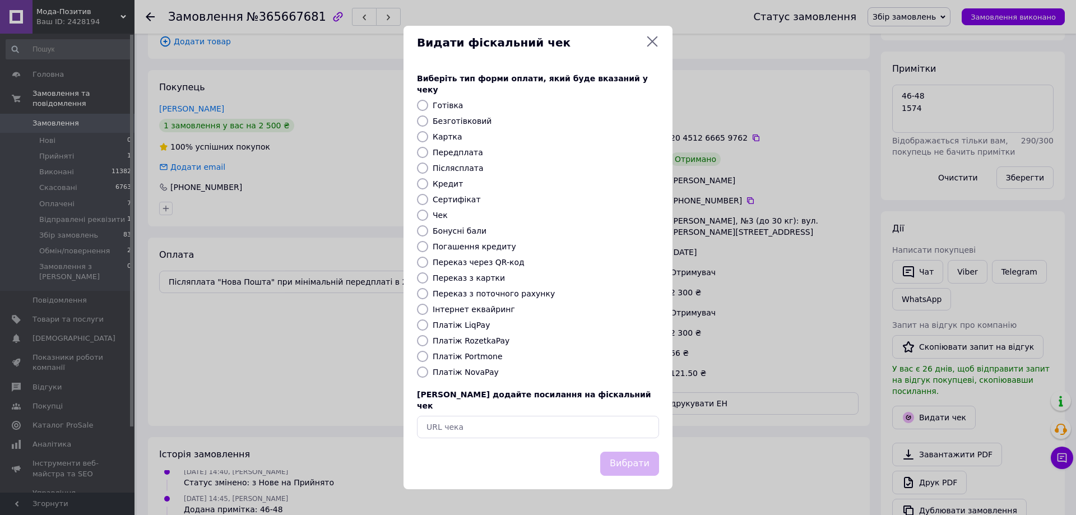
click at [460, 370] on label "Платіж NovaPay" at bounding box center [466, 372] width 66 height 9
click at [428, 370] on input "Платіж NovaPay" at bounding box center [422, 372] width 11 height 11
radio input "true"
click at [634, 452] on button "Вибрати" at bounding box center [629, 464] width 59 height 24
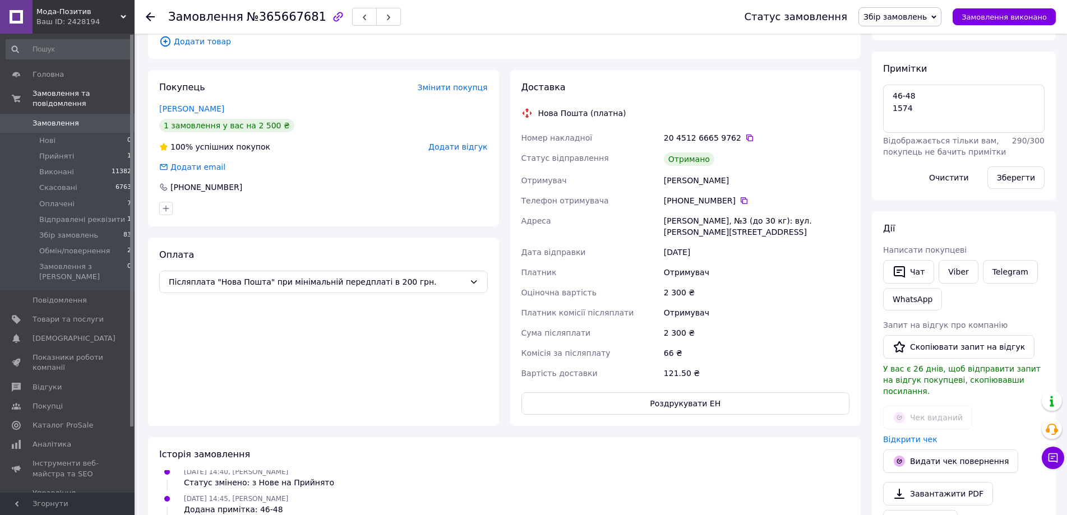
click at [149, 15] on use at bounding box center [150, 16] width 9 height 9
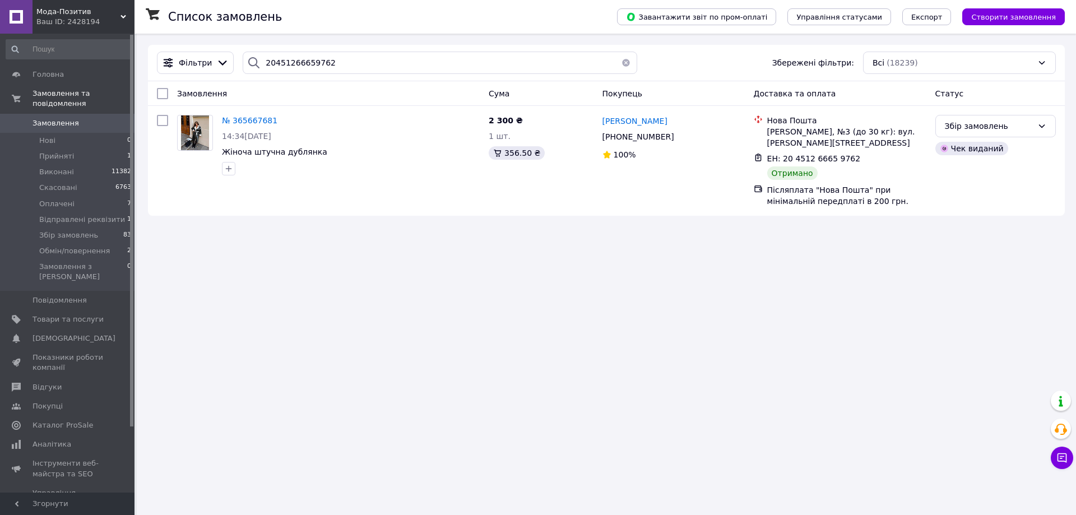
click at [619, 62] on button "button" at bounding box center [626, 63] width 22 height 22
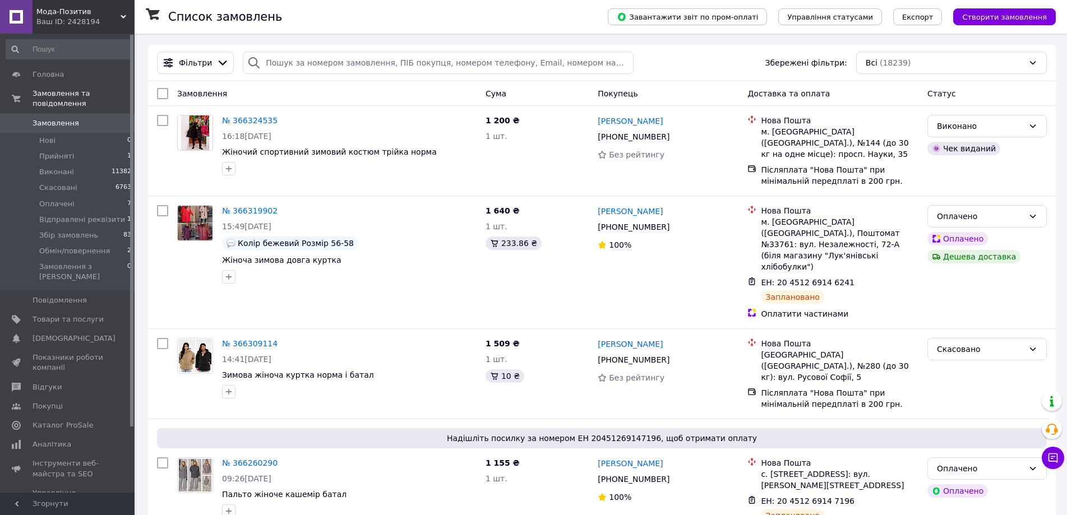
click at [1056, 469] on div "Чат з покупцем Тех підтримка Чат з покупцем" at bounding box center [1052, 430] width 22 height 86
click at [1056, 460] on icon at bounding box center [1052, 457] width 11 height 11
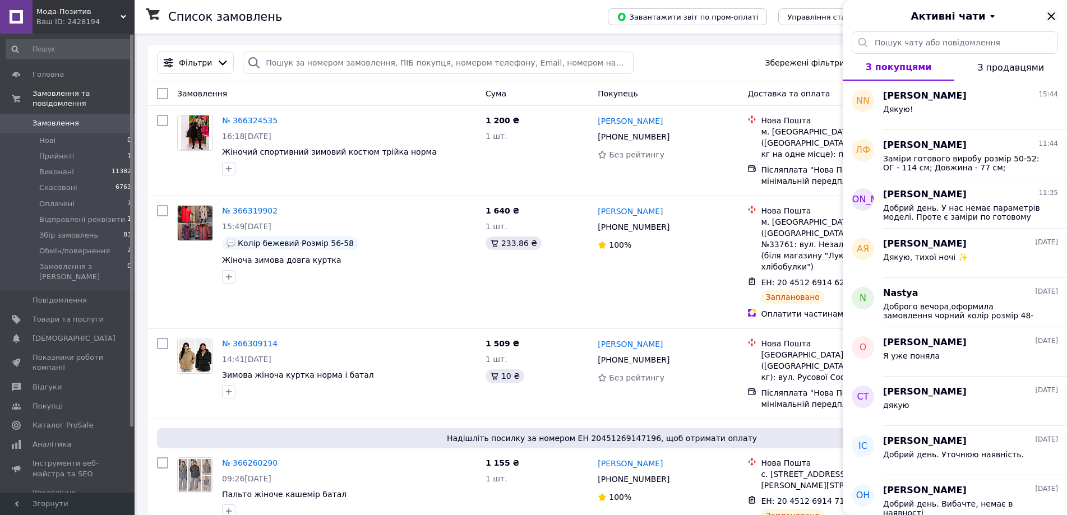
click at [1051, 17] on icon "Закрити" at bounding box center [1050, 15] width 7 height 7
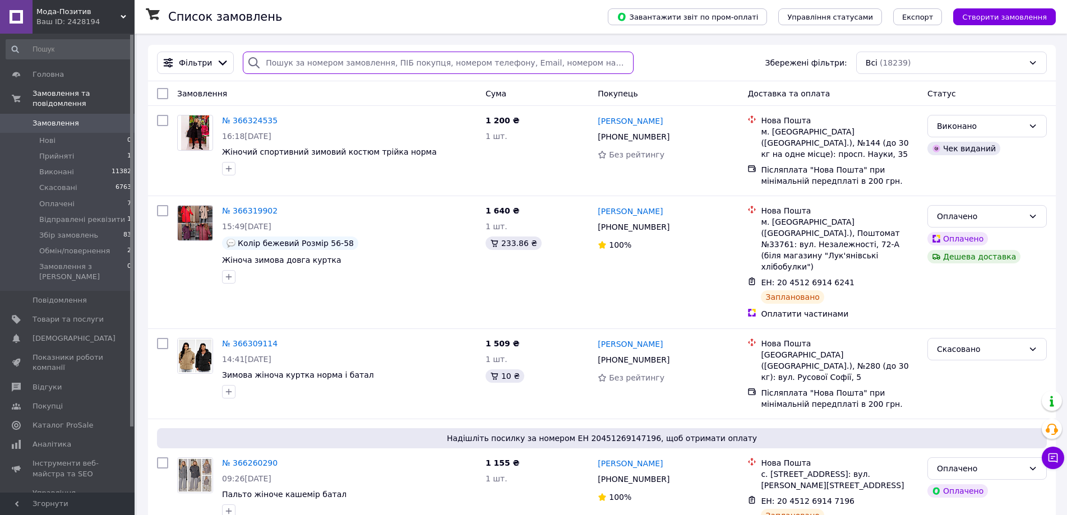
click at [325, 65] on input "search" at bounding box center [438, 63] width 390 height 22
paste input "20451265372270"
type input "20451265372270"
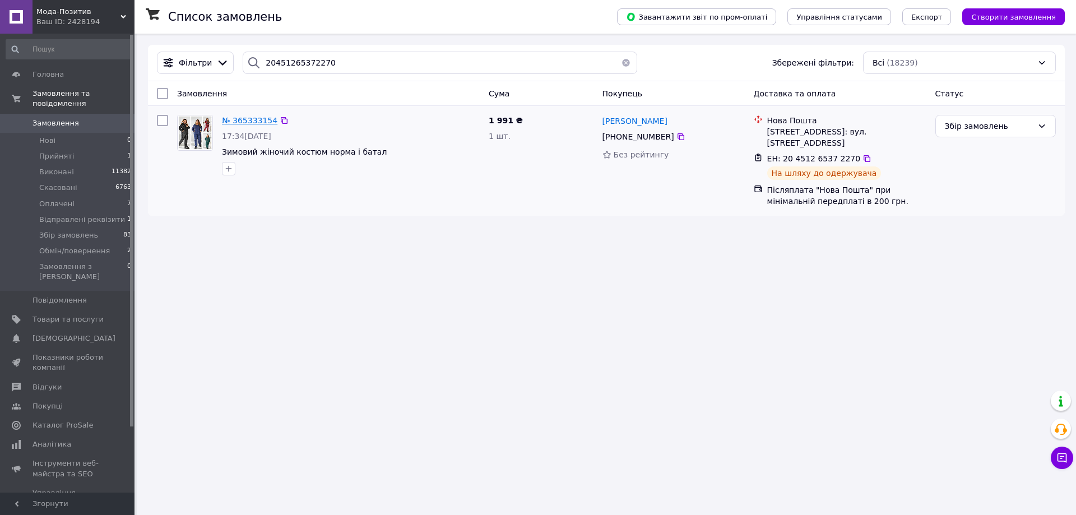
click at [249, 121] on span "№ 365333154" at bounding box center [249, 120] width 55 height 9
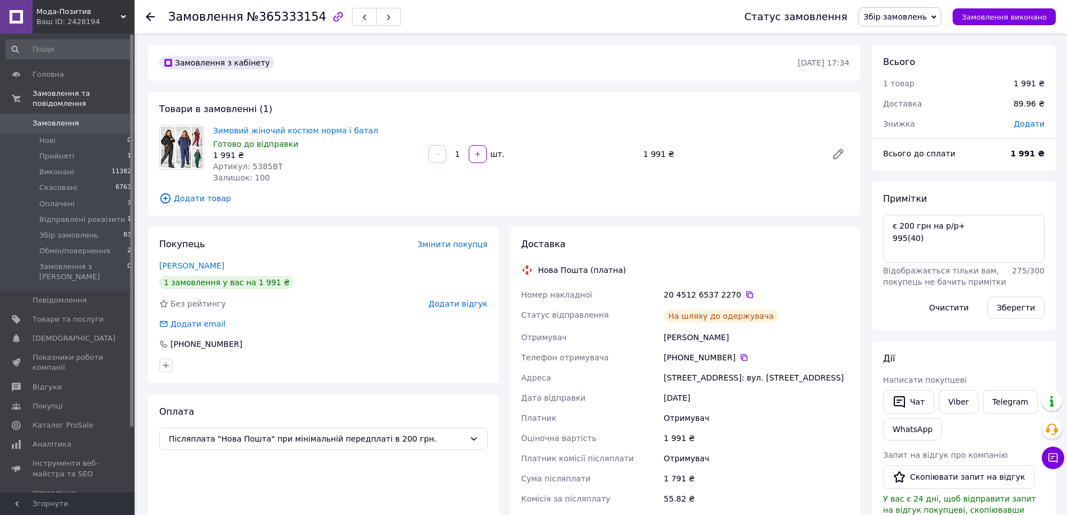
scroll to position [43, 0]
click at [745, 290] on icon at bounding box center [749, 294] width 9 height 9
